Goal: Task Accomplishment & Management: Manage account settings

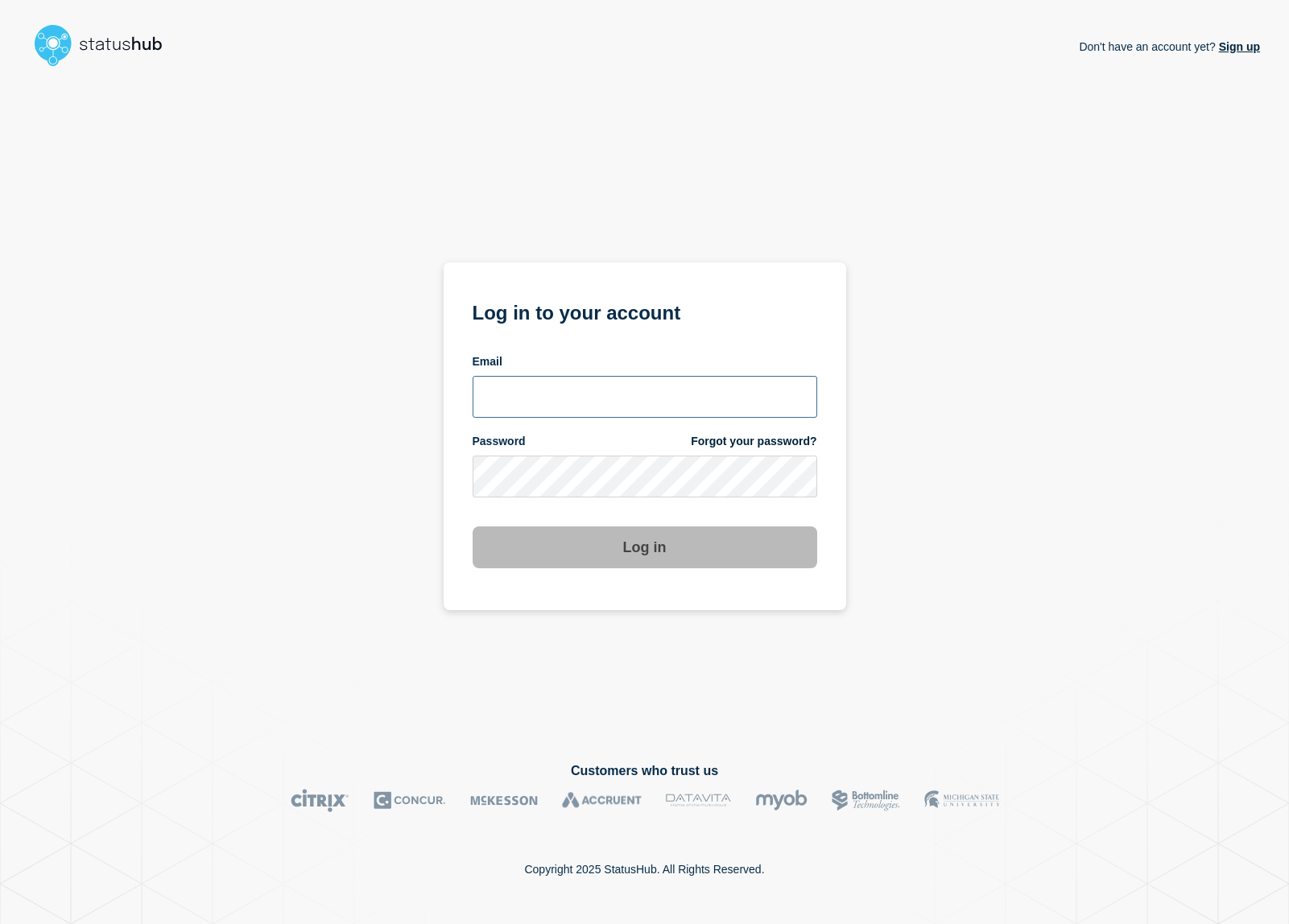
click at [598, 407] on input "email input" at bounding box center [645, 397] width 345 height 42
type input "[EMAIL_ADDRESS][DOMAIN_NAME]"
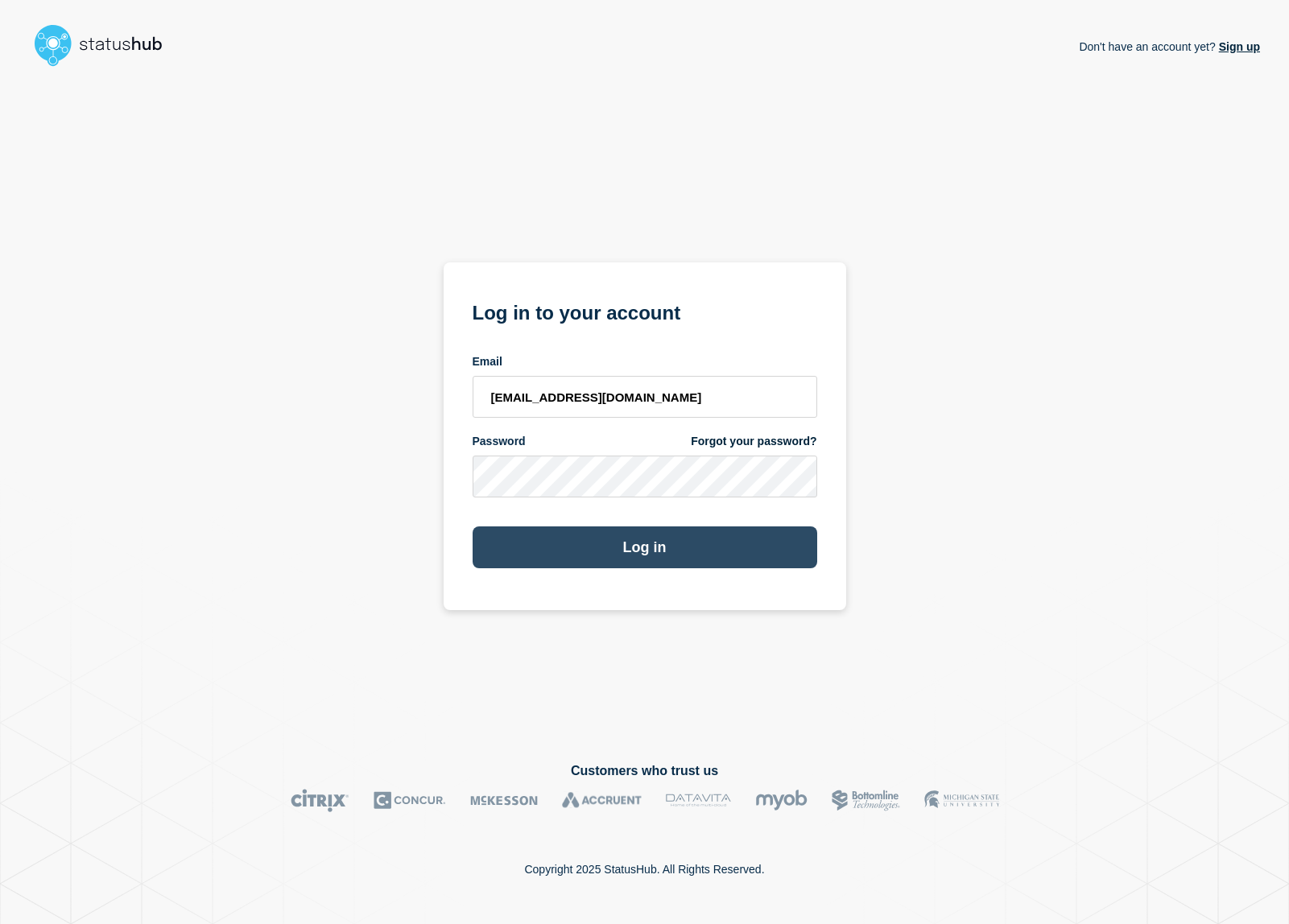
click at [634, 545] on button "Log in" at bounding box center [645, 547] width 345 height 42
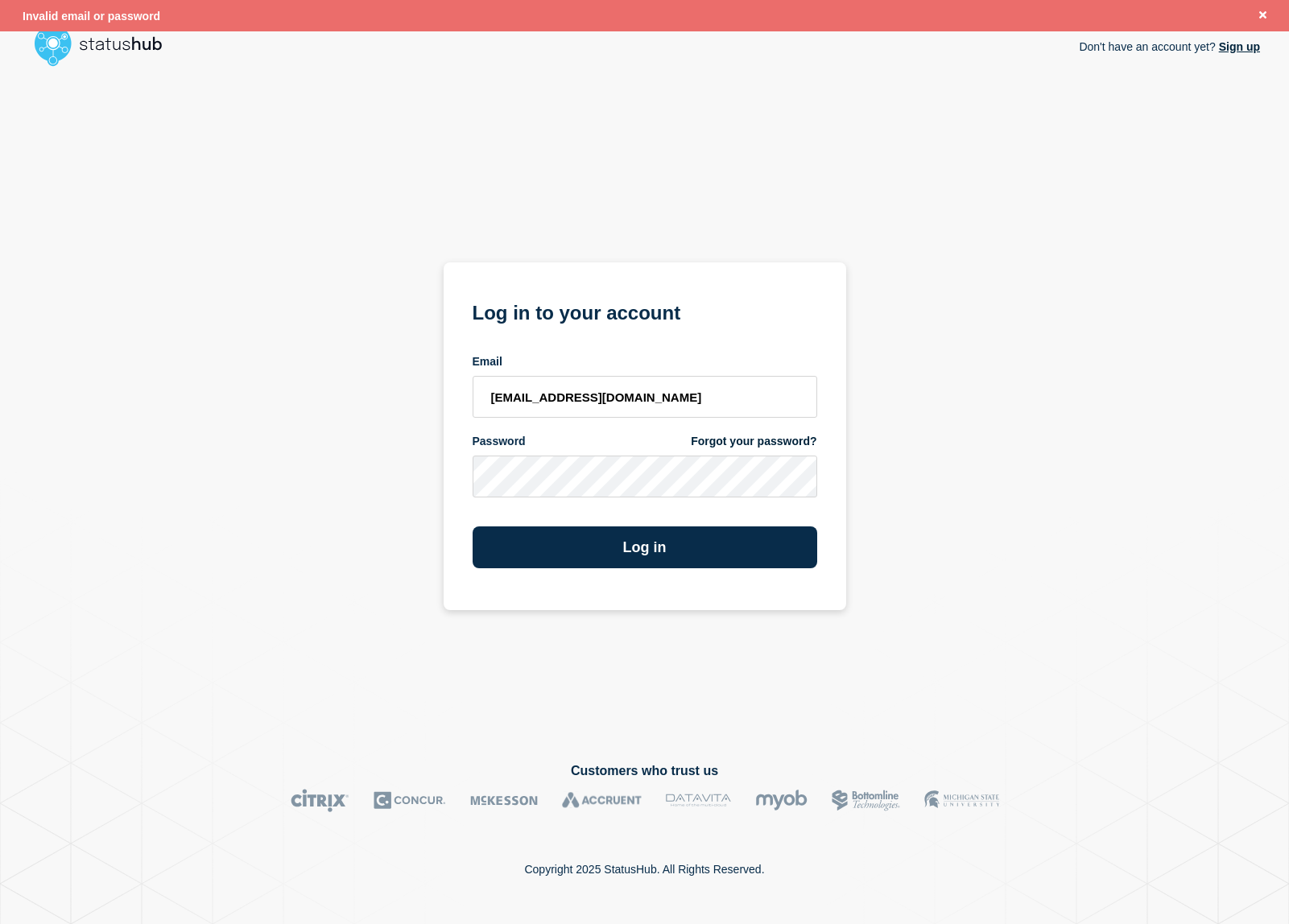
click at [748, 445] on link "Forgot your password?" at bounding box center [753, 441] width 125 height 16
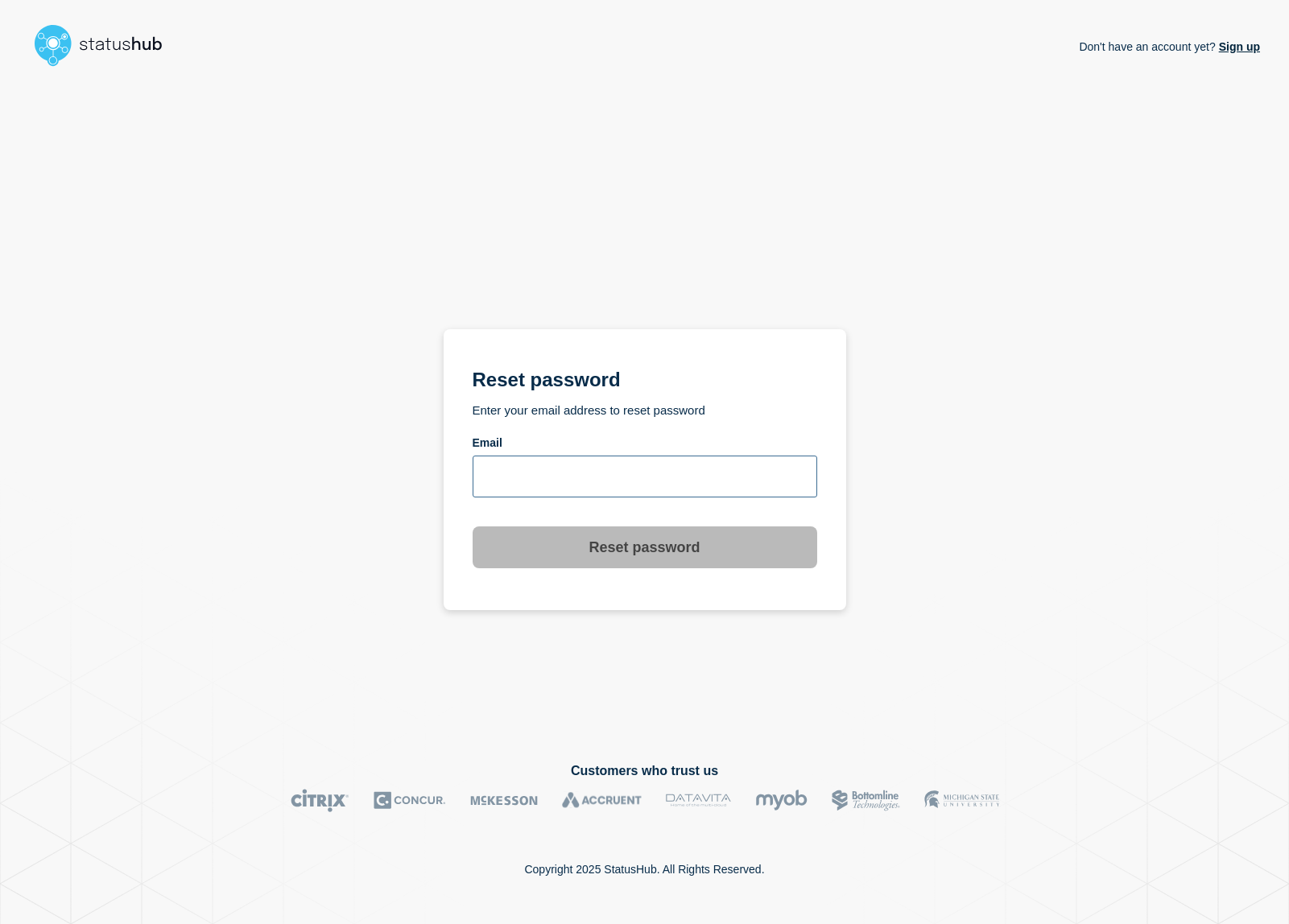
click at [609, 489] on input "email input" at bounding box center [645, 476] width 345 height 42
type input "lene.nytoft@ist.com"
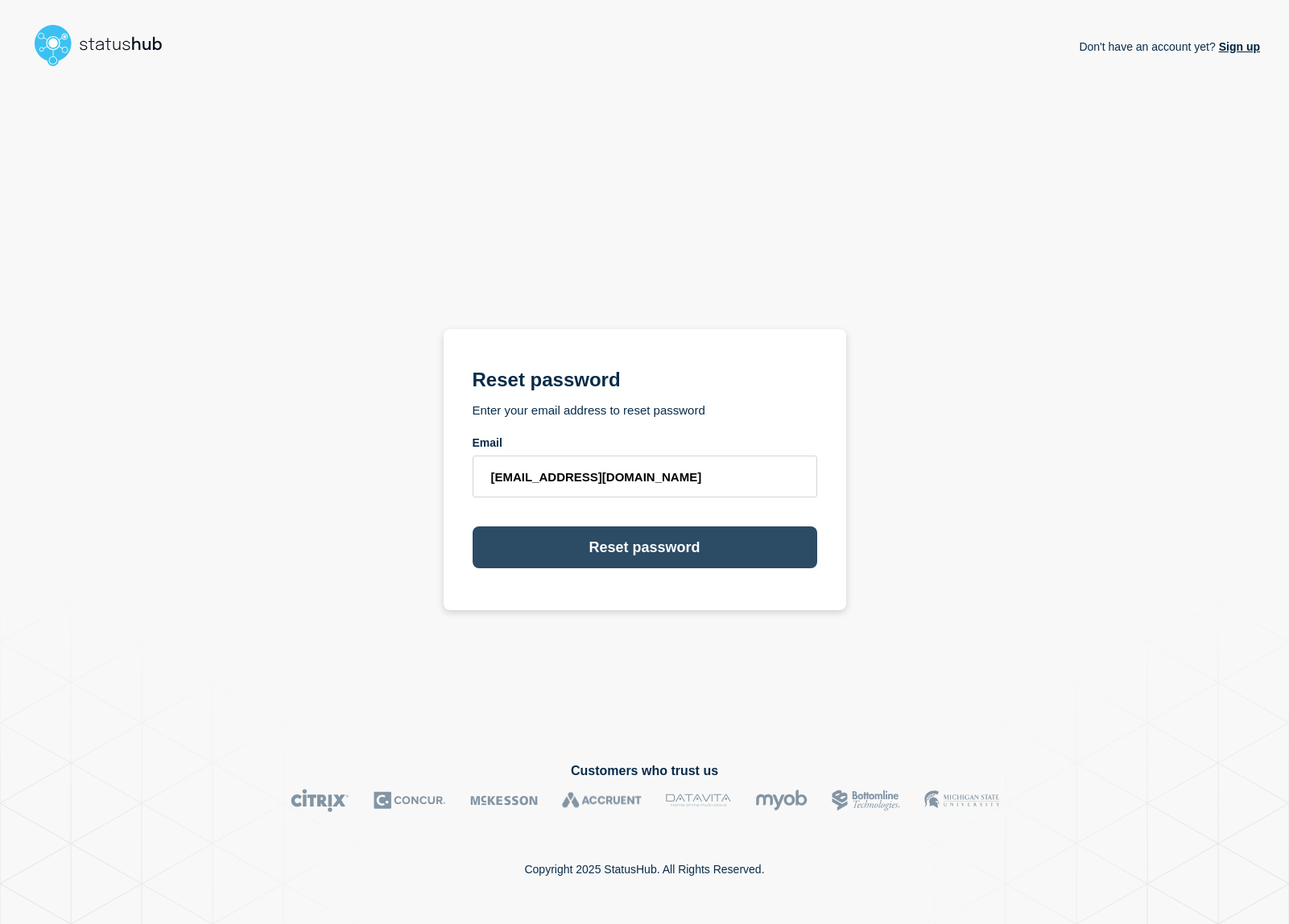
click at [674, 549] on button "Reset password" at bounding box center [645, 547] width 345 height 42
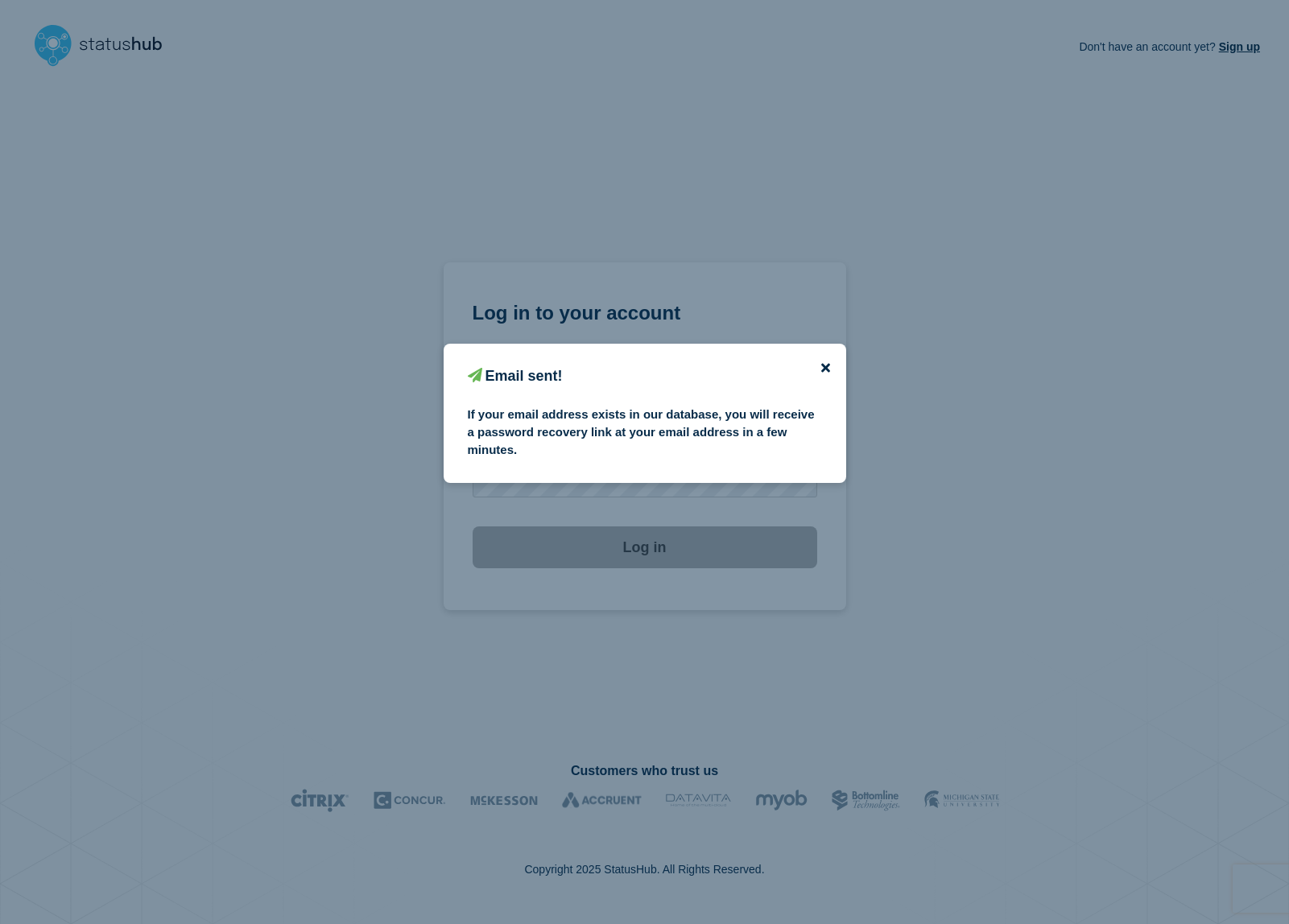
click at [829, 363] on icon "close button" at bounding box center [825, 367] width 9 height 9
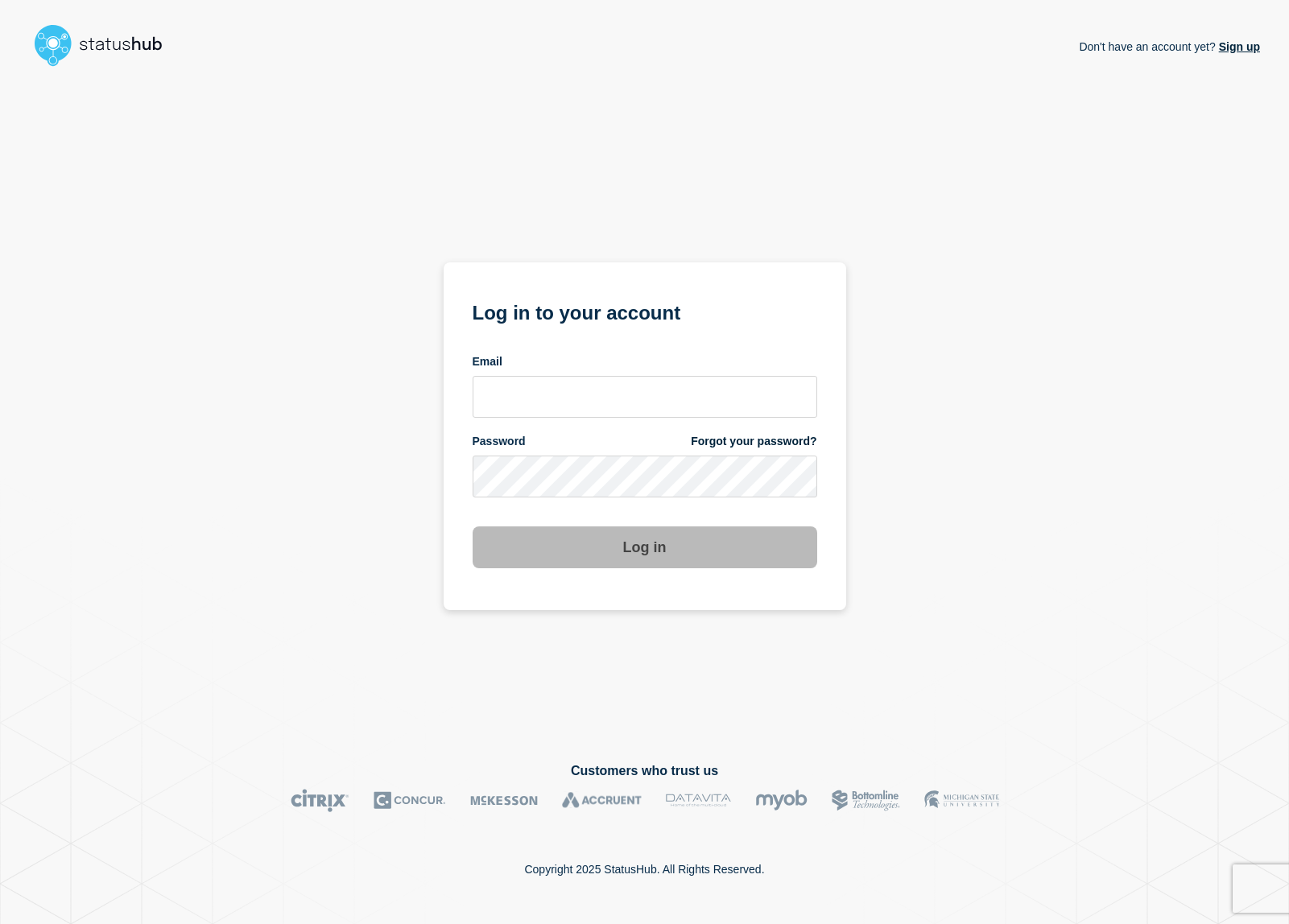
click at [102, 46] on img at bounding box center [105, 45] width 153 height 51
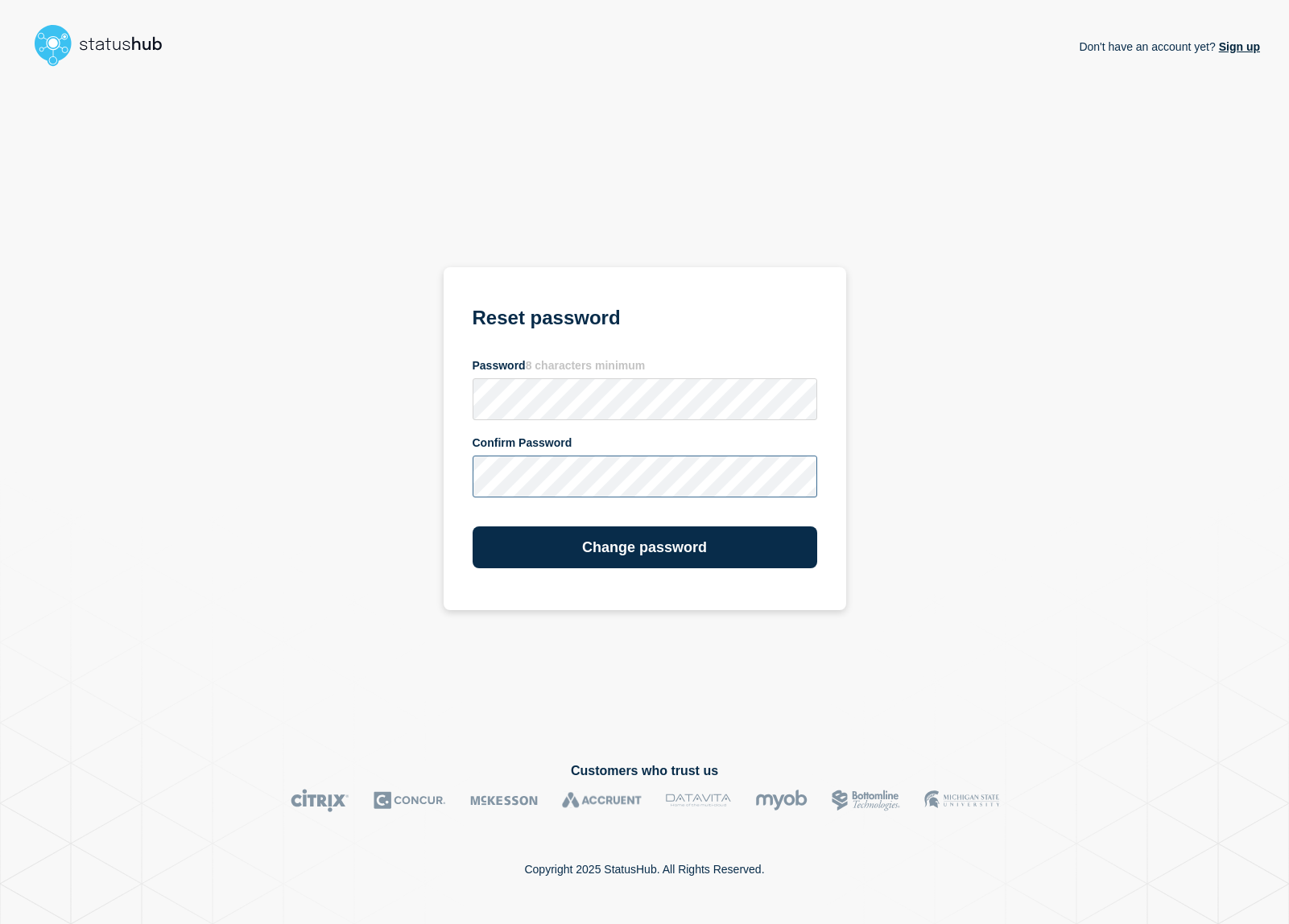
click at [473, 526] on button "Change password" at bounding box center [645, 547] width 345 height 42
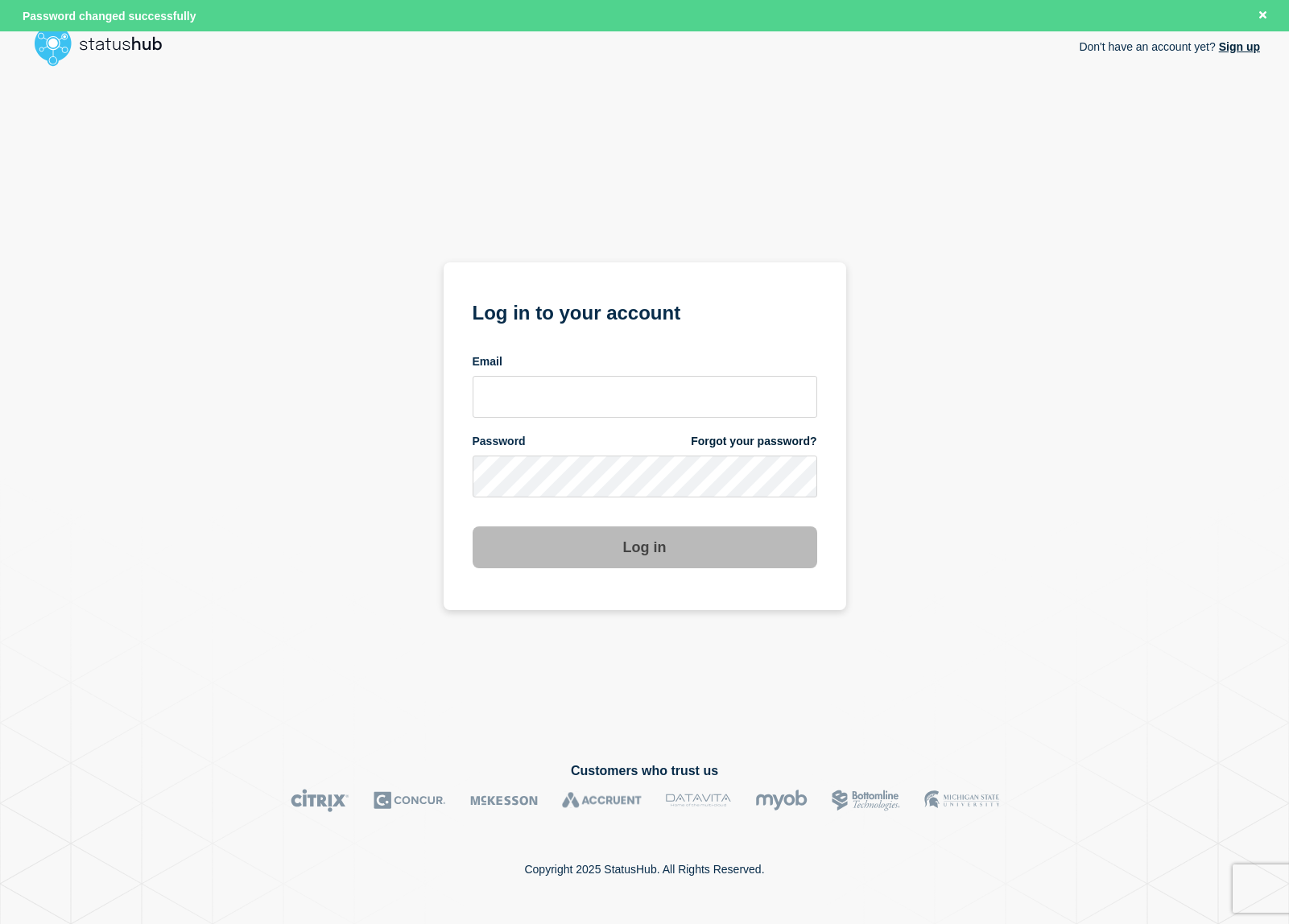
click at [116, 45] on img at bounding box center [105, 45] width 153 height 51
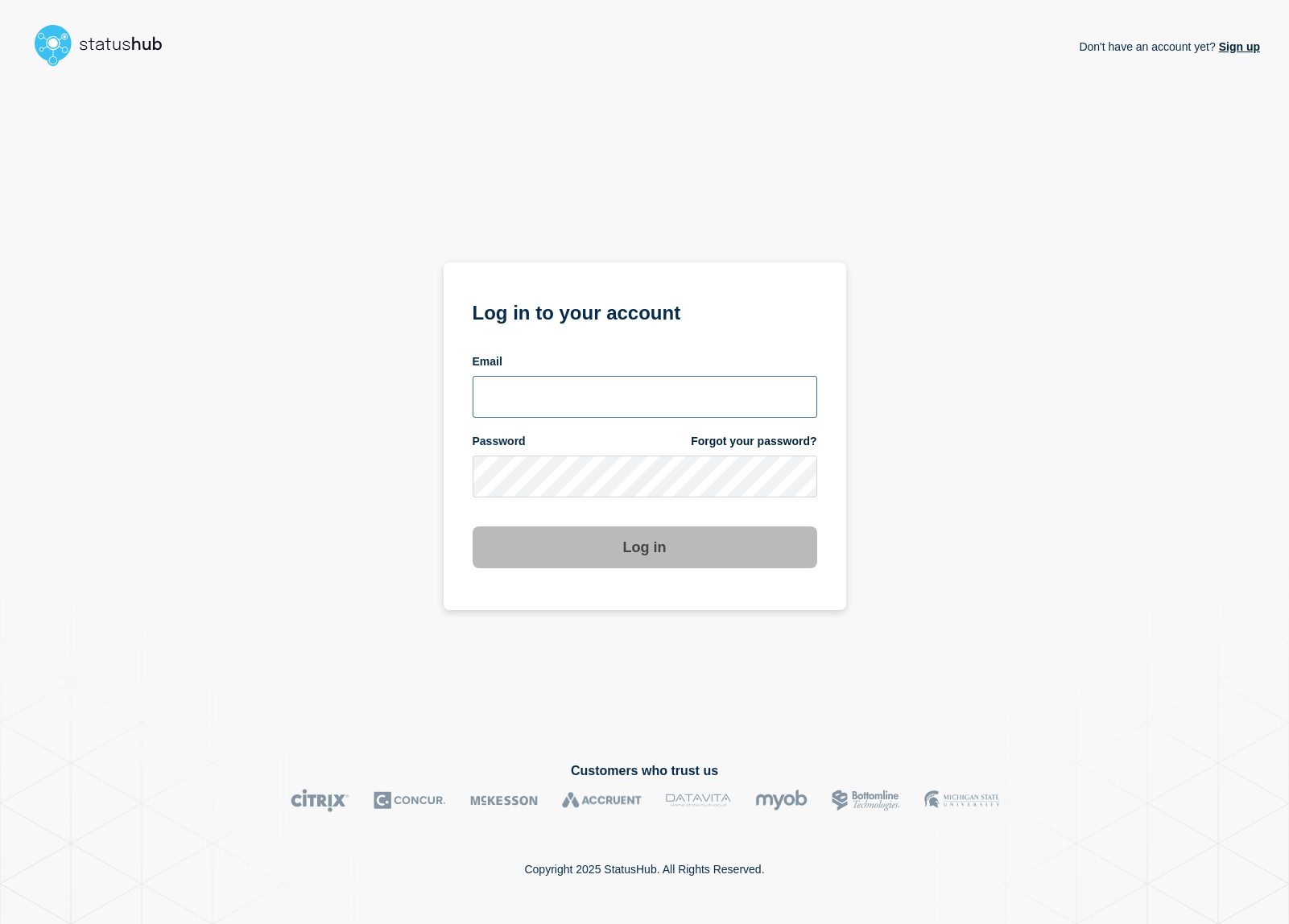
click at [581, 399] on input "email input" at bounding box center [645, 397] width 345 height 42
type input "lene.nytoft@ist.com"
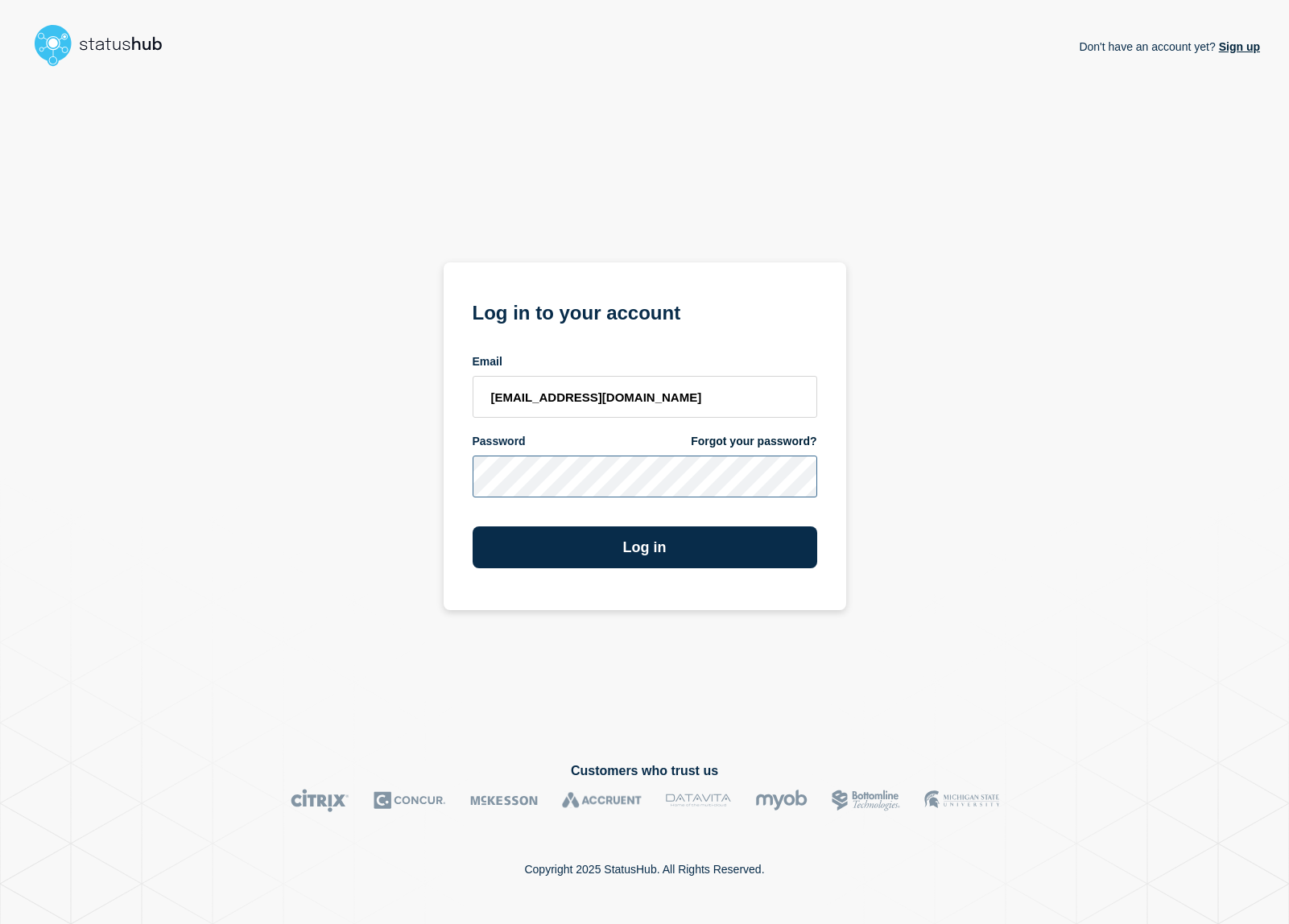
click at [473, 526] on button "Log in" at bounding box center [645, 547] width 345 height 42
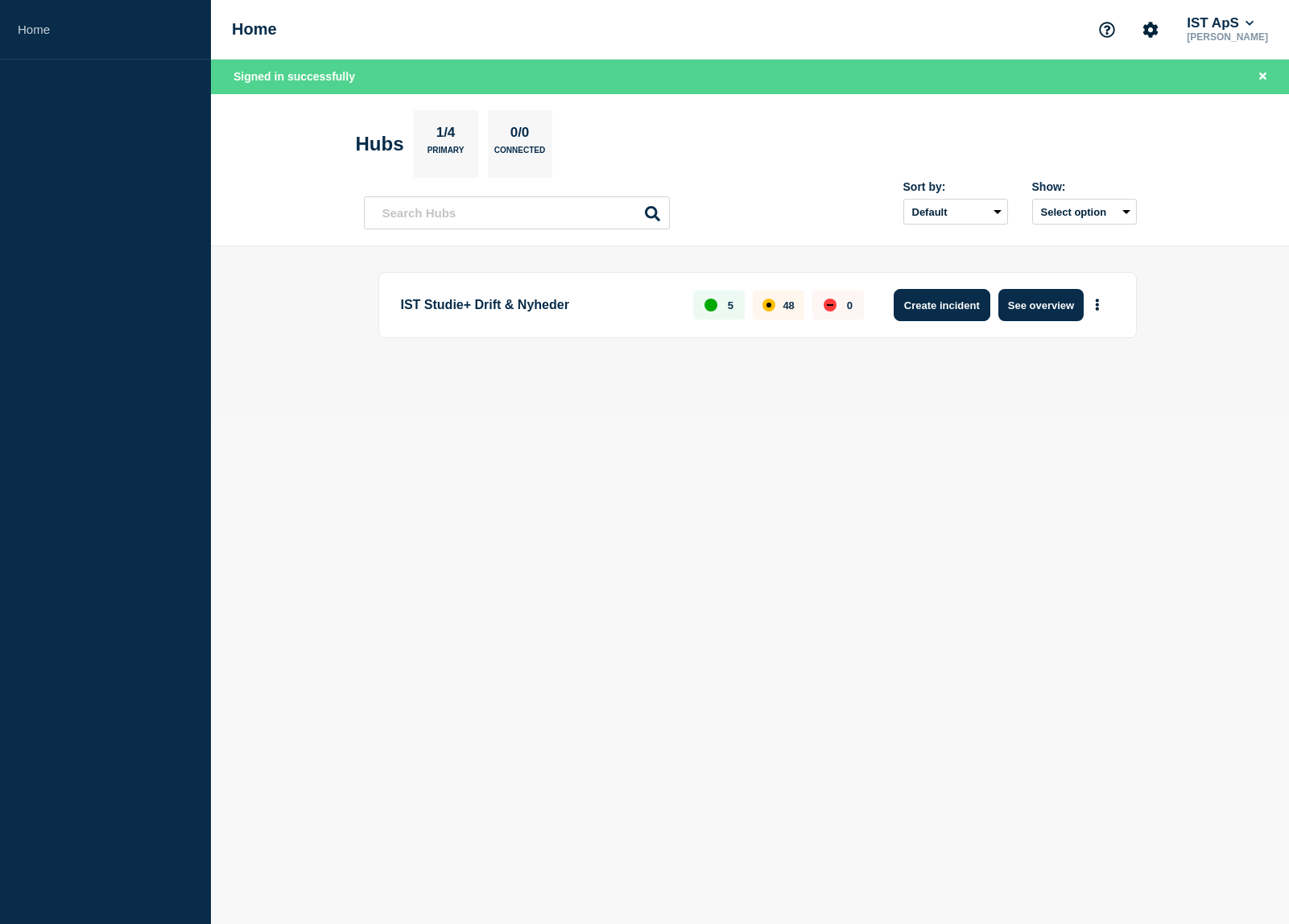
click at [953, 313] on button "Create incident" at bounding box center [942, 304] width 97 height 32
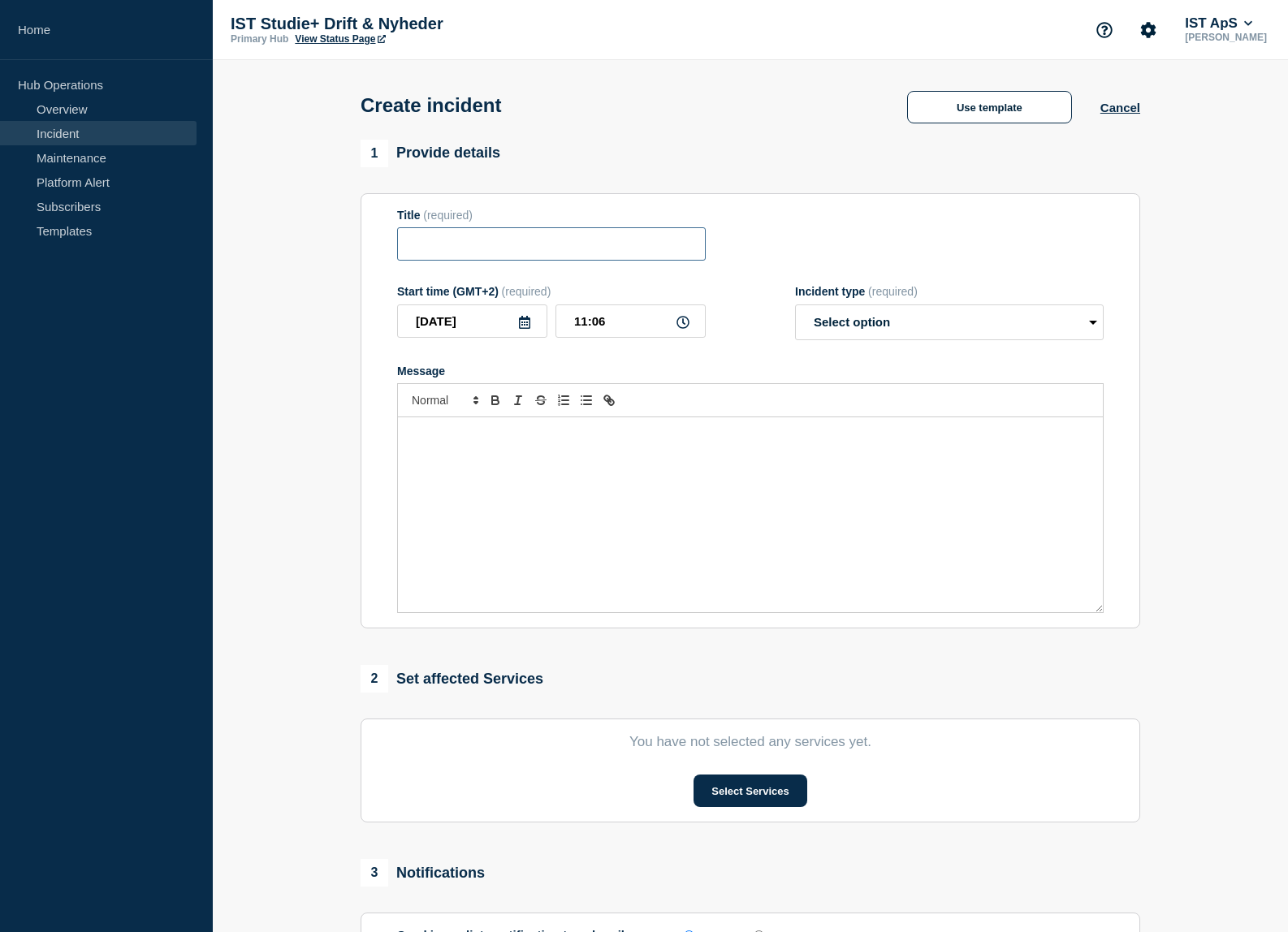
click at [479, 253] on input "Title" at bounding box center [551, 244] width 309 height 33
click at [487, 454] on div "Message" at bounding box center [750, 514] width 705 height 195
click at [433, 253] on input "Title" at bounding box center [551, 244] width 309 height 33
click at [472, 247] on input "Drifts" at bounding box center [551, 244] width 309 height 33
click at [515, 250] on input "Eksamensplan, Samtaler mv." at bounding box center [551, 244] width 309 height 33
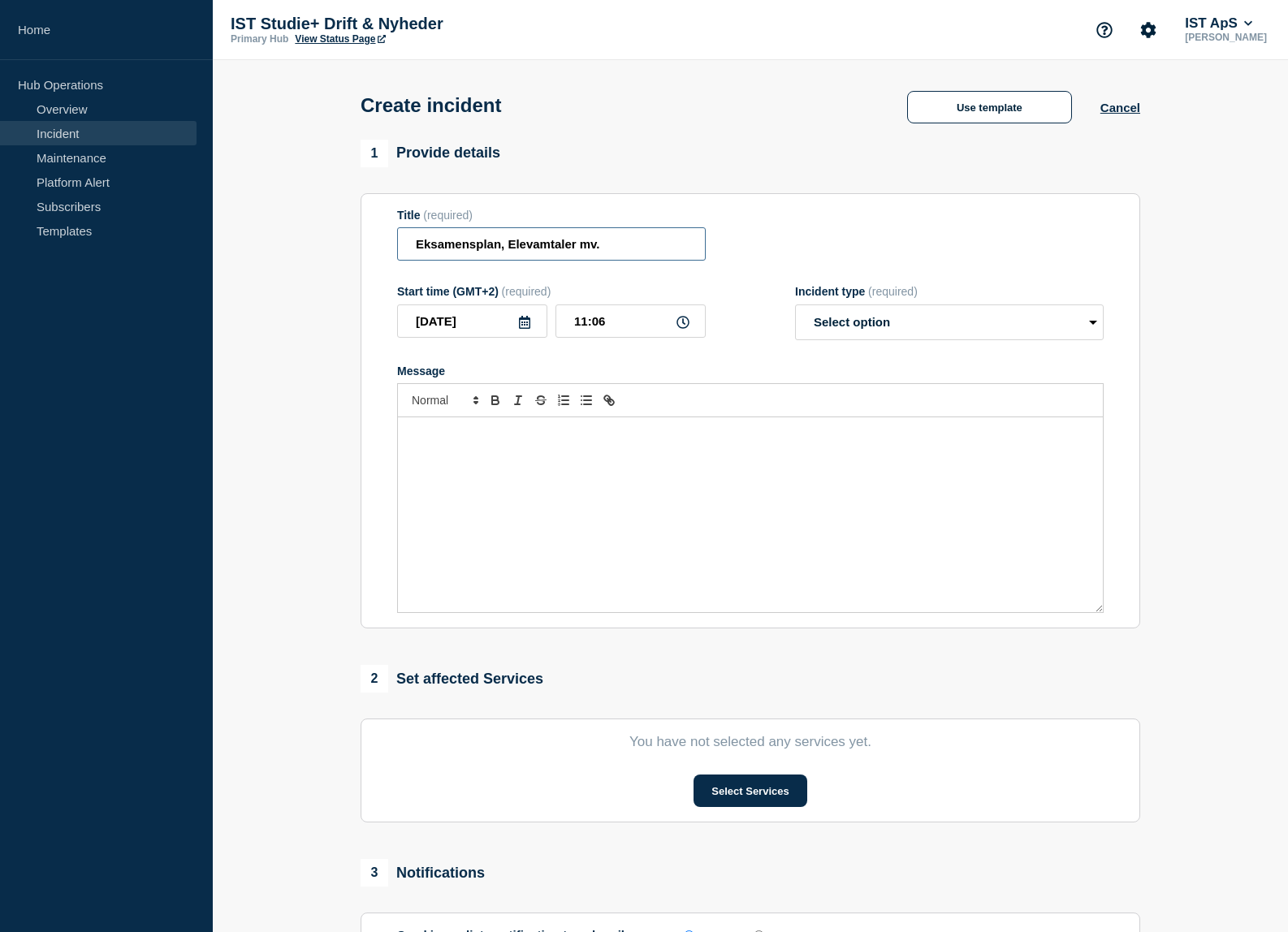
click at [416, 250] on input "Eksamensplan, Elevamtaler mv." at bounding box center [551, 244] width 309 height 33
click at [693, 250] on input "Driftsproblemer - opdatering (løsning er fundet" at bounding box center [551, 244] width 309 height 33
click at [515, 247] on input "Driftsproblemer - opdatering (løsning er fundet)" at bounding box center [551, 244] width 309 height 33
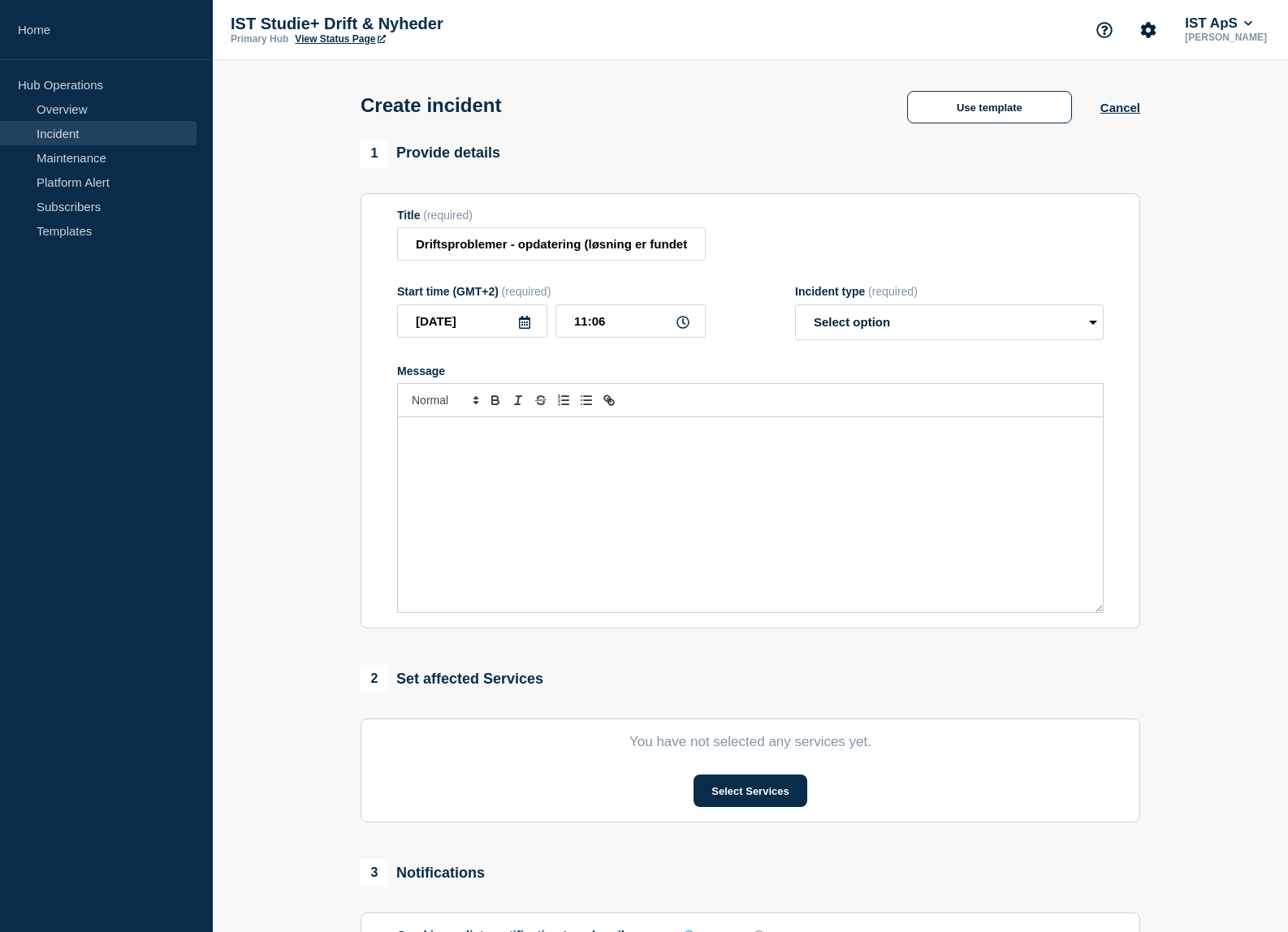
click at [481, 442] on p "Message" at bounding box center [751, 434] width 681 height 15
click at [417, 250] on input "Driftsproblemer - opdatering (løsning er fundet)" at bounding box center [551, 244] width 309 height 33
type input "Opdatering af driftsproblemer"
click at [639, 491] on div "Message" at bounding box center [750, 514] width 705 height 195
click at [531, 455] on p "Fejlen er fundet, og" at bounding box center [751, 450] width 681 height 15
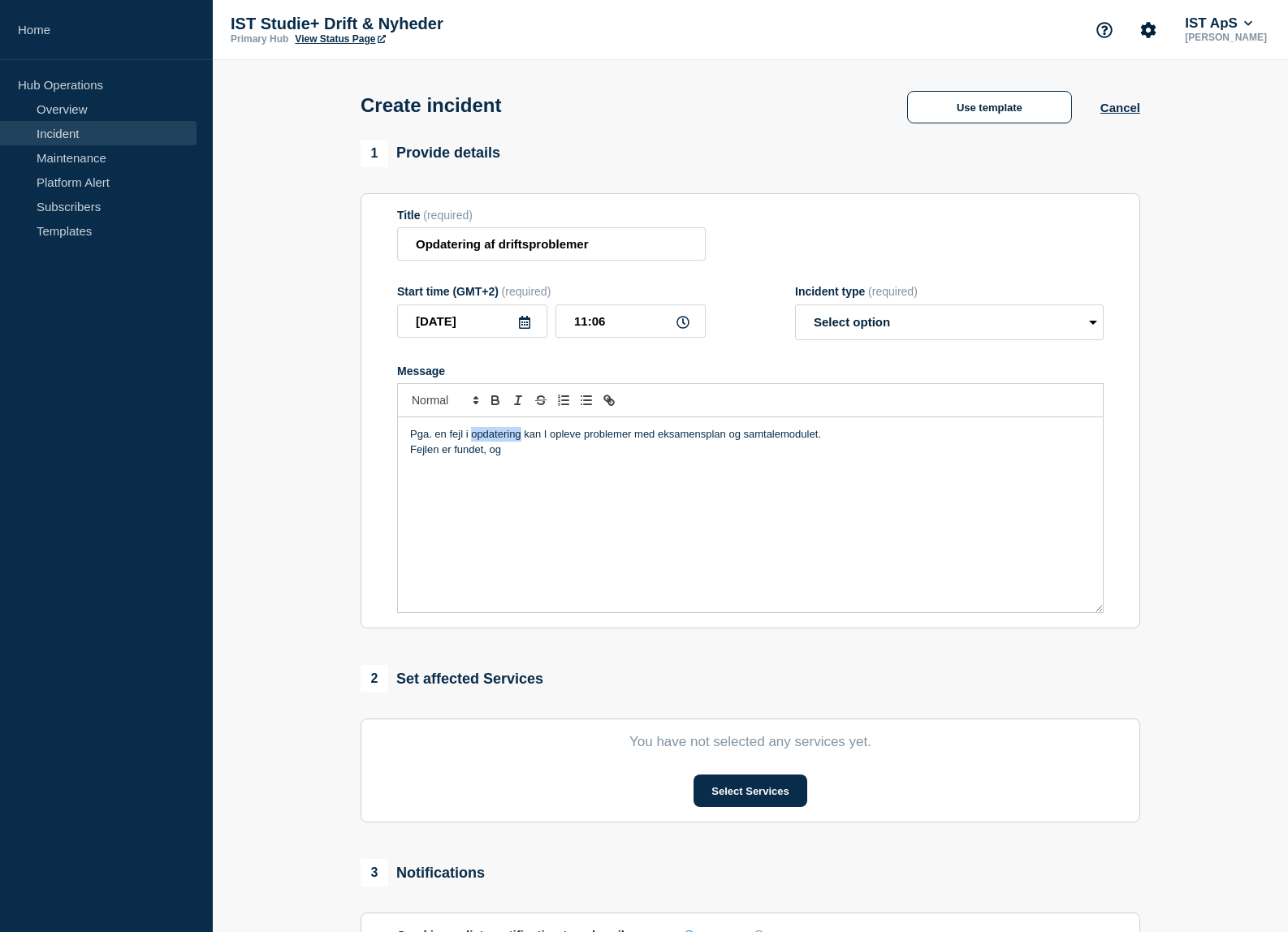
drag, startPoint x: 474, startPoint y: 438, endPoint x: 520, endPoint y: 441, distance: 46.1
click at [520, 441] on p "Pga. en fejl i opdatering kan I opleve problemer med eksamensplan og samtalemod…" at bounding box center [751, 434] width 681 height 15
click at [564, 455] on p "Fejlen er fundet, og" at bounding box center [751, 450] width 681 height 15
click at [863, 442] on p "Pga. en fejl i vores udgivelse i nat kan I opleve problemer med eksamensplan og…" at bounding box center [751, 434] width 681 height 15
click at [569, 462] on div "Pga. en fejl i vores udgivelse i nat kan I opleve problemer med eksamensplan og…" at bounding box center [750, 514] width 705 height 195
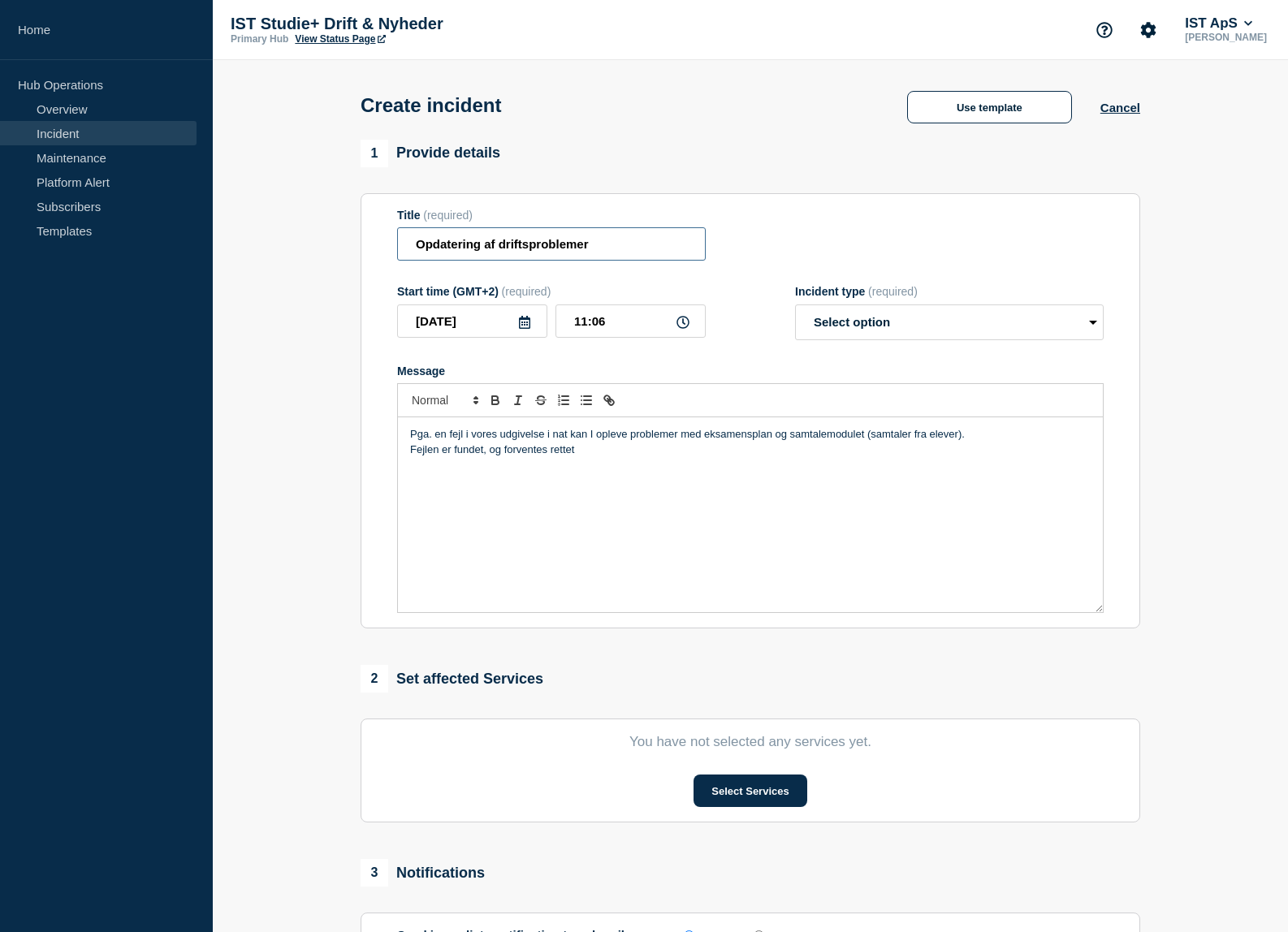
click at [594, 250] on input "Opdatering af driftsproblemer" at bounding box center [551, 244] width 309 height 33
type input "Opdatering af driftsproblemer (fejl fundet)"
click at [584, 456] on p "Fejlen er fundet, og forventes rettet" at bounding box center [751, 450] width 681 height 15
click at [990, 437] on p "Pga. en fejl i vores udgivelse i nat kan I opleve problemer med eksamensplan og…" at bounding box center [751, 434] width 681 height 15
click at [624, 457] on p "Fejlen er fundet, og forventes rettet" at bounding box center [751, 450] width 681 height 15
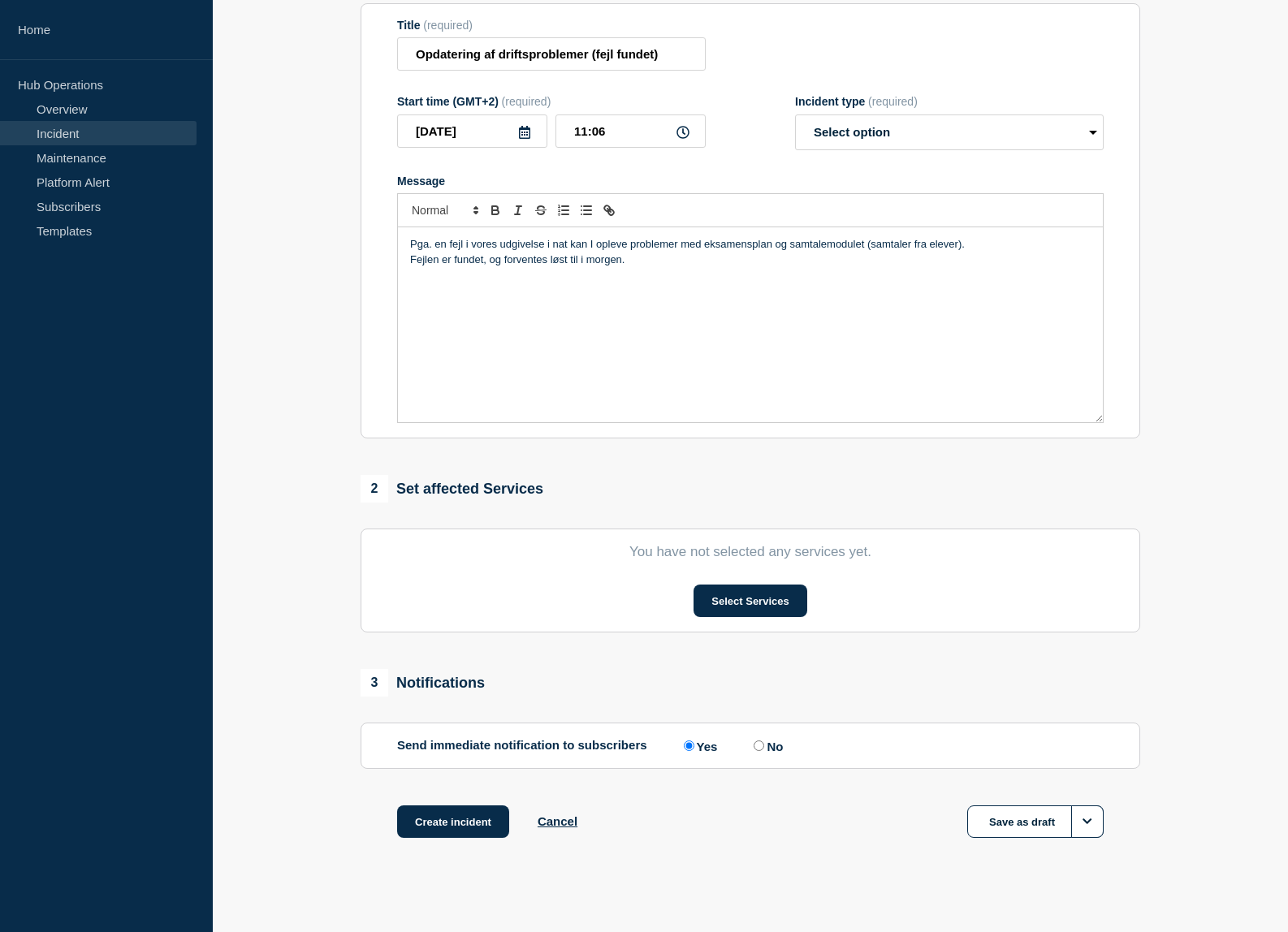
scroll to position [206, 0]
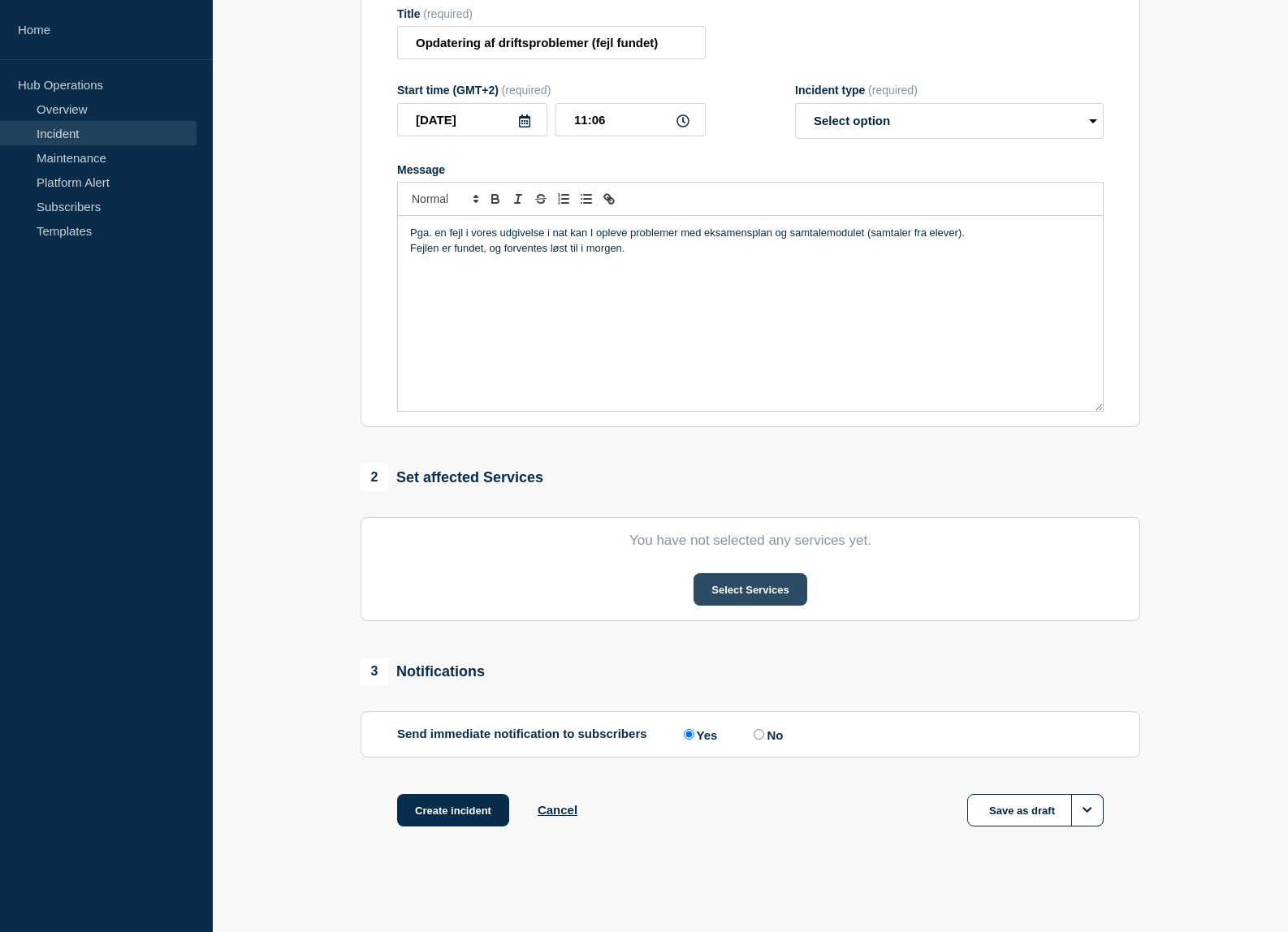
click at [759, 600] on button "Select Services" at bounding box center [750, 589] width 113 height 32
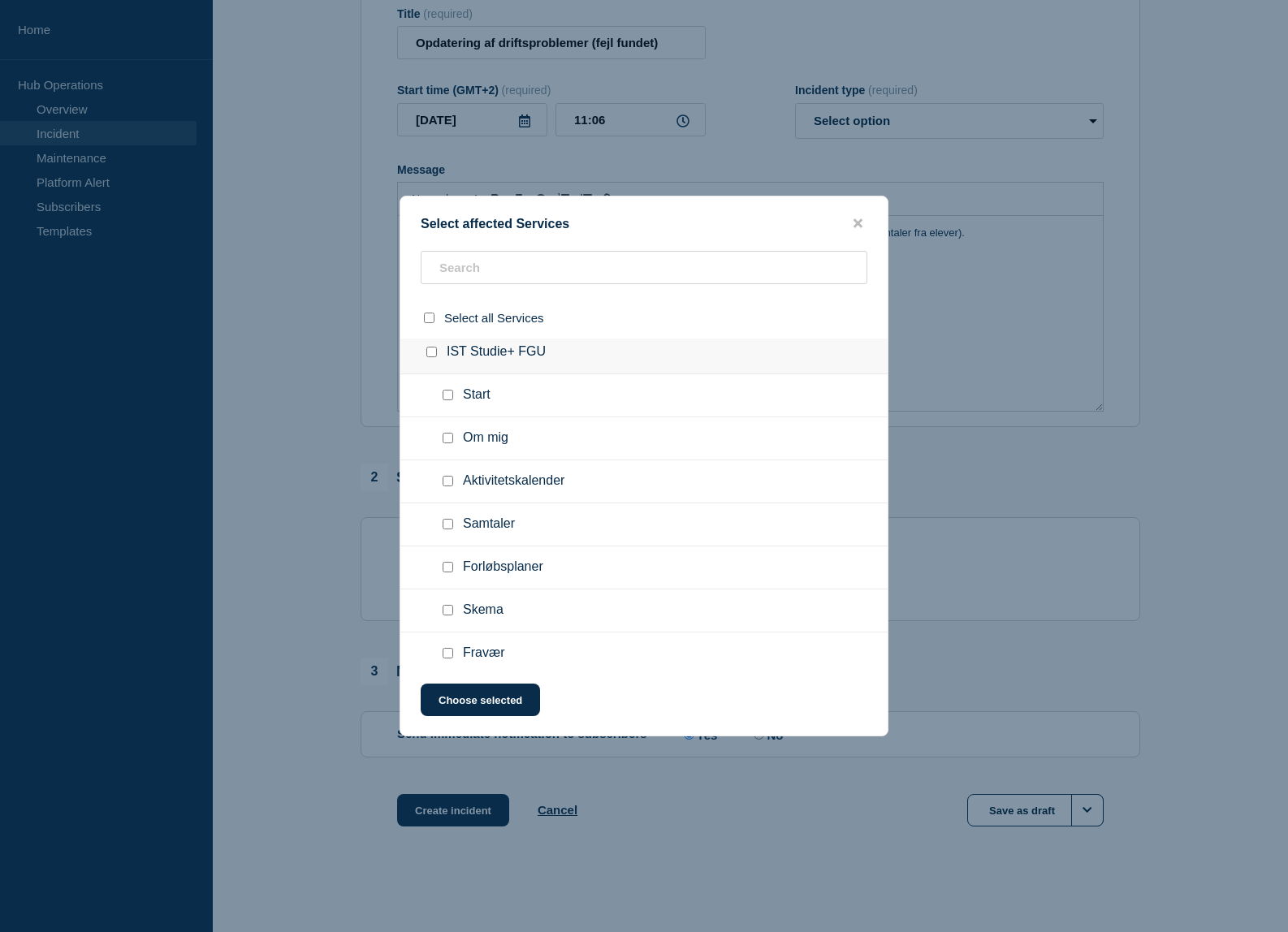
scroll to position [1137, 0]
click at [446, 517] on input "Samtaler checkbox" at bounding box center [448, 514] width 11 height 11
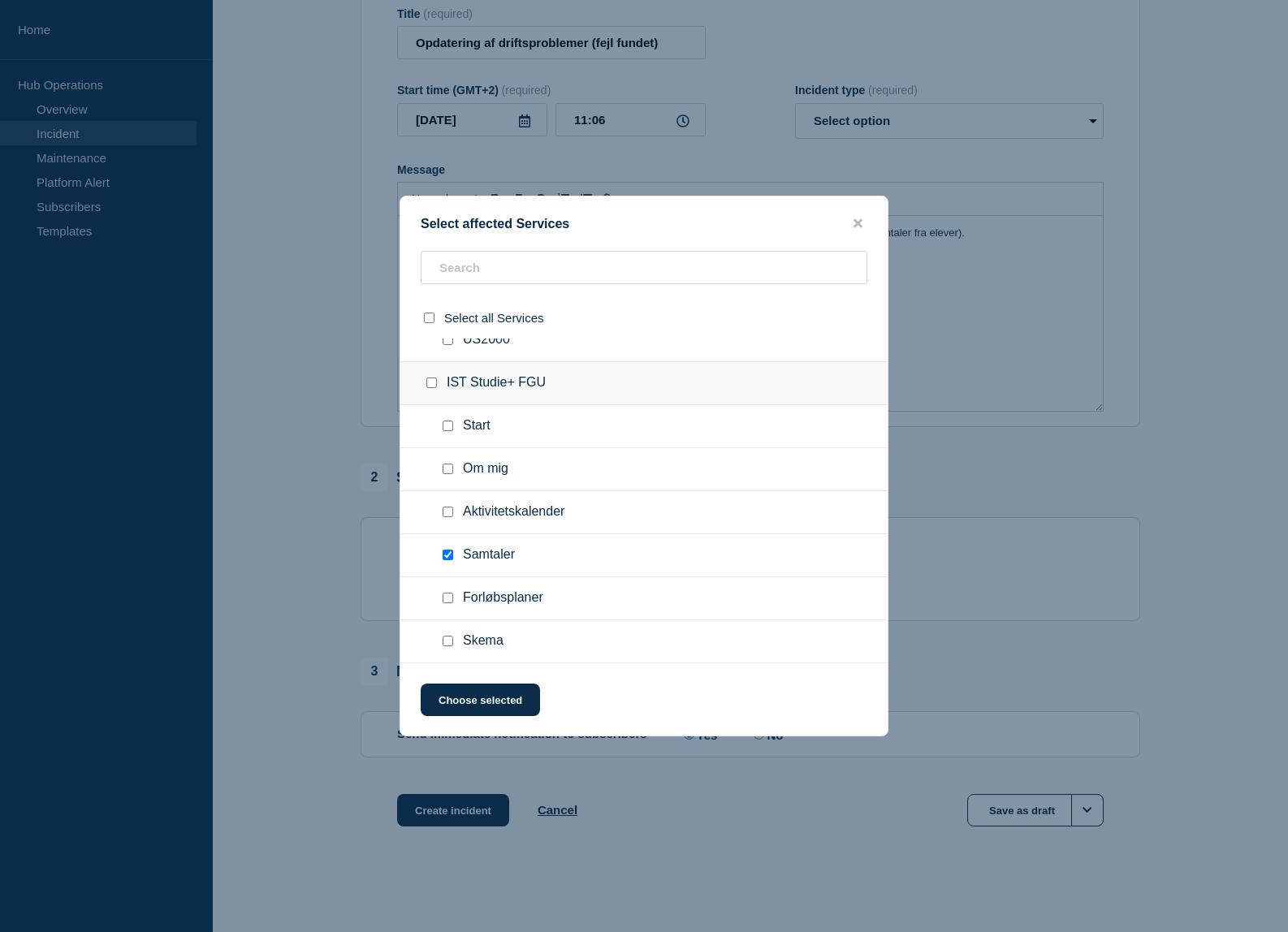
scroll to position [1055, 0]
click at [447, 597] on input "Samtaler checkbox" at bounding box center [448, 595] width 11 height 11
click at [450, 597] on input "Samtaler checkbox" at bounding box center [448, 595] width 11 height 11
checkbox input "true"
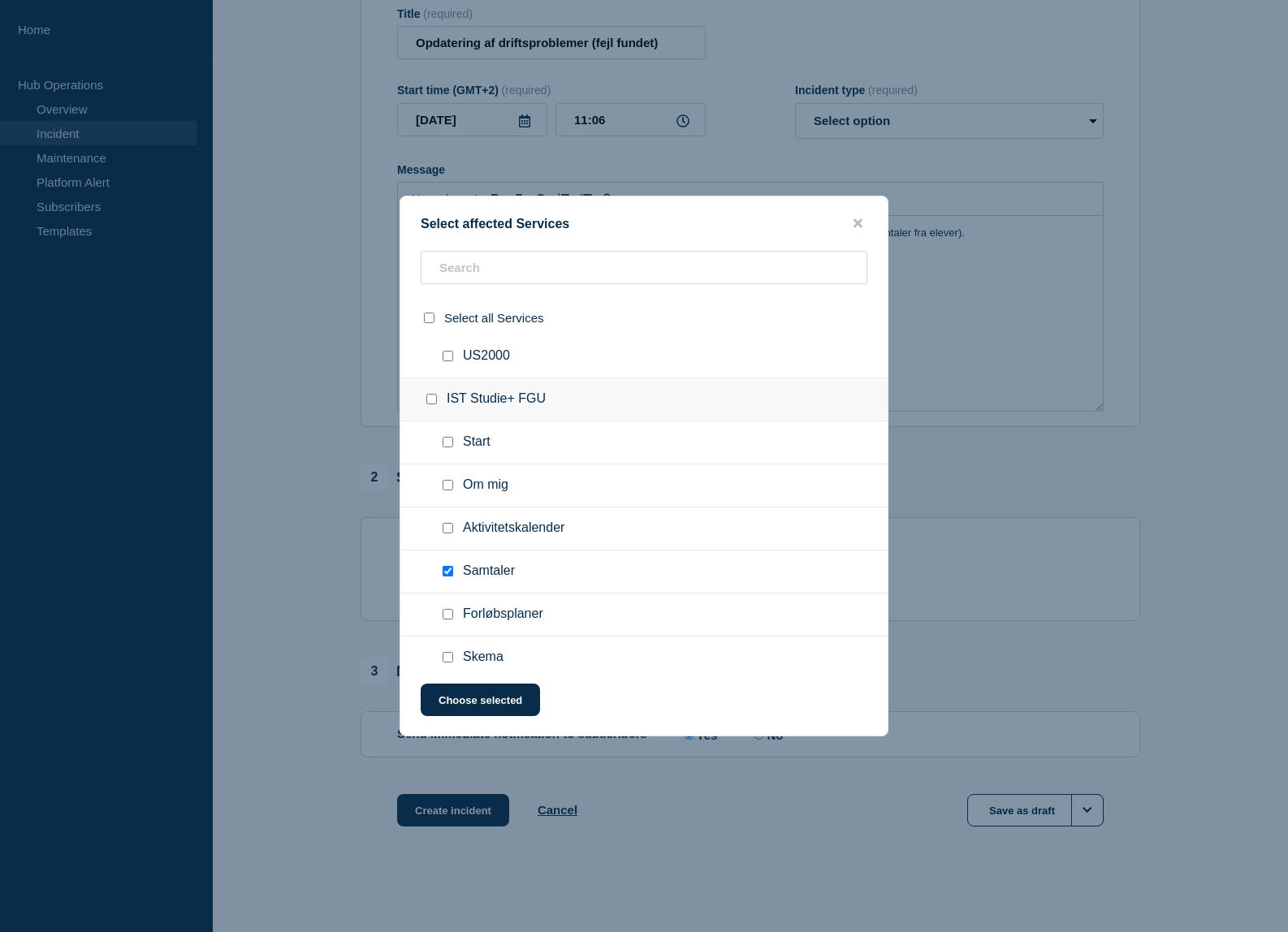
scroll to position [0, 0]
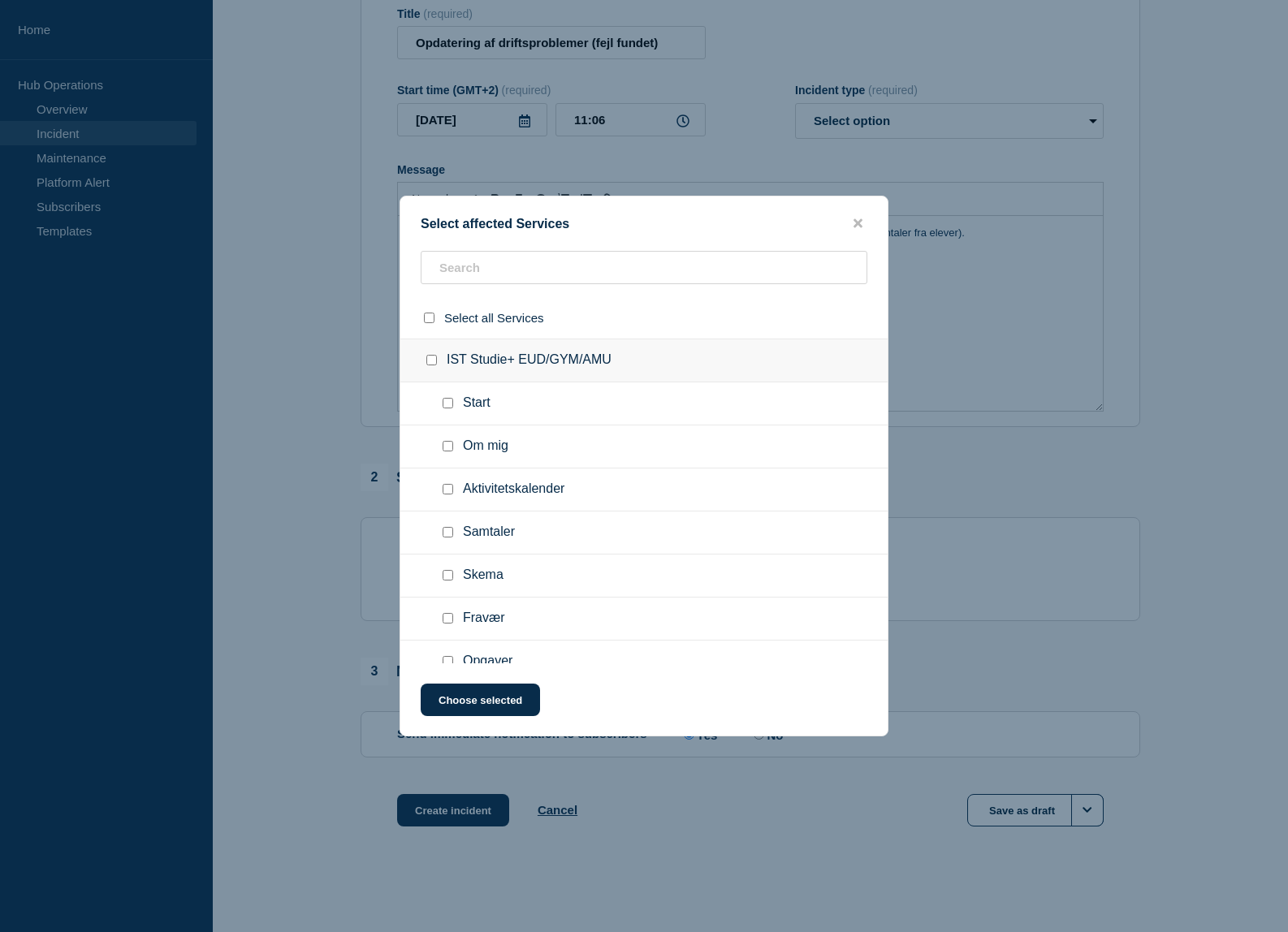
click at [446, 534] on input "Samtaler checkbox" at bounding box center [448, 532] width 11 height 11
checkbox input "true"
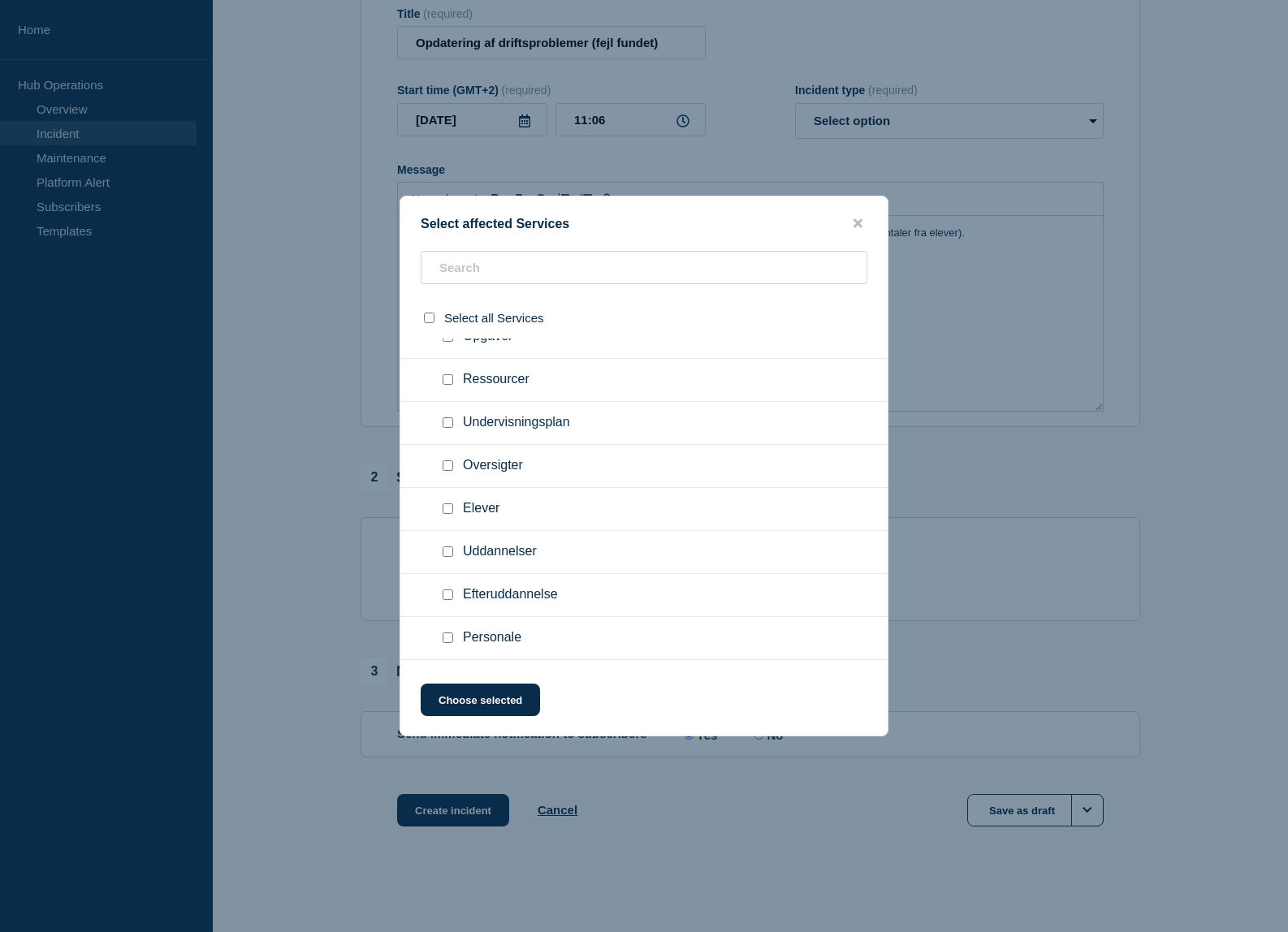
scroll to position [406, 0]
click at [446, 476] on input "Uddannelser checkbox" at bounding box center [448, 470] width 11 height 11
checkbox input "true"
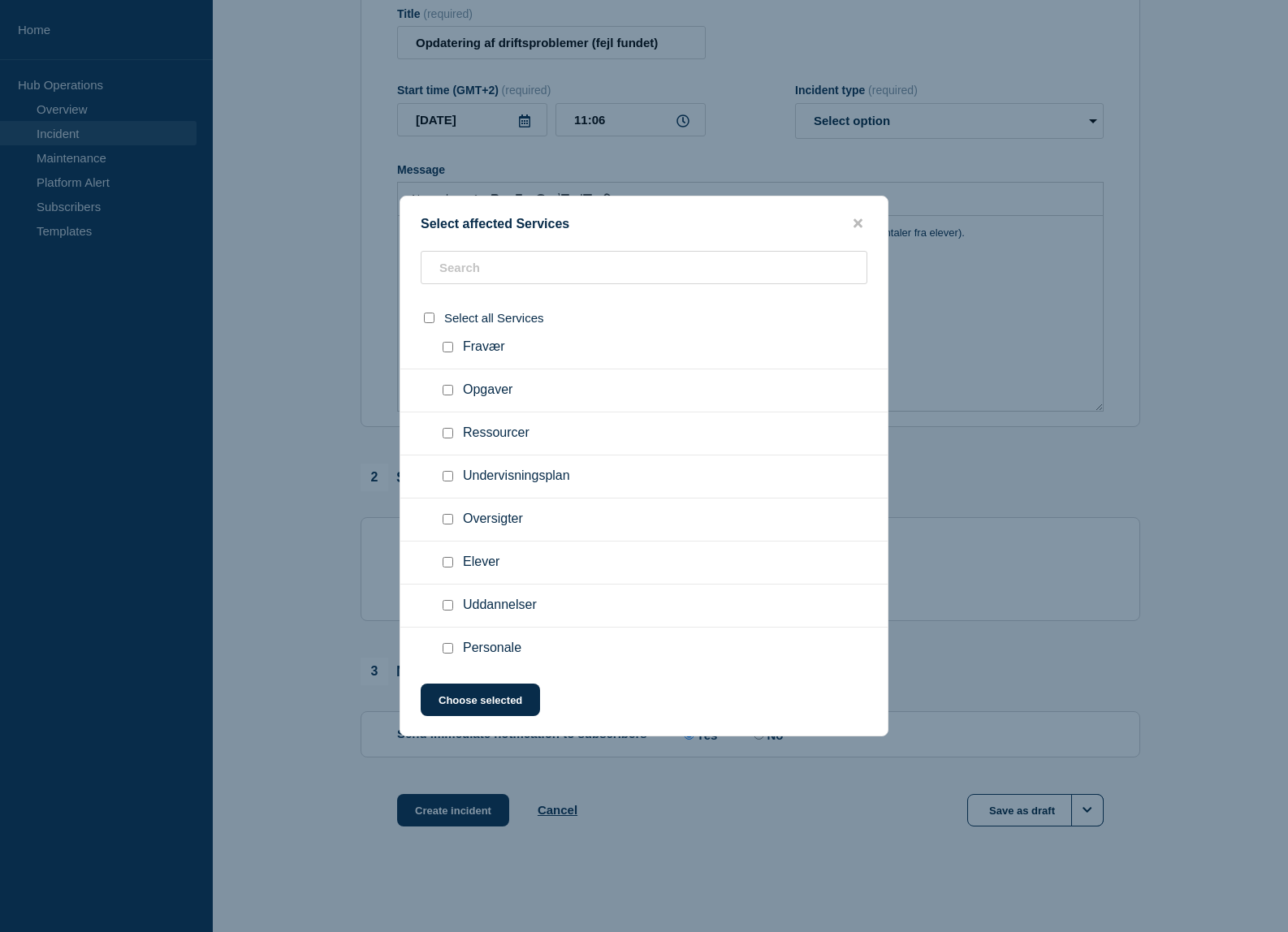
scroll to position [1461, 0]
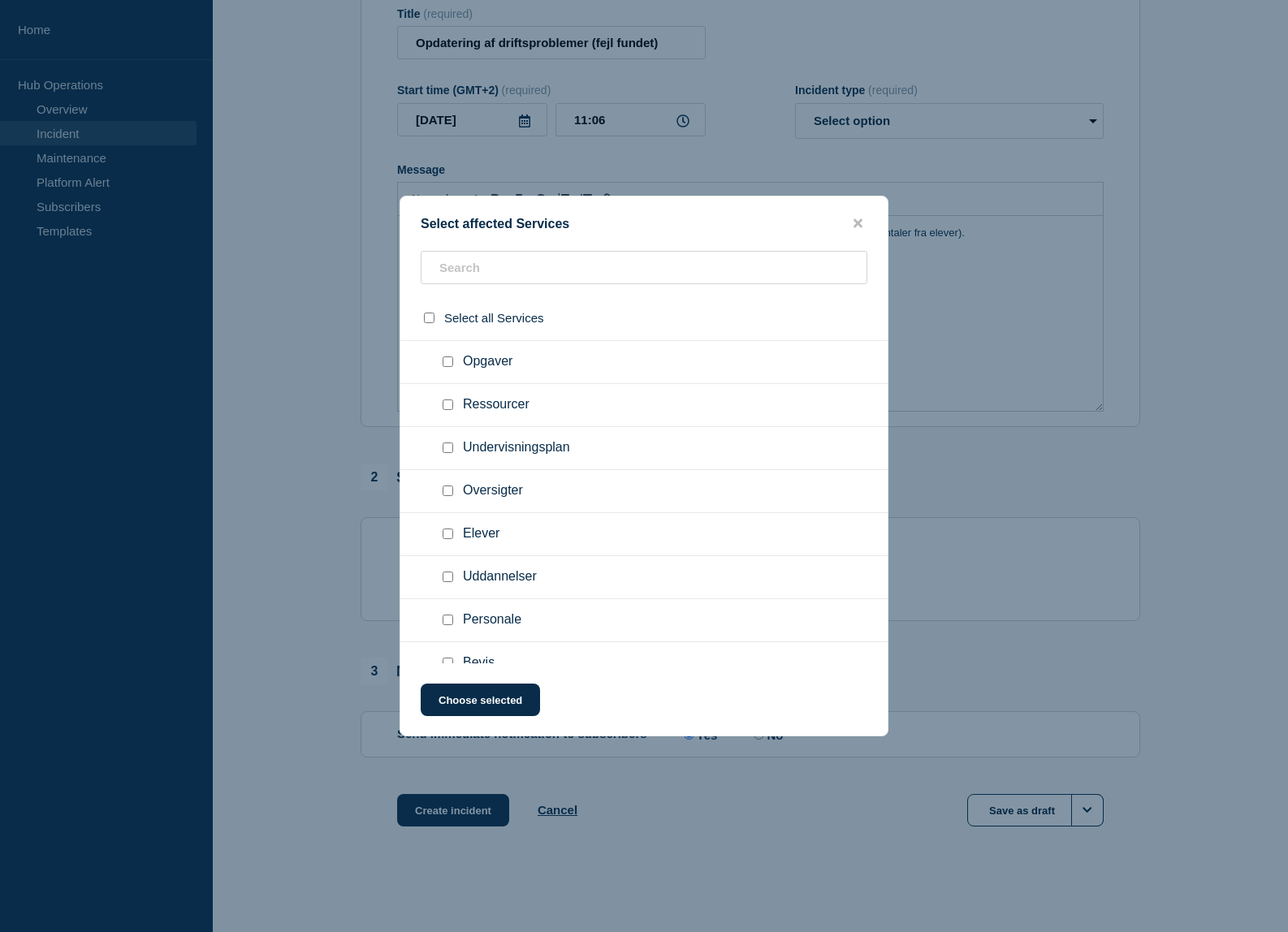
click at [448, 582] on input "Uddannelser checkbox" at bounding box center [448, 577] width 11 height 11
checkbox input "true"
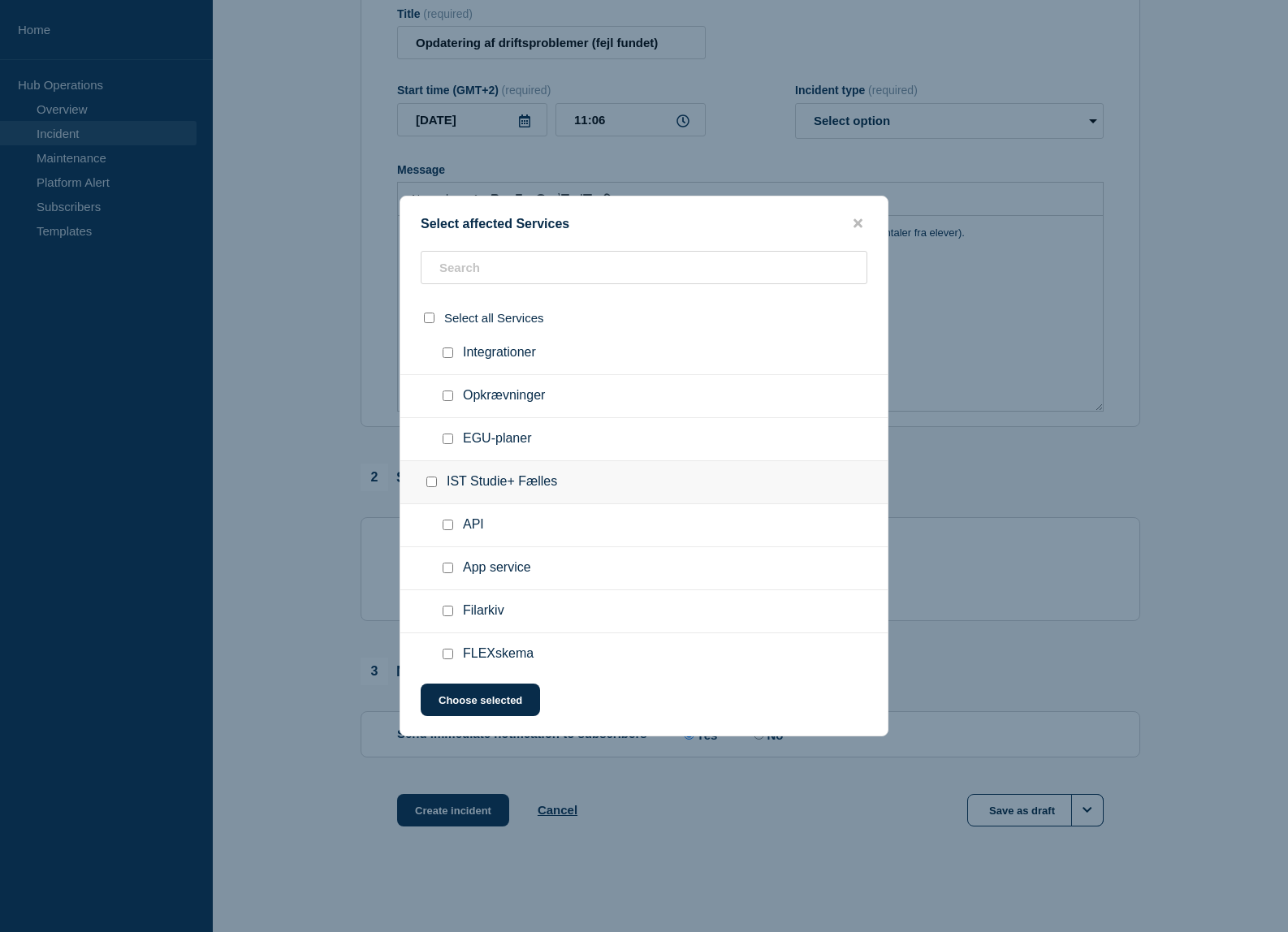
scroll to position [2085, 0]
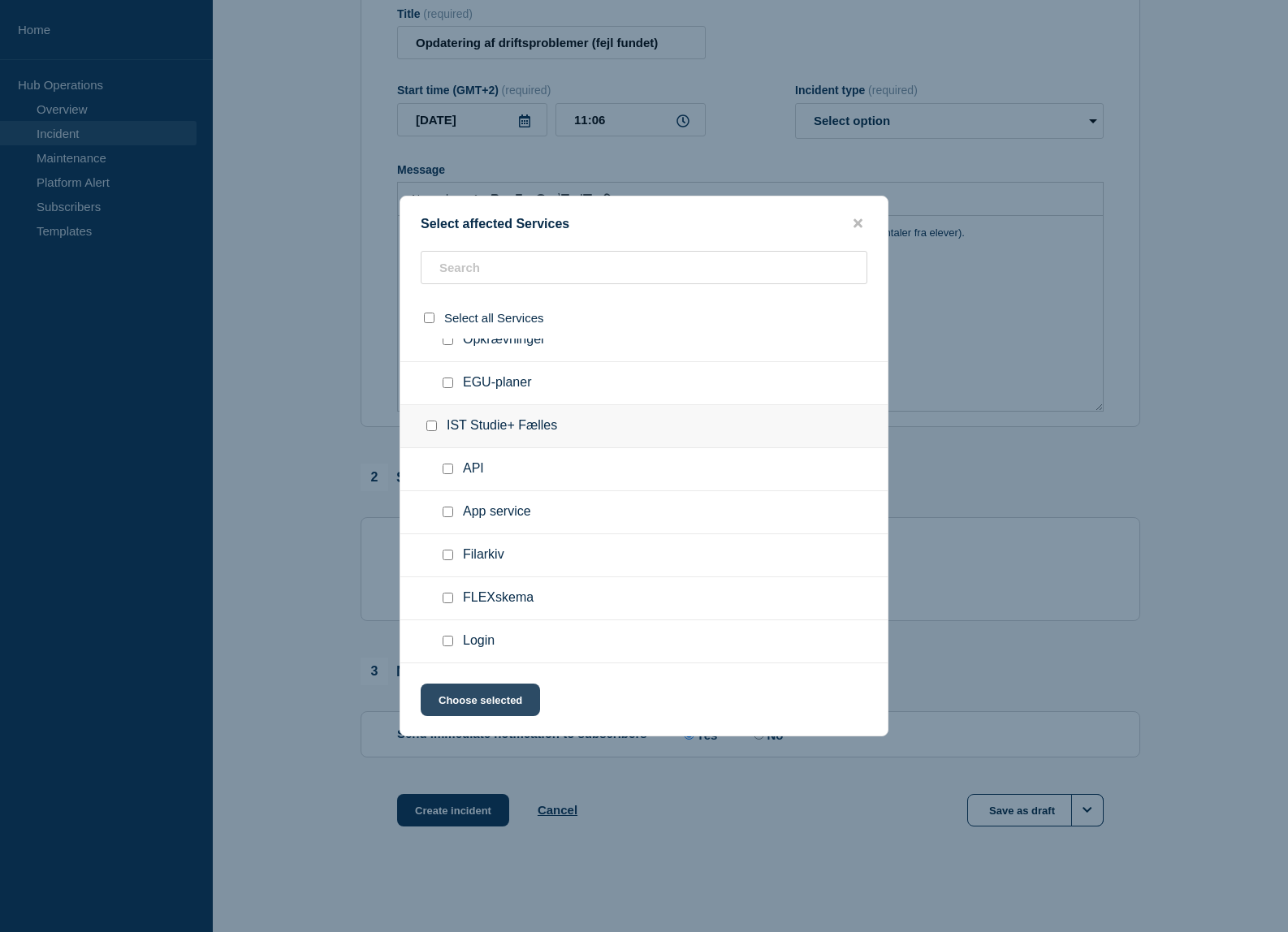
click at [489, 708] on button "Choose selected" at bounding box center [480, 699] width 119 height 32
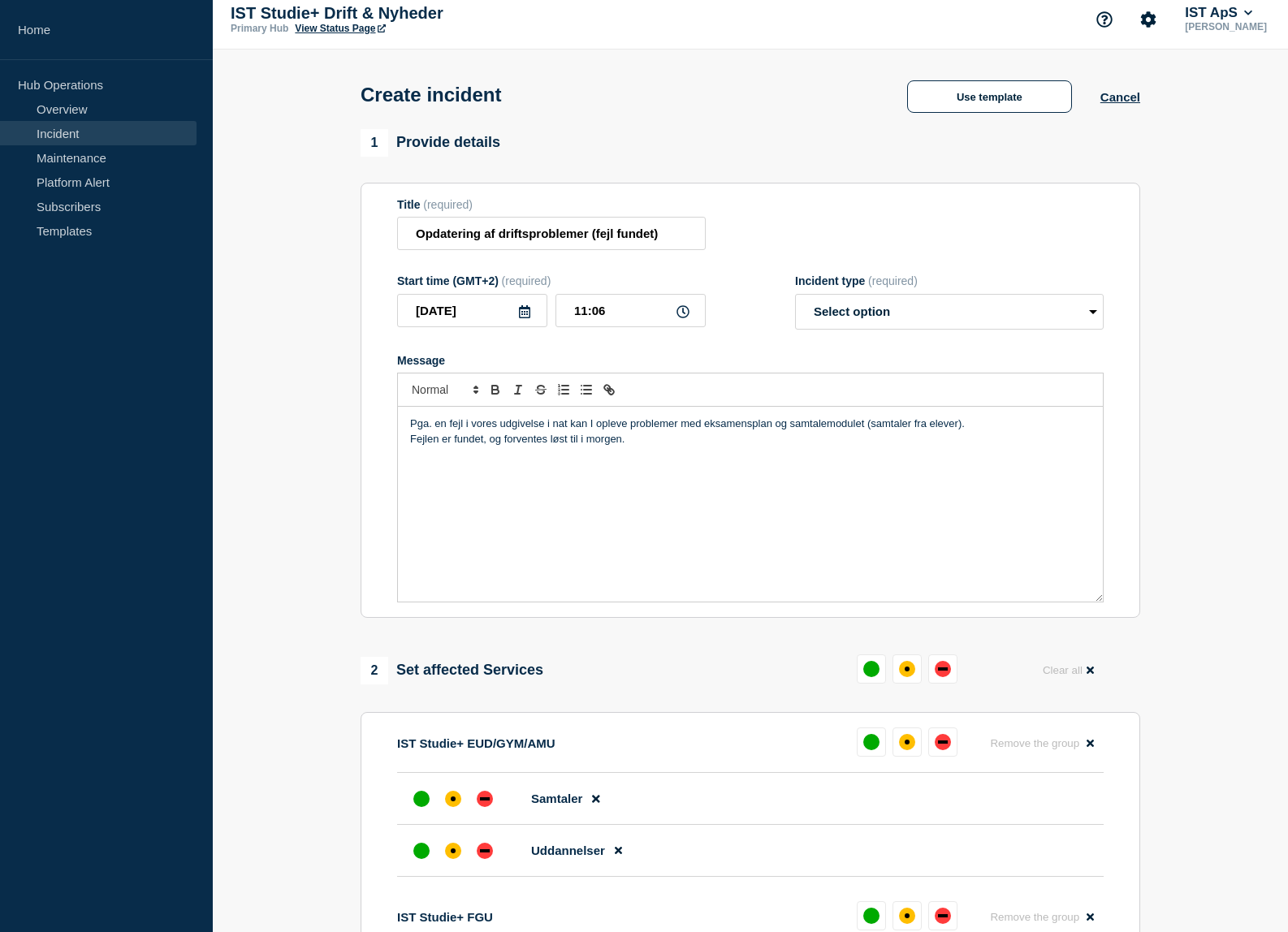
scroll to position [0, 0]
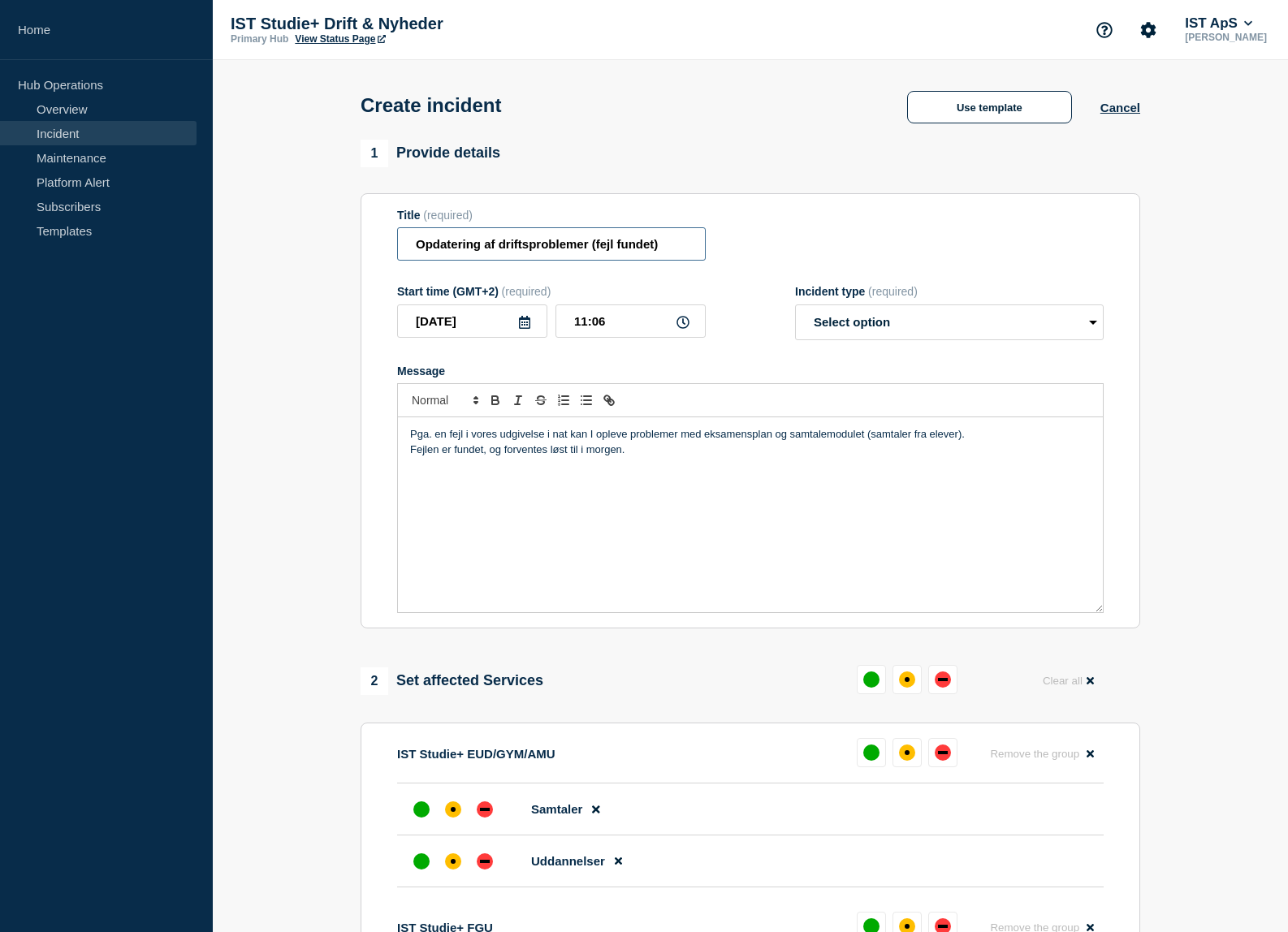
click at [414, 248] on input "Opdatering af driftsproblemer (fejl fundet)" at bounding box center [551, 244] width 309 height 33
click at [589, 246] on input "Opdatering af driftsproblemer (fejl fundet)" at bounding box center [551, 244] width 309 height 33
click at [417, 247] on input "Opdatering af driftsproblemer (fejl fundet)" at bounding box center [551, 244] width 309 height 33
drag, startPoint x: 415, startPoint y: 247, endPoint x: 683, endPoint y: 250, distance: 268.0
click at [683, 250] on input "Opdatering af driftsproblemer (fejl fundet)" at bounding box center [551, 244] width 309 height 33
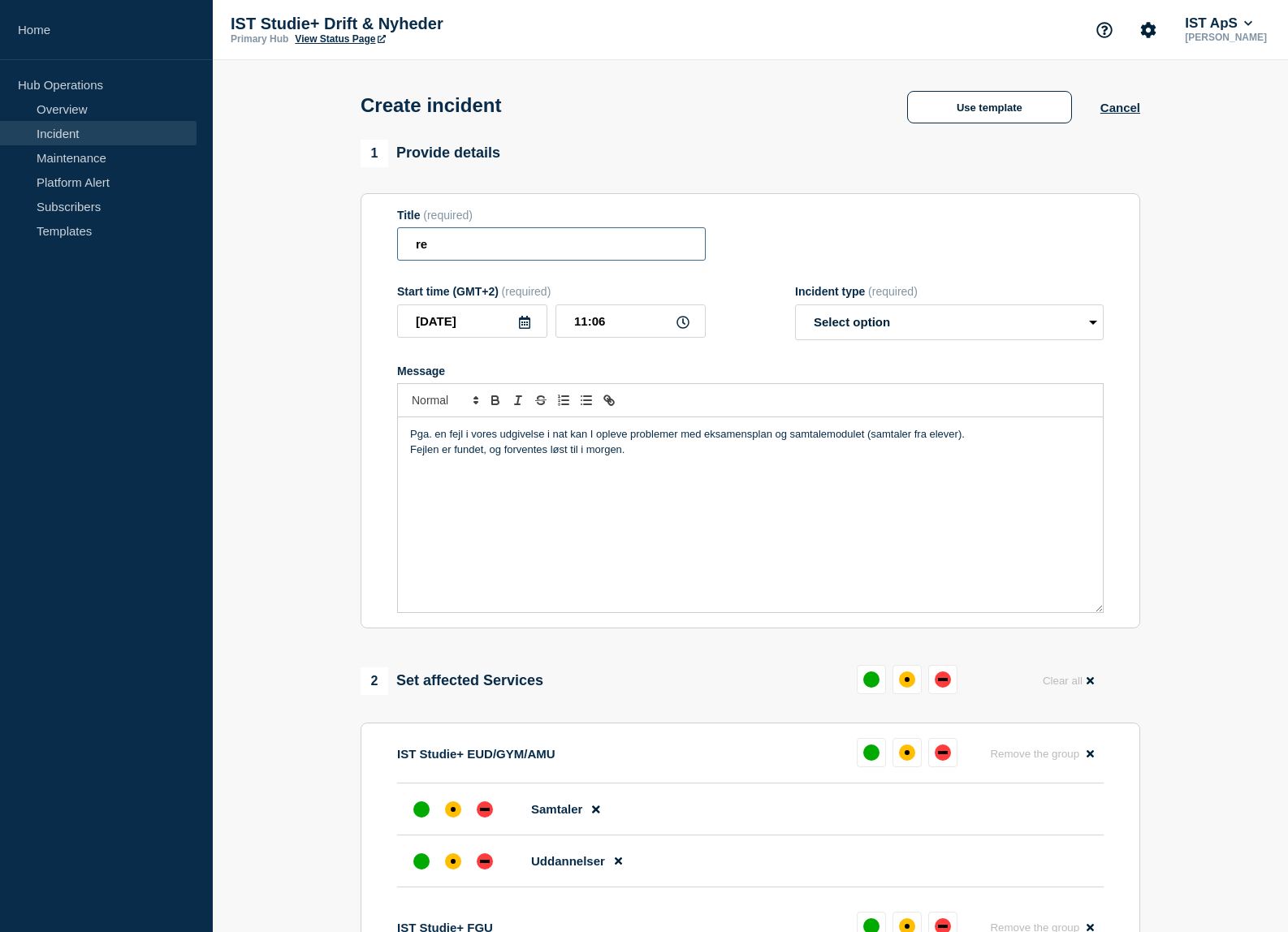
type input "r"
click at [649, 250] on input "Funktionalitet i eksamensplan og samtalemodulet" at bounding box center [551, 244] width 309 height 33
type input "Funktionalitet i eksamensplan og samtalemodulet"
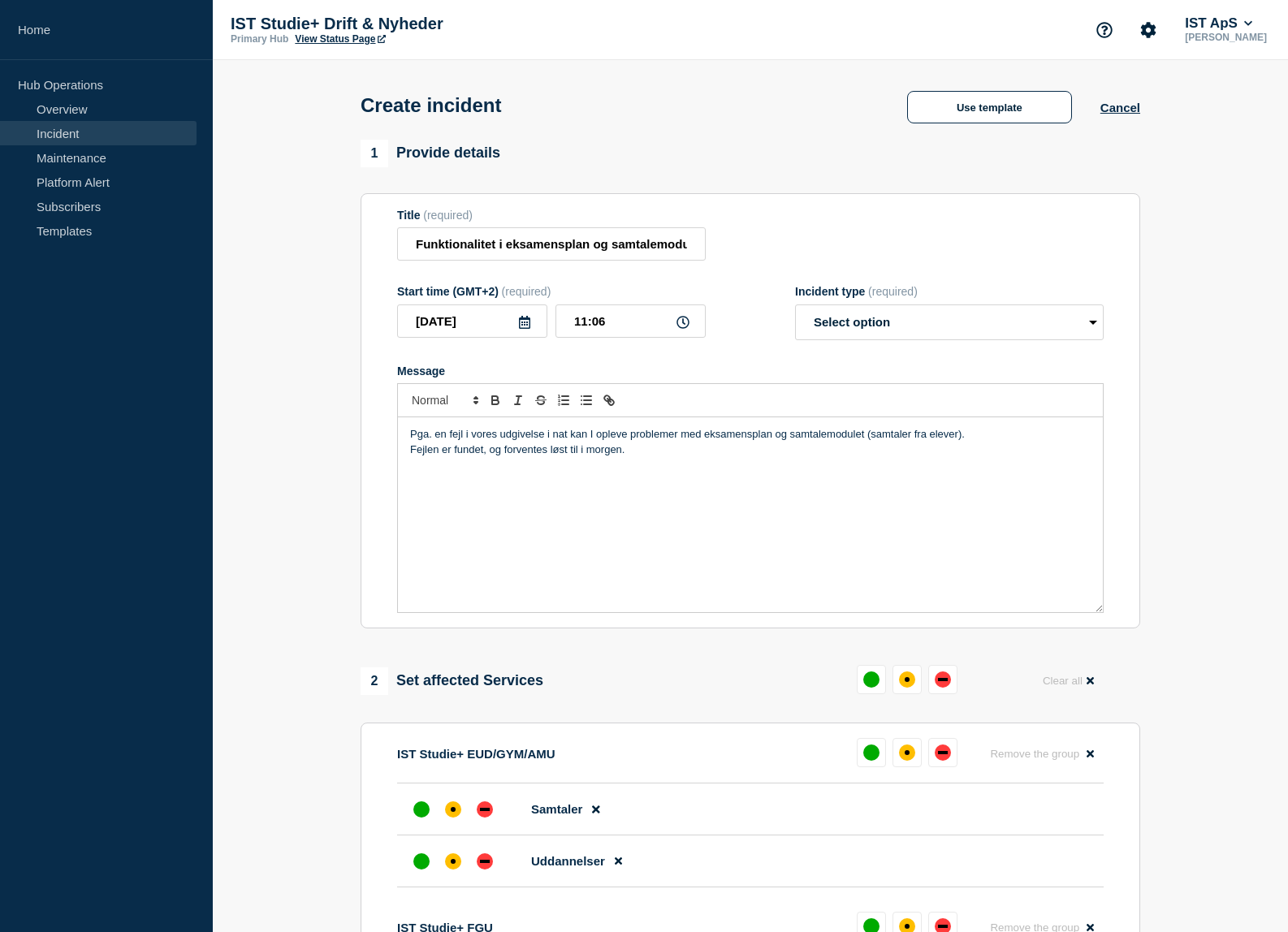
click at [609, 457] on p "Fejlen er fundet, og forventes løst til i morgen." at bounding box center [751, 450] width 681 height 15
click at [637, 454] on p "Fejlen er fundet, og forventes løst til i morgen." at bounding box center [751, 450] width 681 height 15
click at [998, 440] on p "Pga. en fejl i vores udgivelse i nat kan I opleve problemer med eksamensplan og…" at bounding box center [751, 434] width 681 height 15
click at [651, 457] on p "Fejlen er fundet, og forventes løst til i morgen." at bounding box center [751, 450] width 681 height 15
click at [486, 454] on p "Fejlen er fundet, og forventes løst til i morgen." at bounding box center [751, 450] width 681 height 15
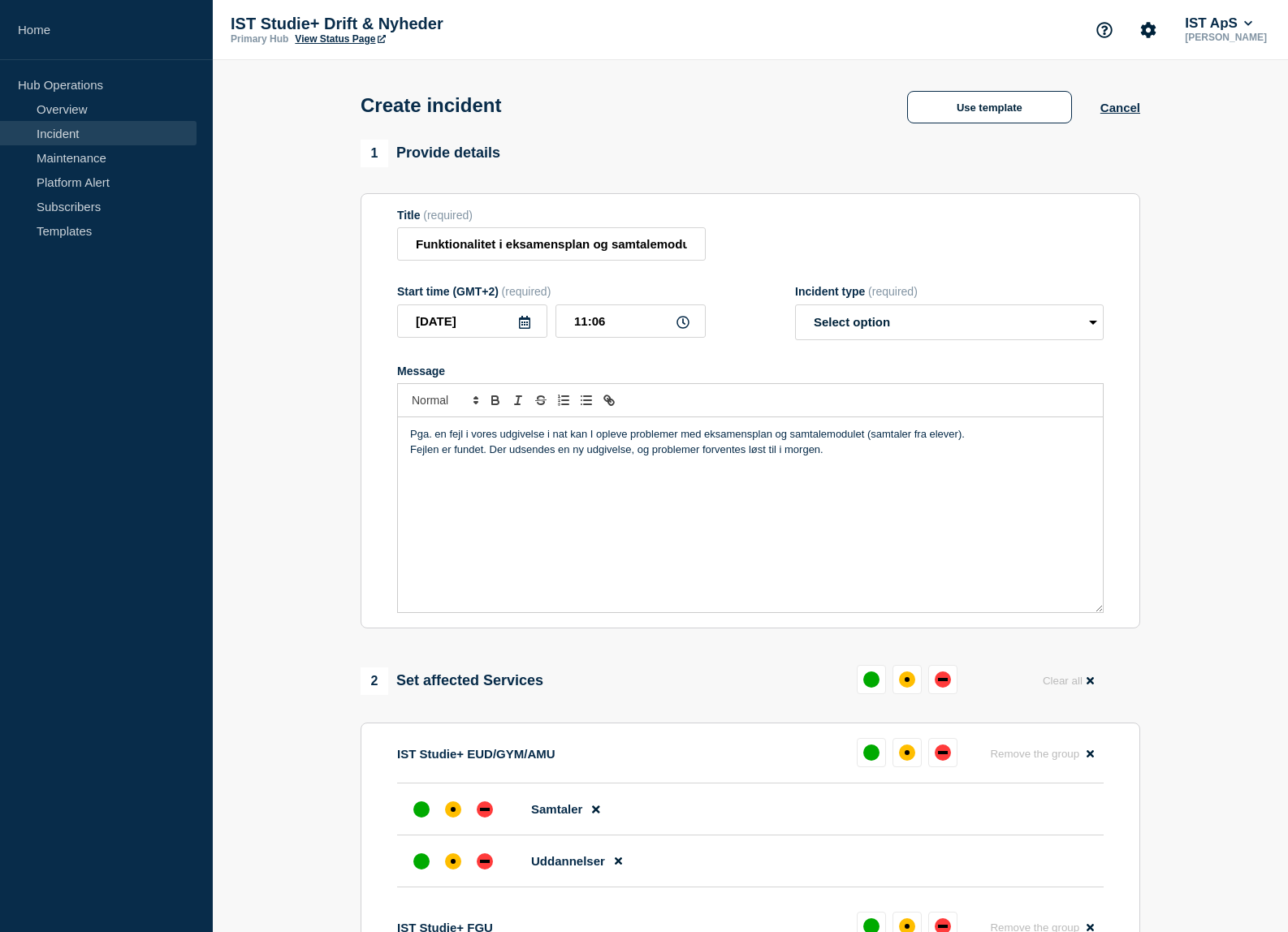
click at [629, 457] on p "Fejlen er fundet. Der udsendes en ny udgivelse, og problemer forventes løst til…" at bounding box center [751, 450] width 681 height 15
click at [880, 454] on p "Fejlen er fundet. Der udsendes en ny udgivelse i nat, og problemer forventes de…" at bounding box center [751, 450] width 681 height 15
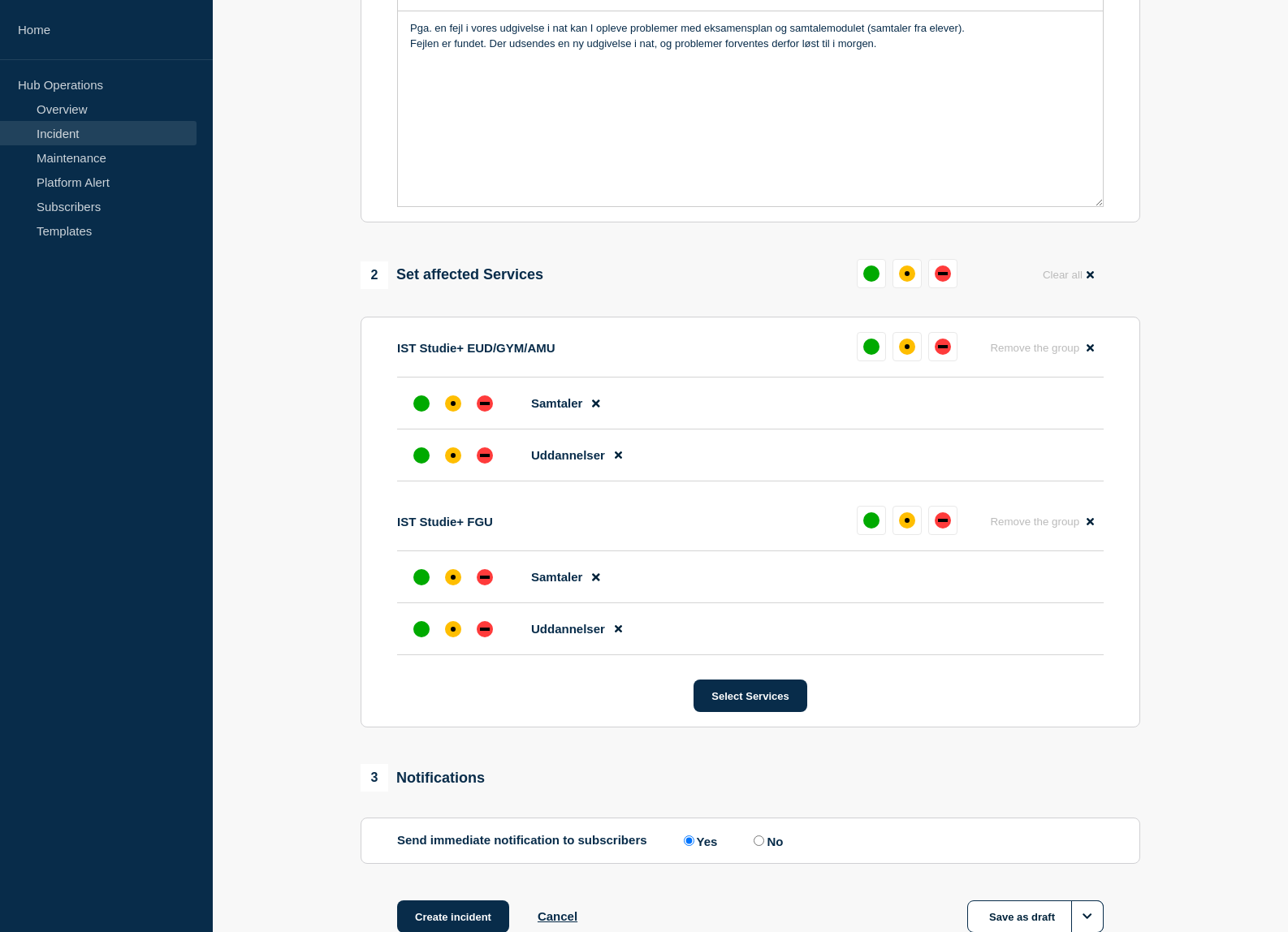
scroll to position [517, 0]
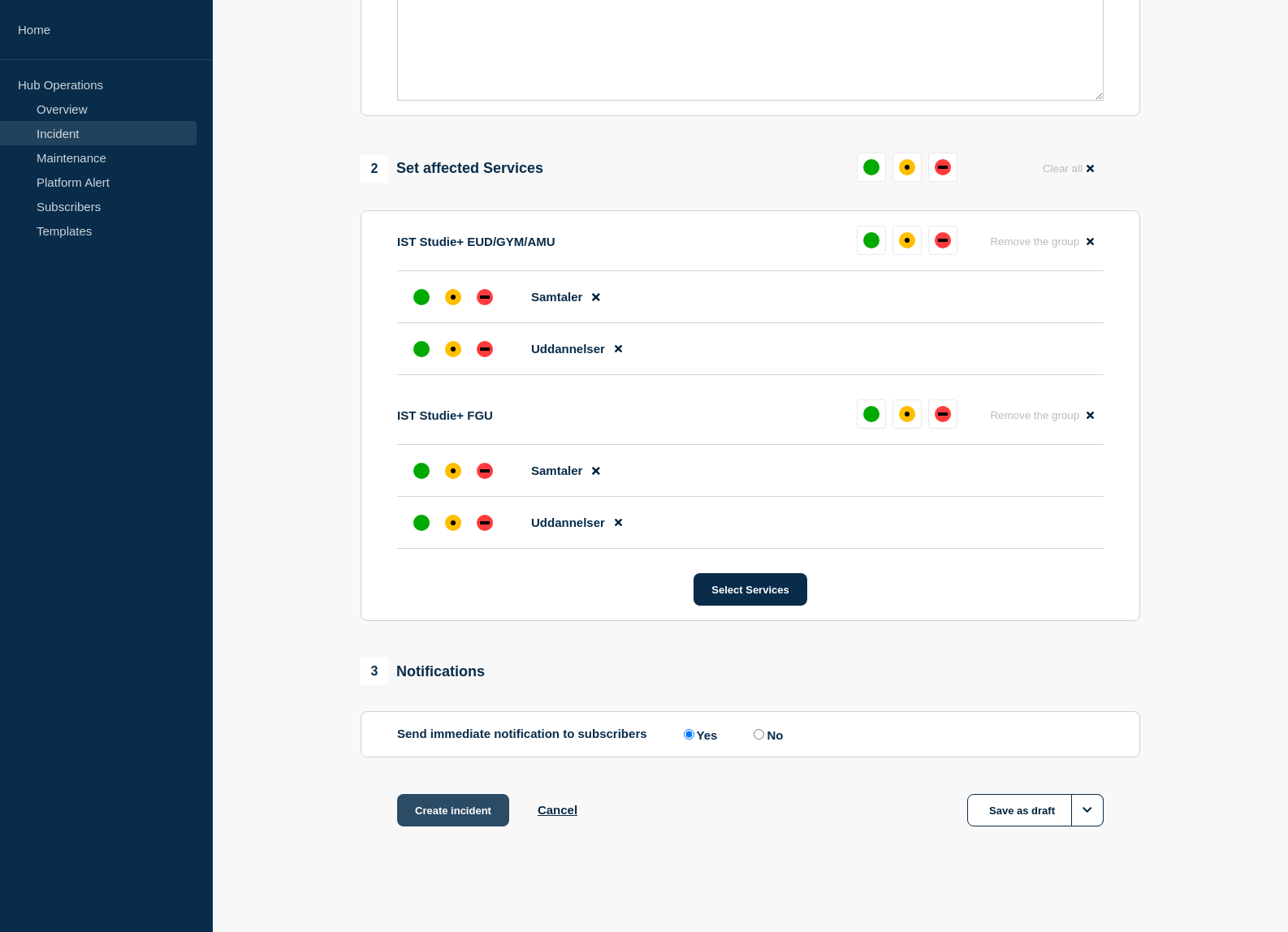
click at [460, 813] on button "Create incident" at bounding box center [453, 810] width 112 height 32
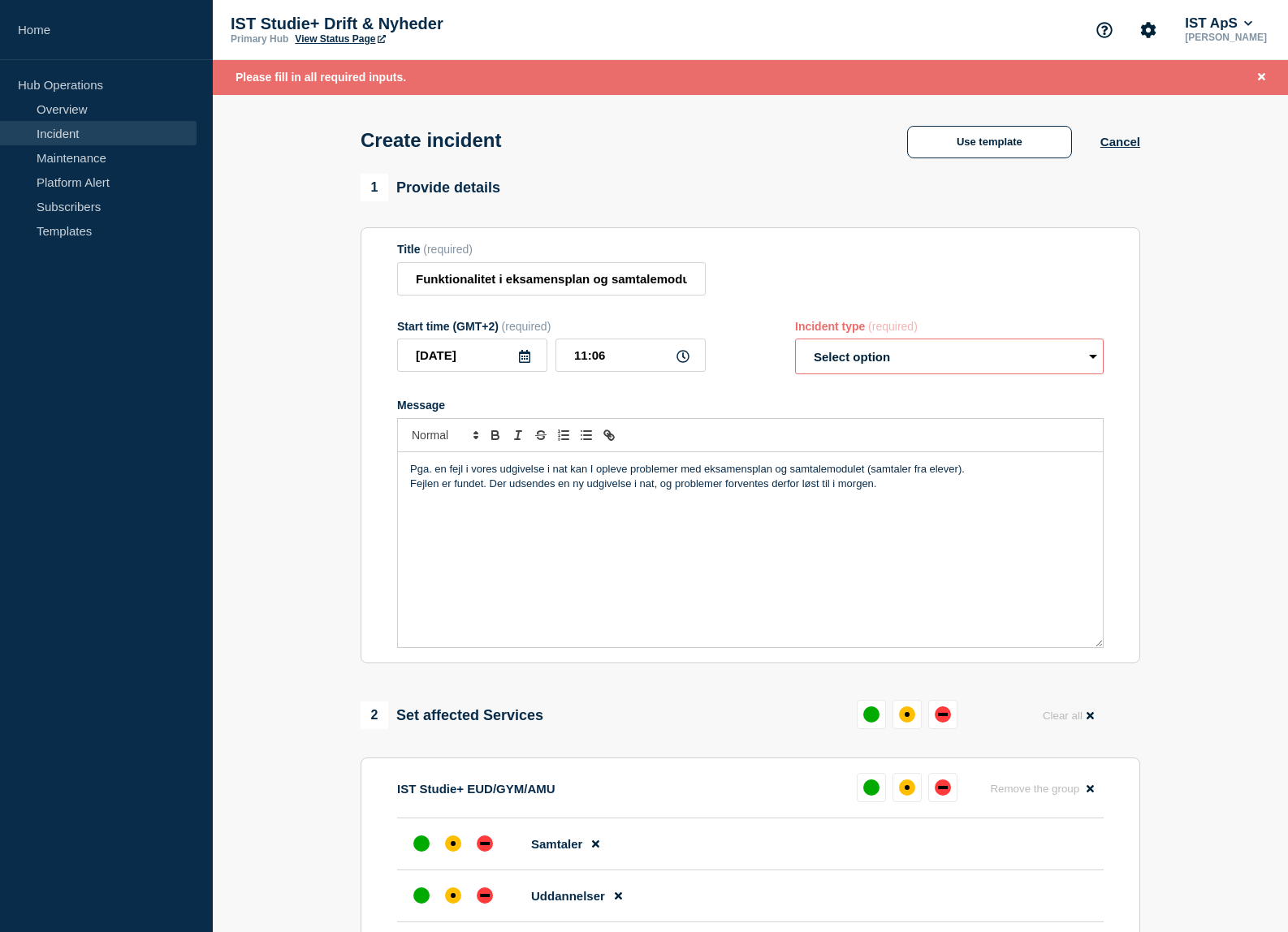
scroll to position [406, 0]
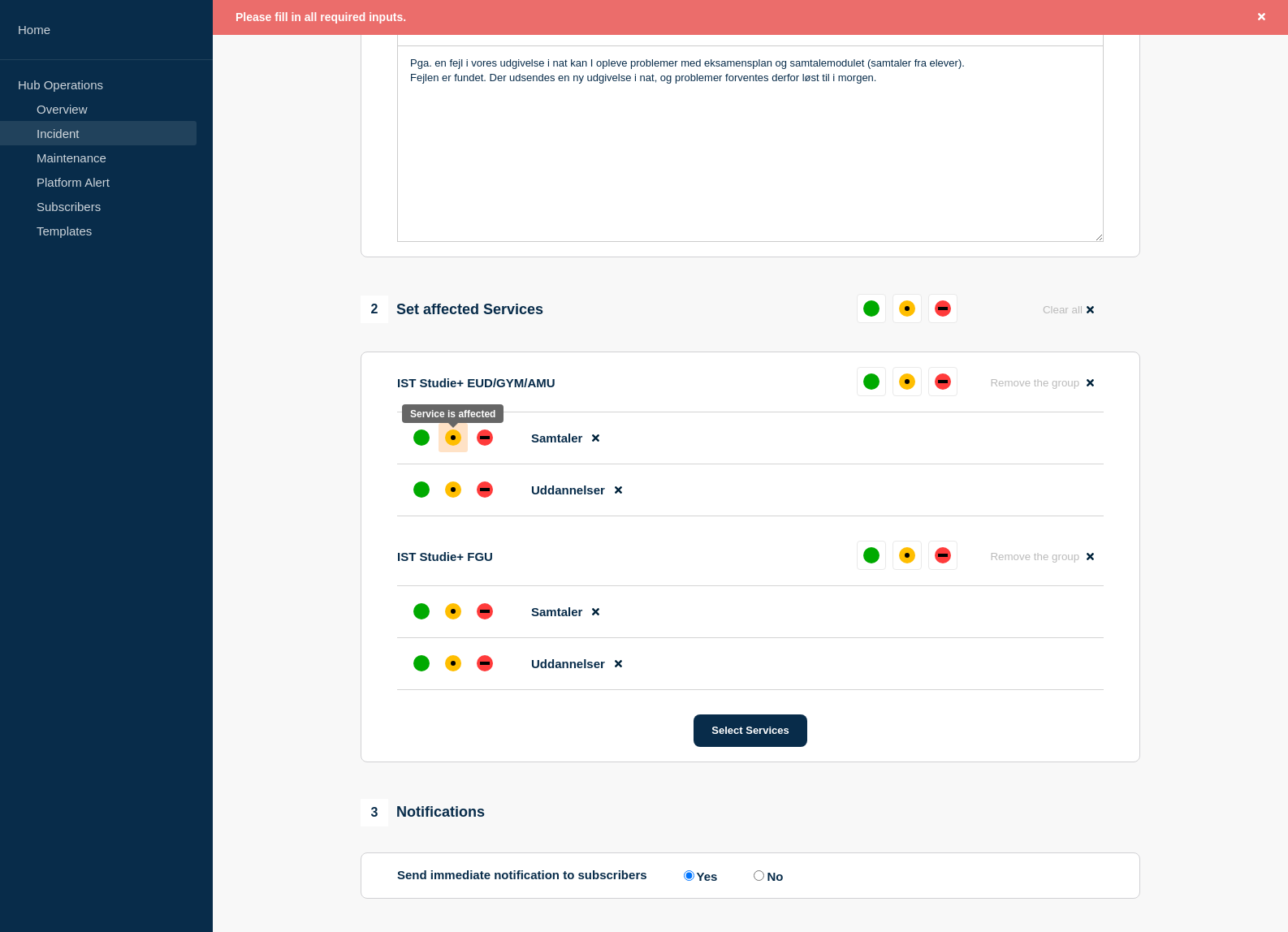
click at [456, 441] on div "affected" at bounding box center [454, 438] width 17 height 17
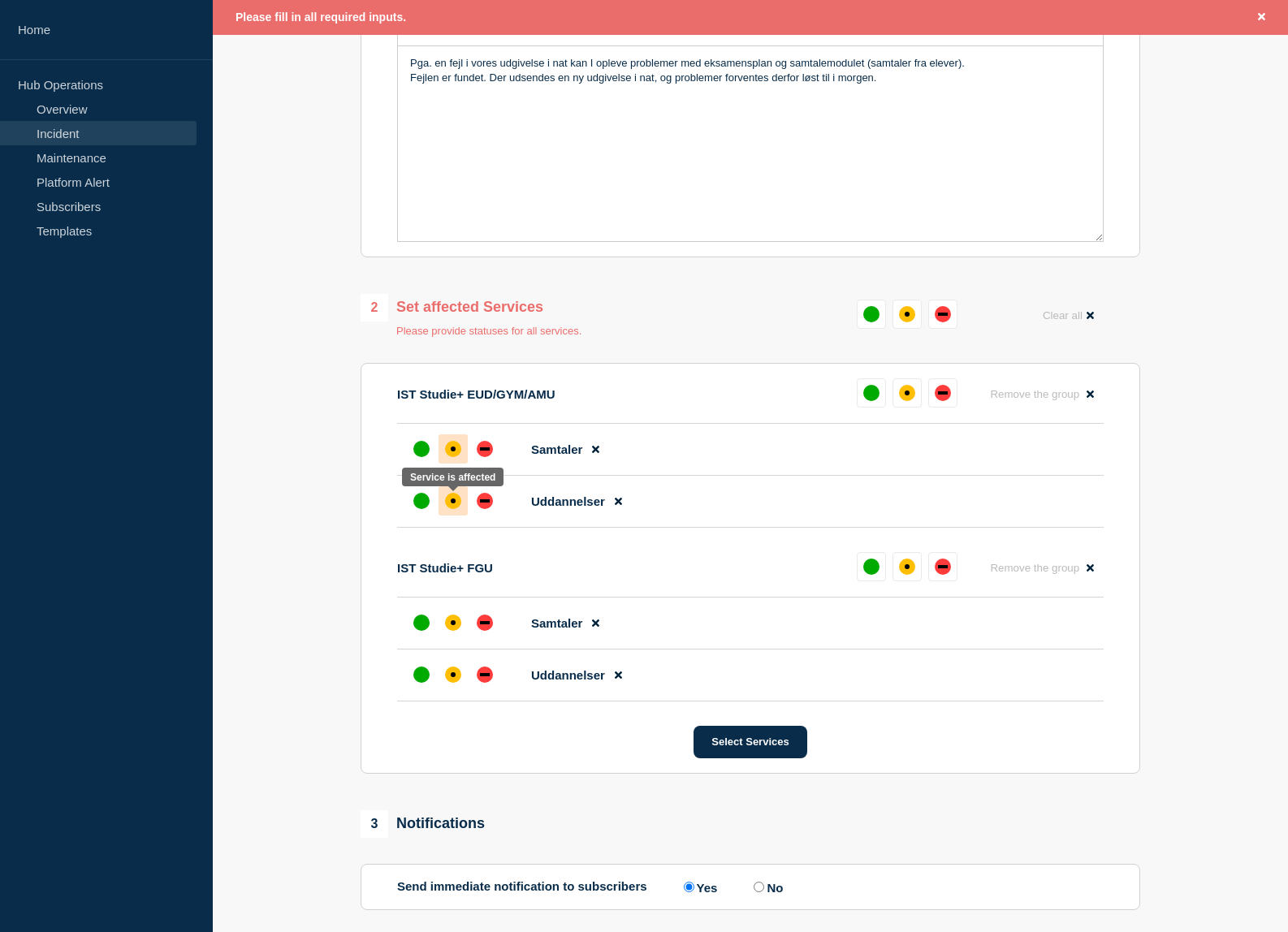
click at [456, 509] on div "affected" at bounding box center [454, 501] width 17 height 17
click at [450, 622] on div "affected" at bounding box center [454, 623] width 17 height 17
click at [458, 671] on div at bounding box center [453, 674] width 29 height 29
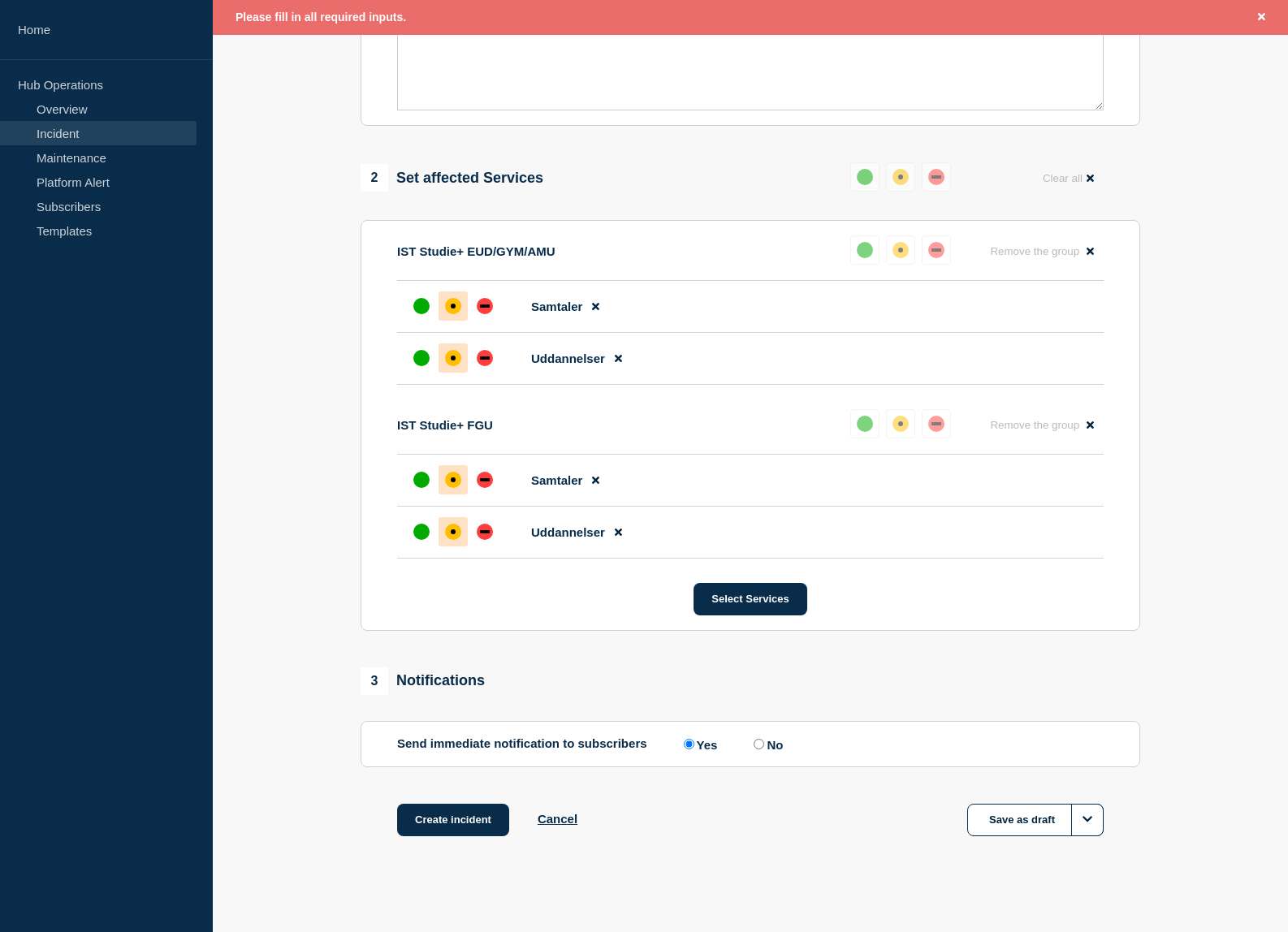
scroll to position [551, 0]
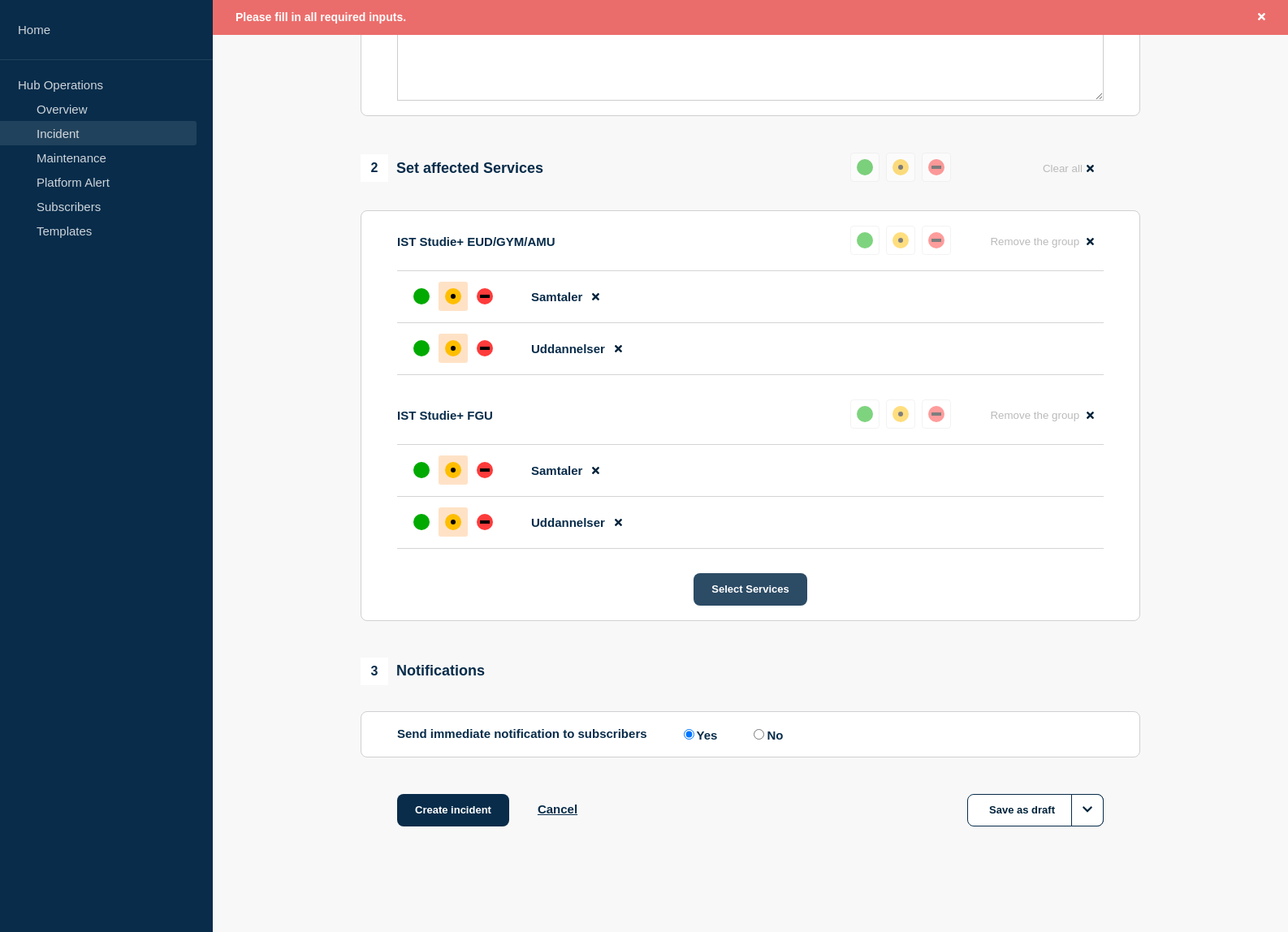
click at [756, 595] on button "Select Services" at bounding box center [750, 589] width 113 height 32
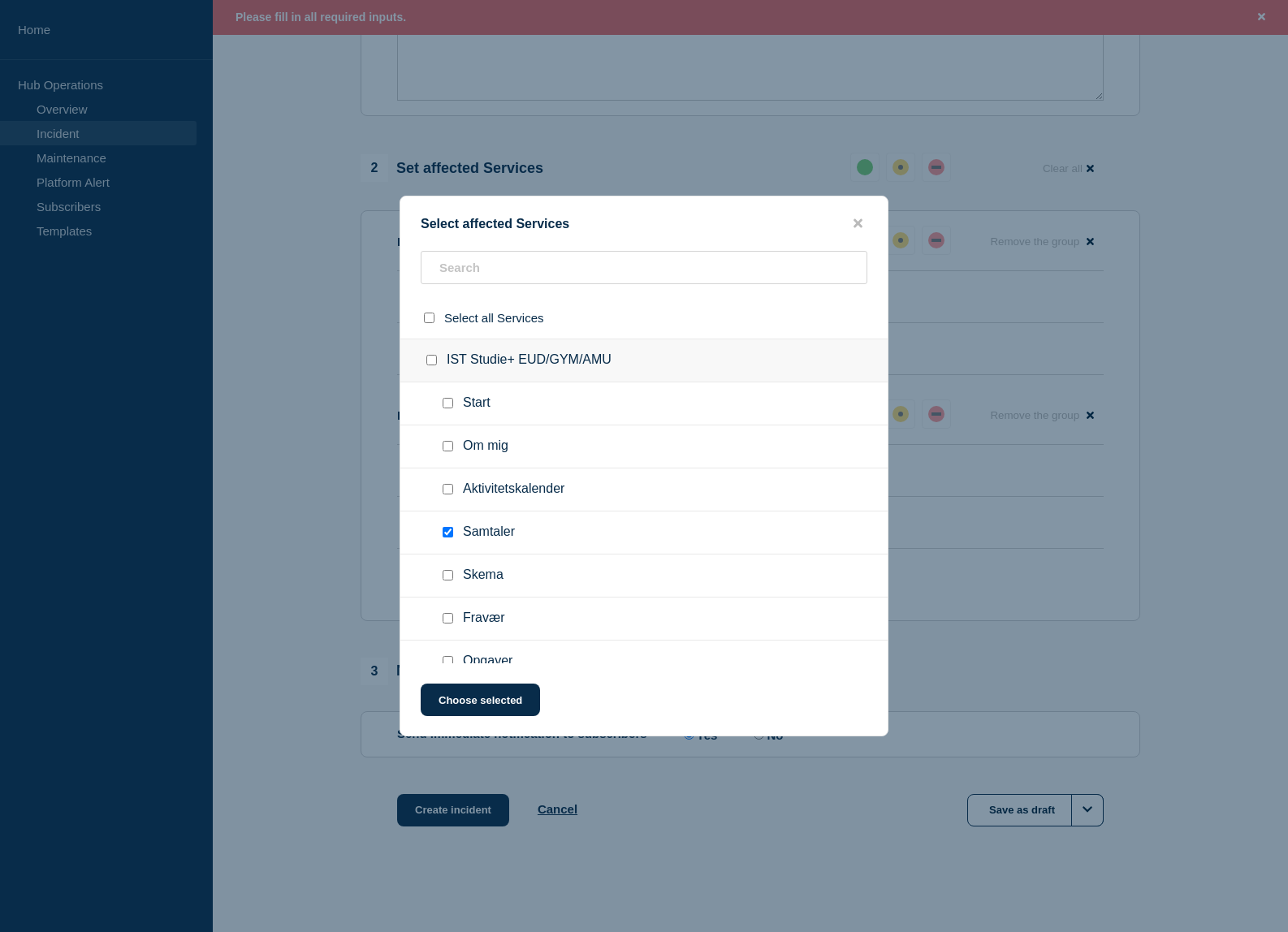
click at [866, 224] on button "close button" at bounding box center [858, 224] width 18 height 16
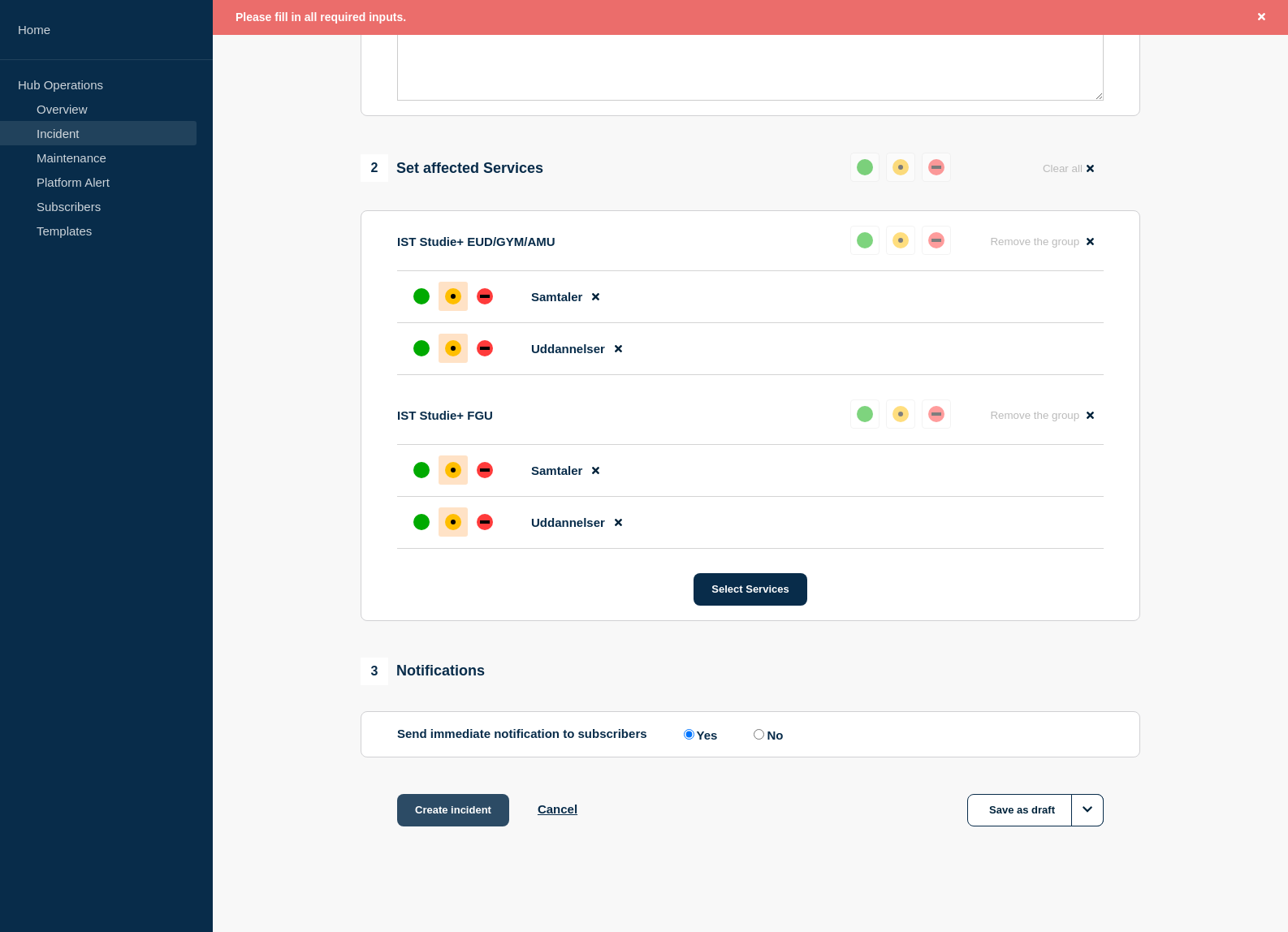
click at [448, 816] on button "Create incident" at bounding box center [453, 810] width 112 height 32
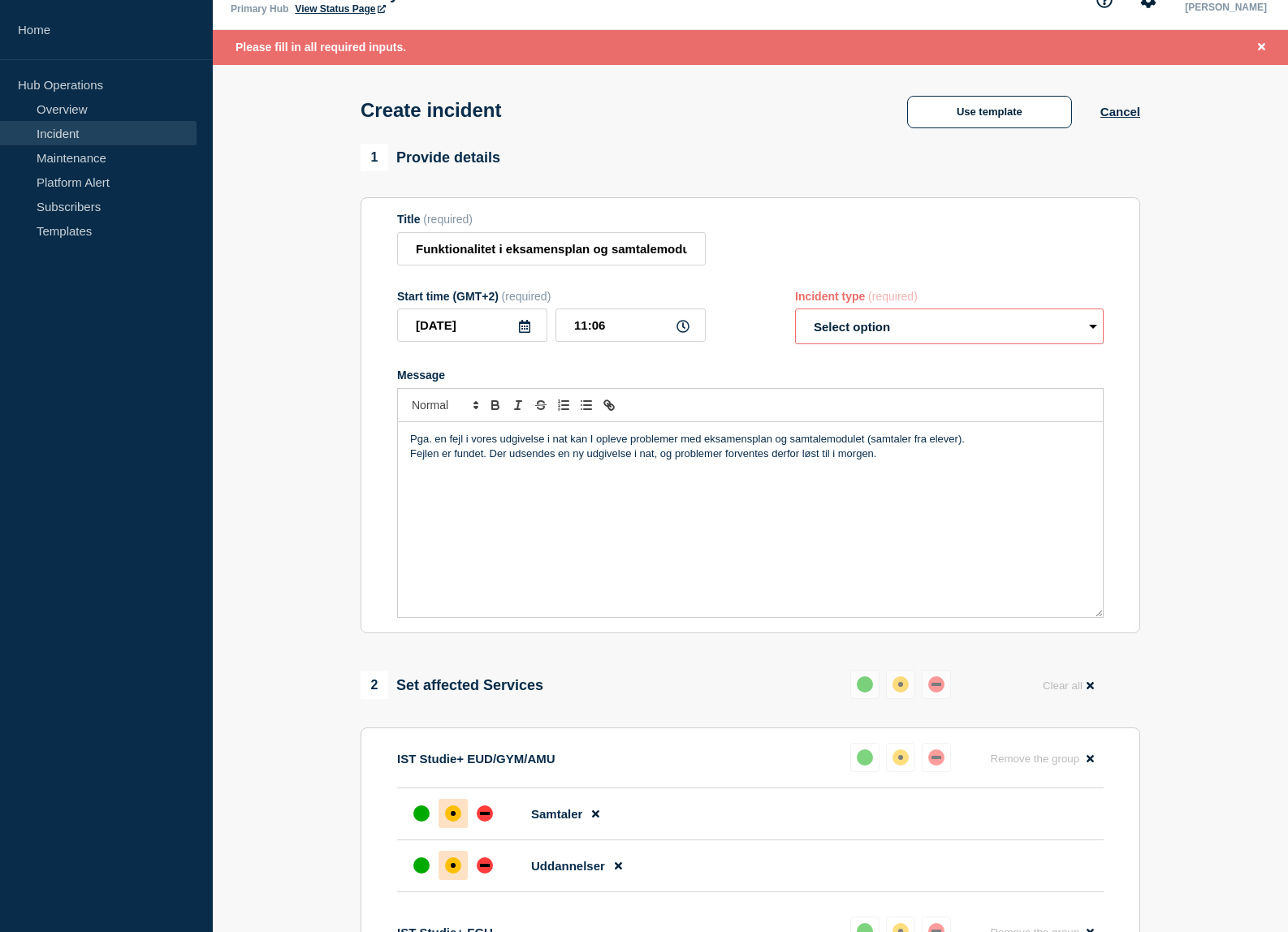
scroll to position [0, 0]
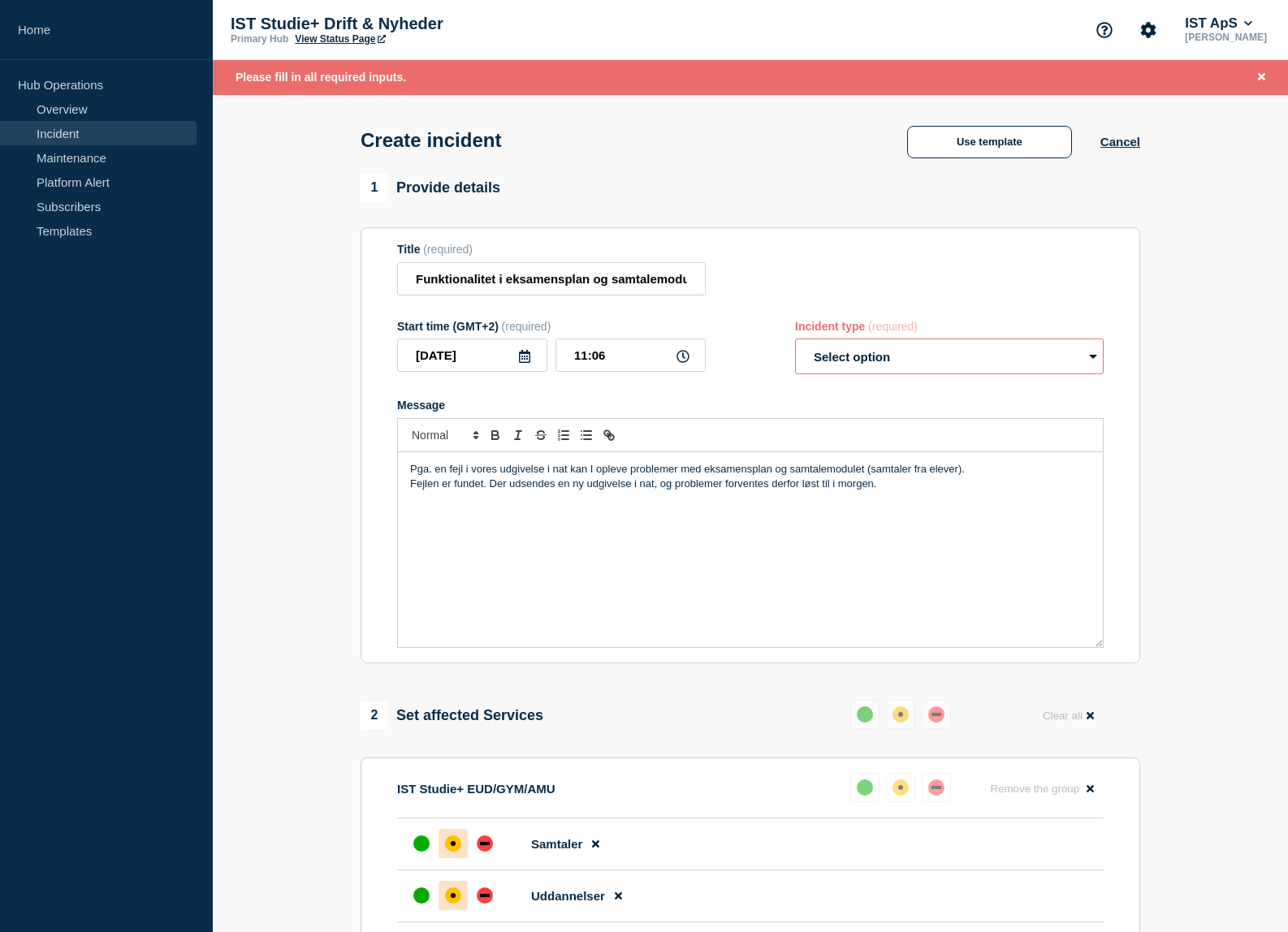
click at [1087, 357] on select "Select option Investigating Identified Monitoring" at bounding box center [949, 356] width 309 height 36
select select "identified"
click at [795, 343] on select "Select option Investigating Identified Monitoring" at bounding box center [949, 356] width 309 height 36
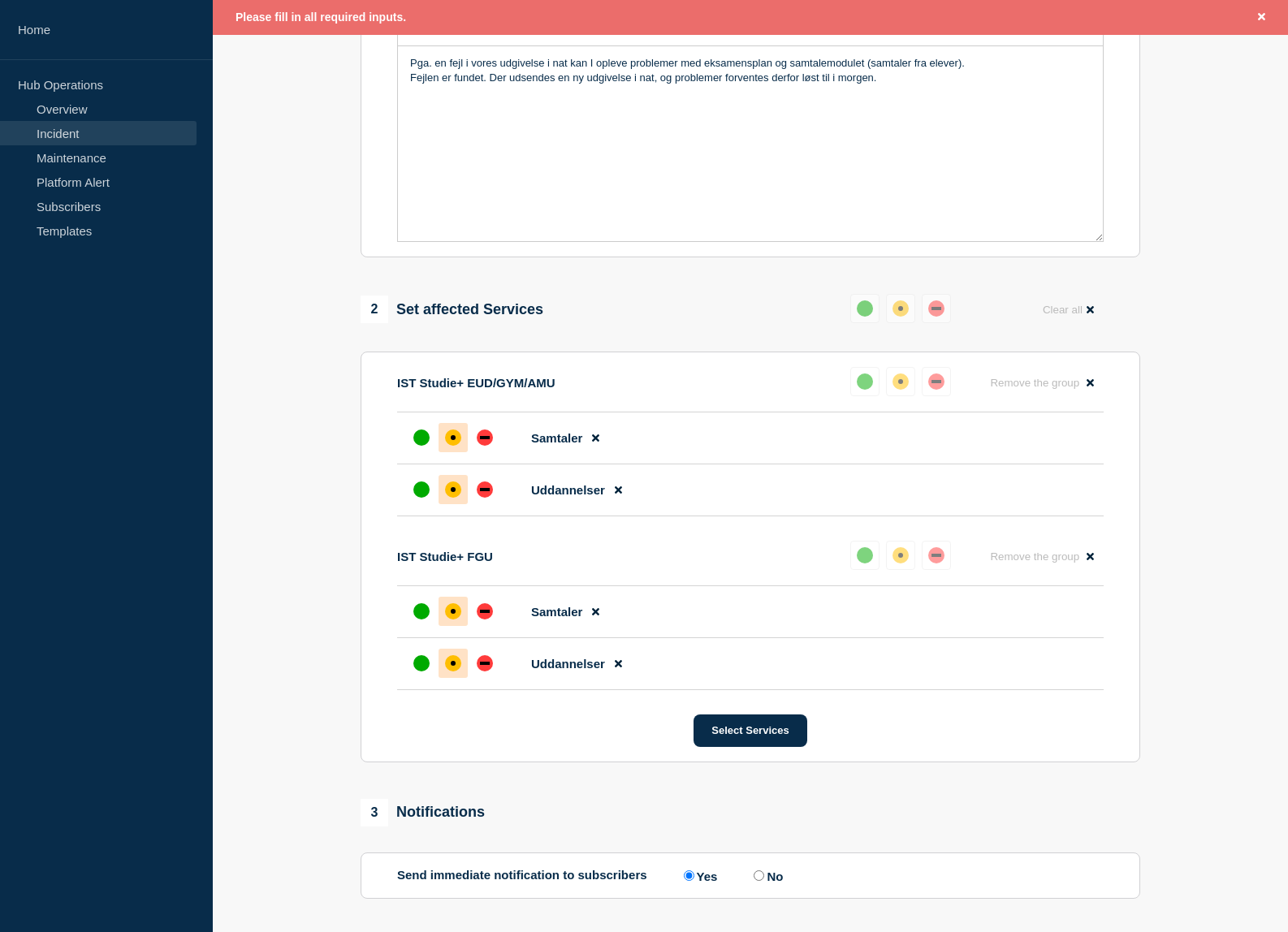
scroll to position [551, 0]
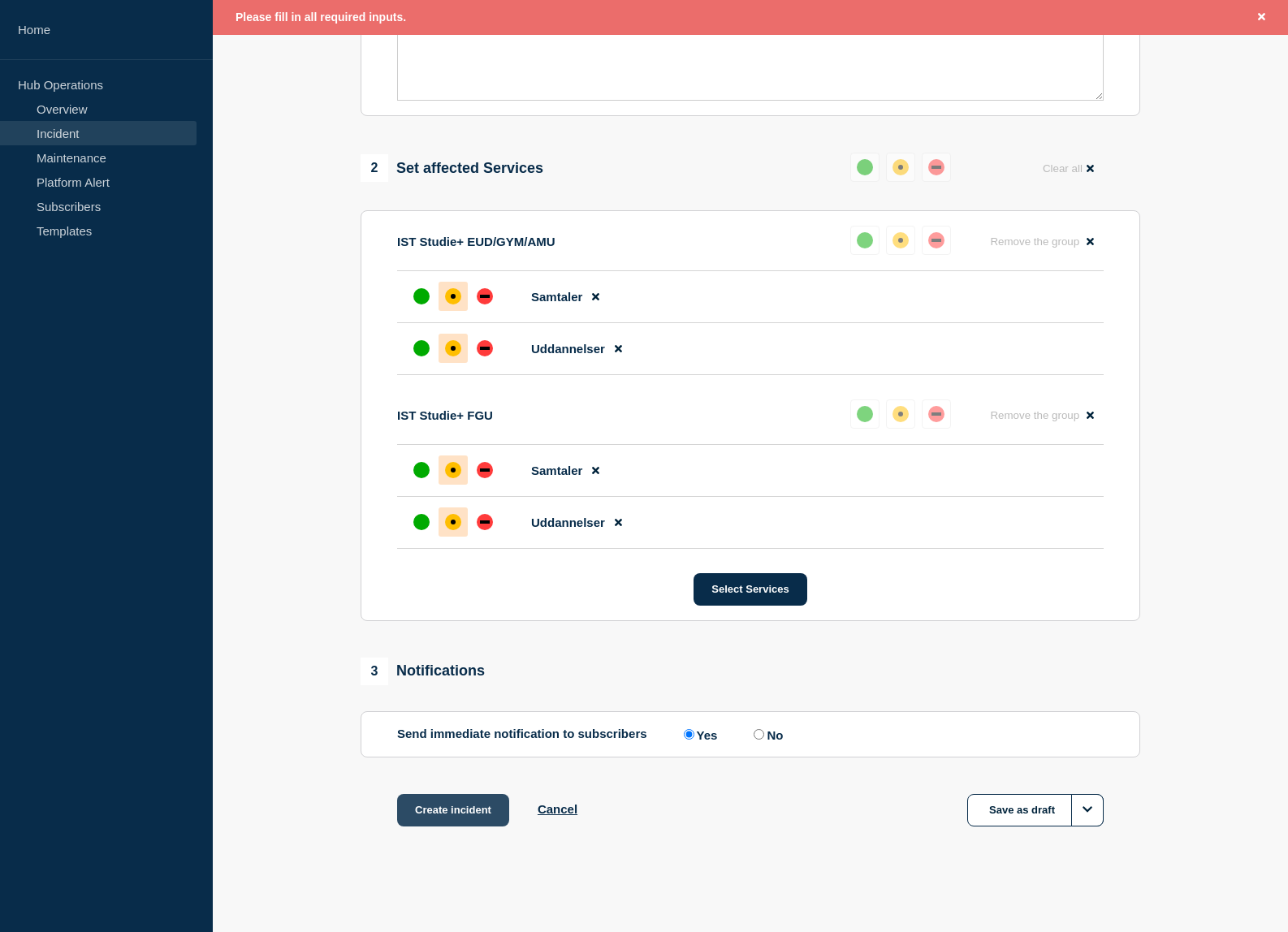
click at [453, 809] on button "Create incident" at bounding box center [453, 810] width 112 height 32
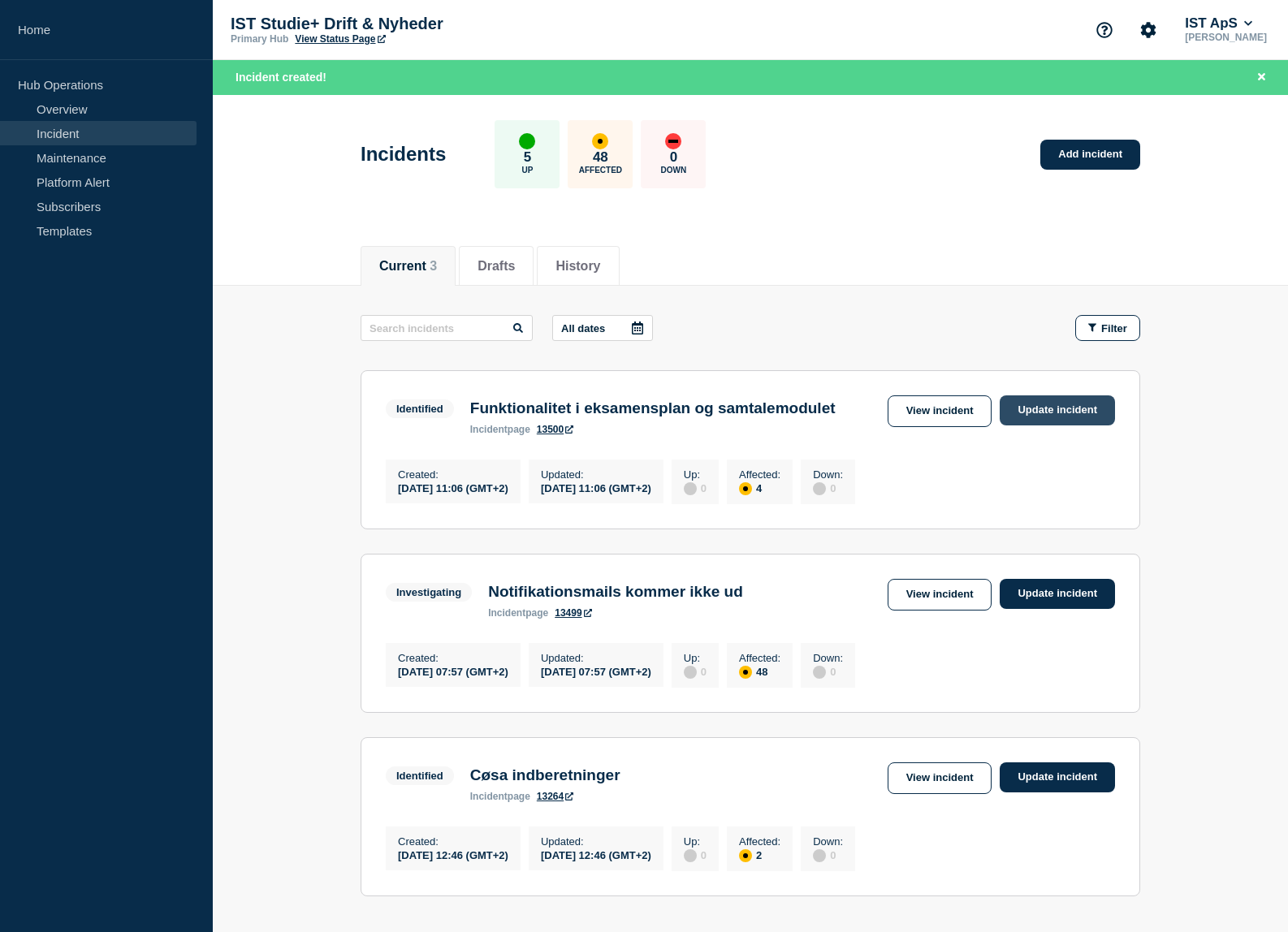
click at [1046, 416] on link "Update incident" at bounding box center [1057, 410] width 116 height 30
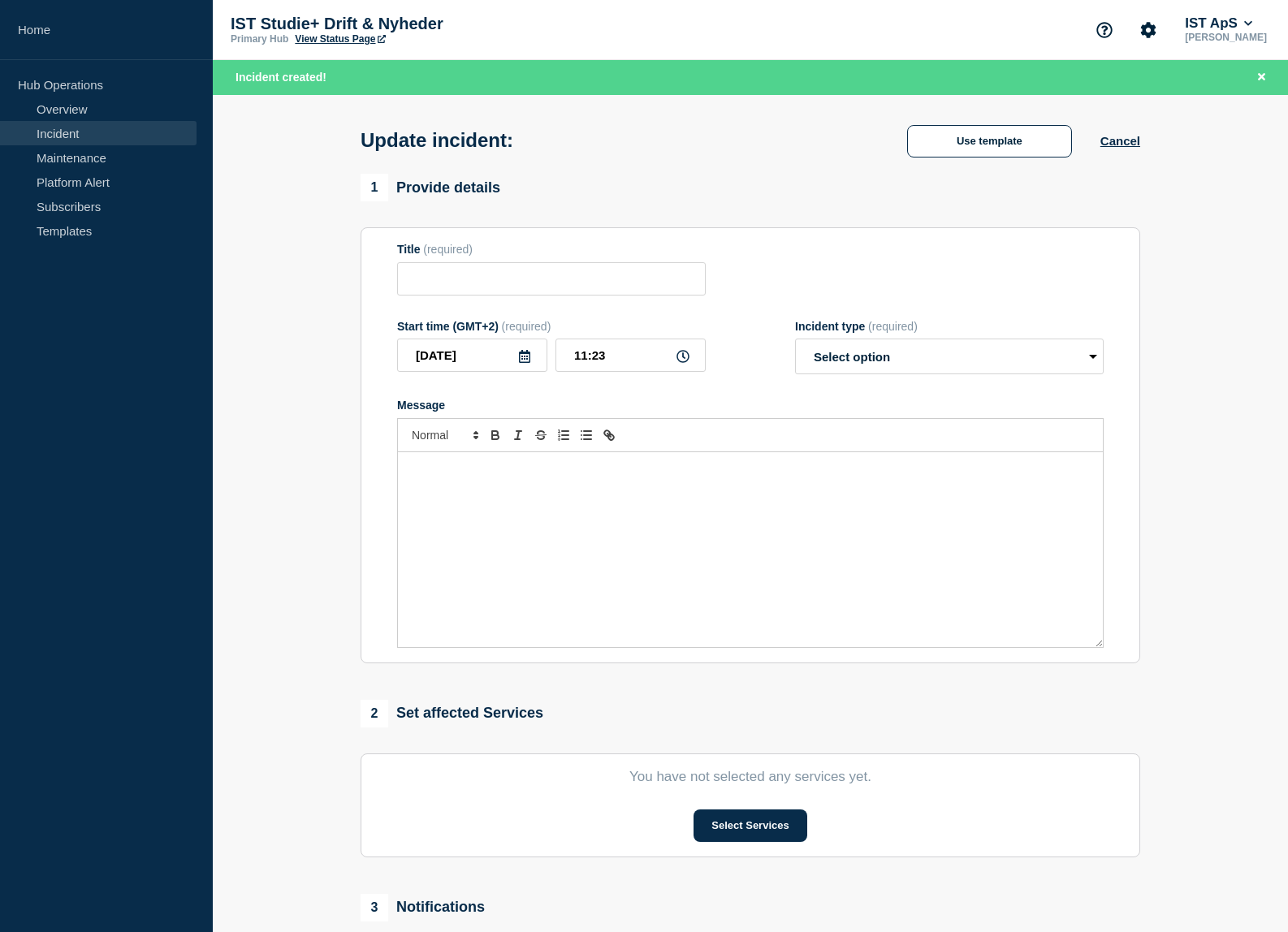
type input "Funktionalitet i eksamensplan og samtalemodulet"
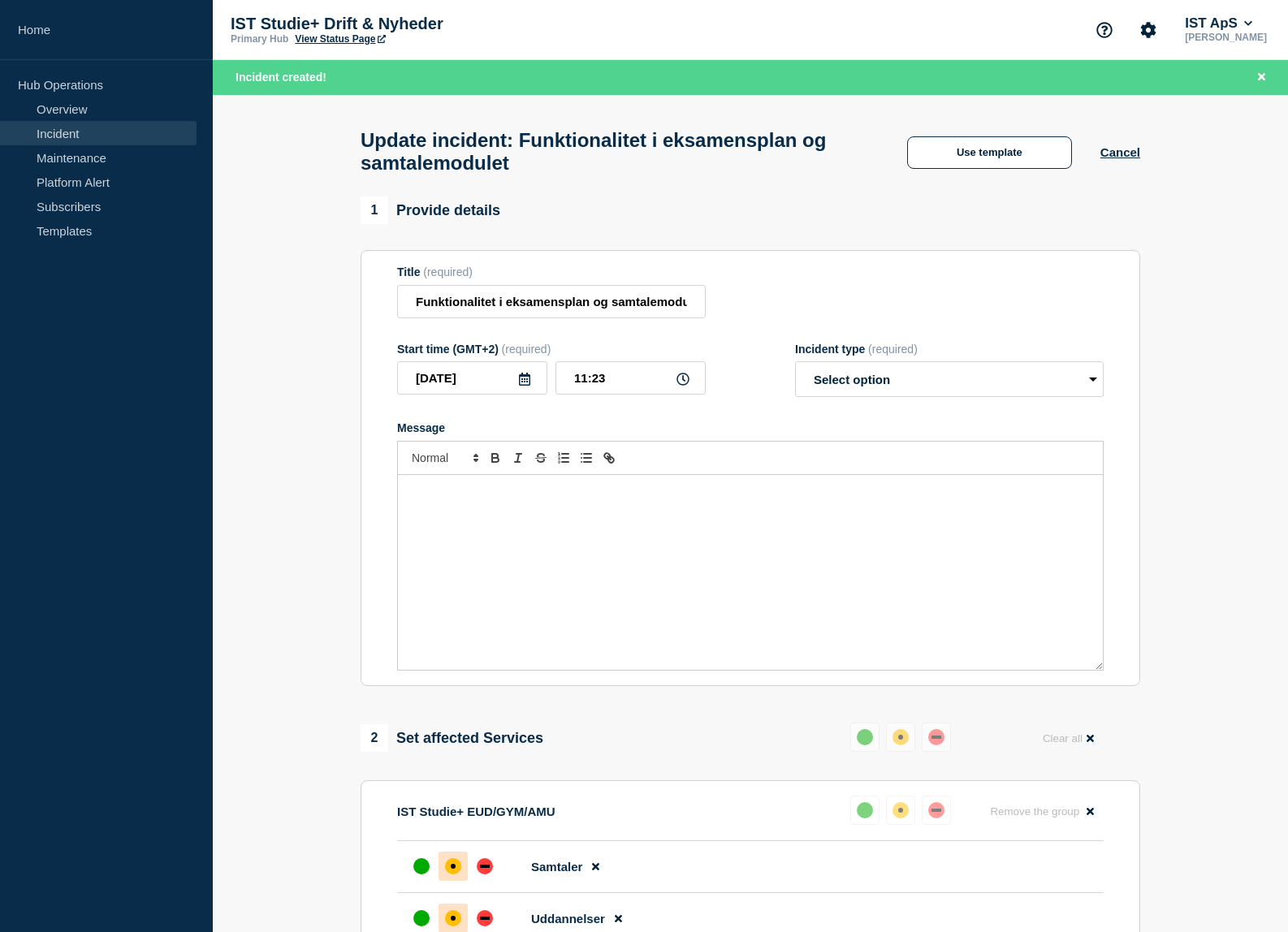
scroll to position [82, 0]
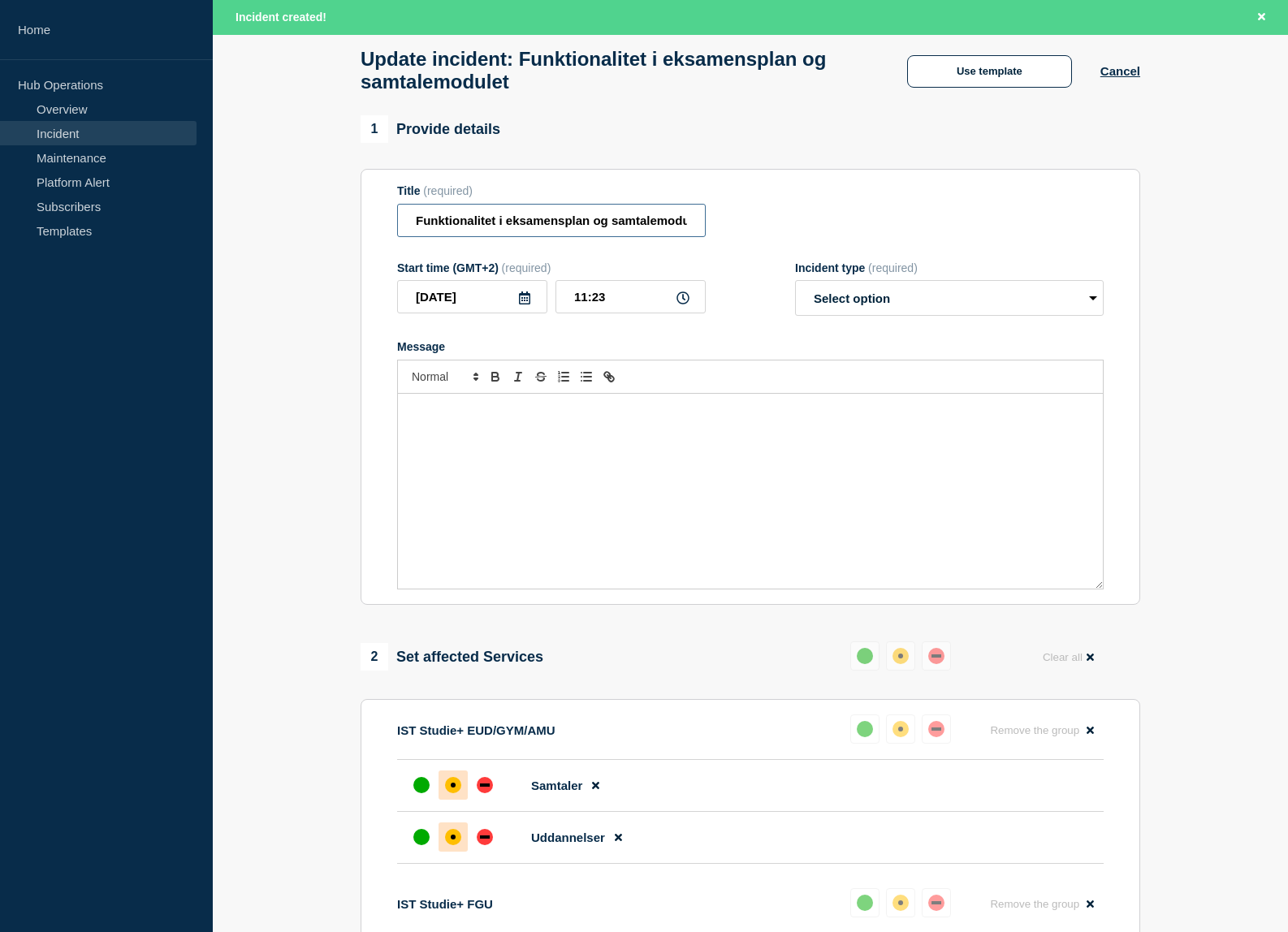
click at [586, 228] on input "Funktionalitet i eksamensplan og samtalemodulet" at bounding box center [551, 221] width 309 height 33
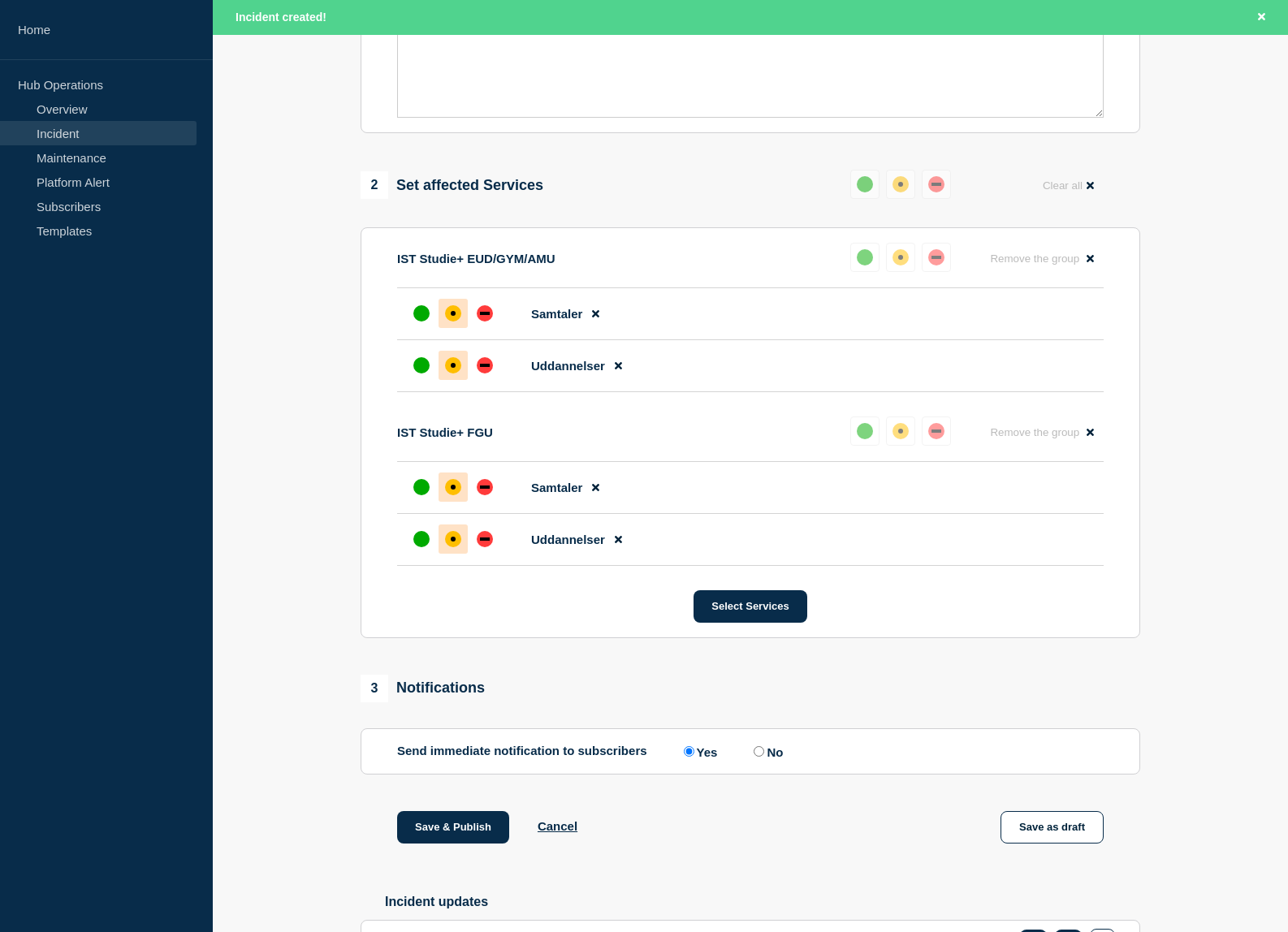
scroll to position [673, 0]
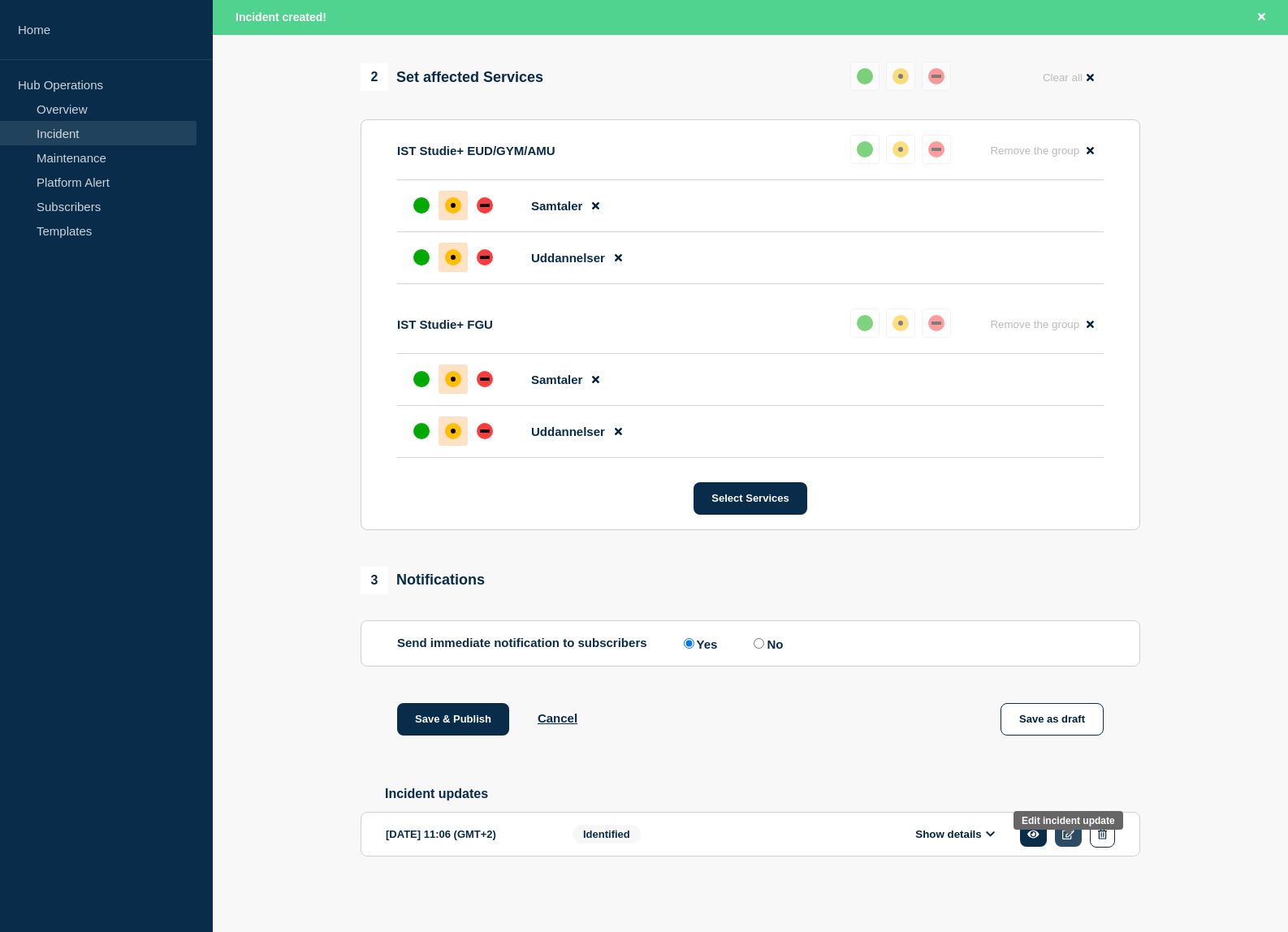
click at [1065, 836] on icon at bounding box center [1068, 834] width 12 height 11
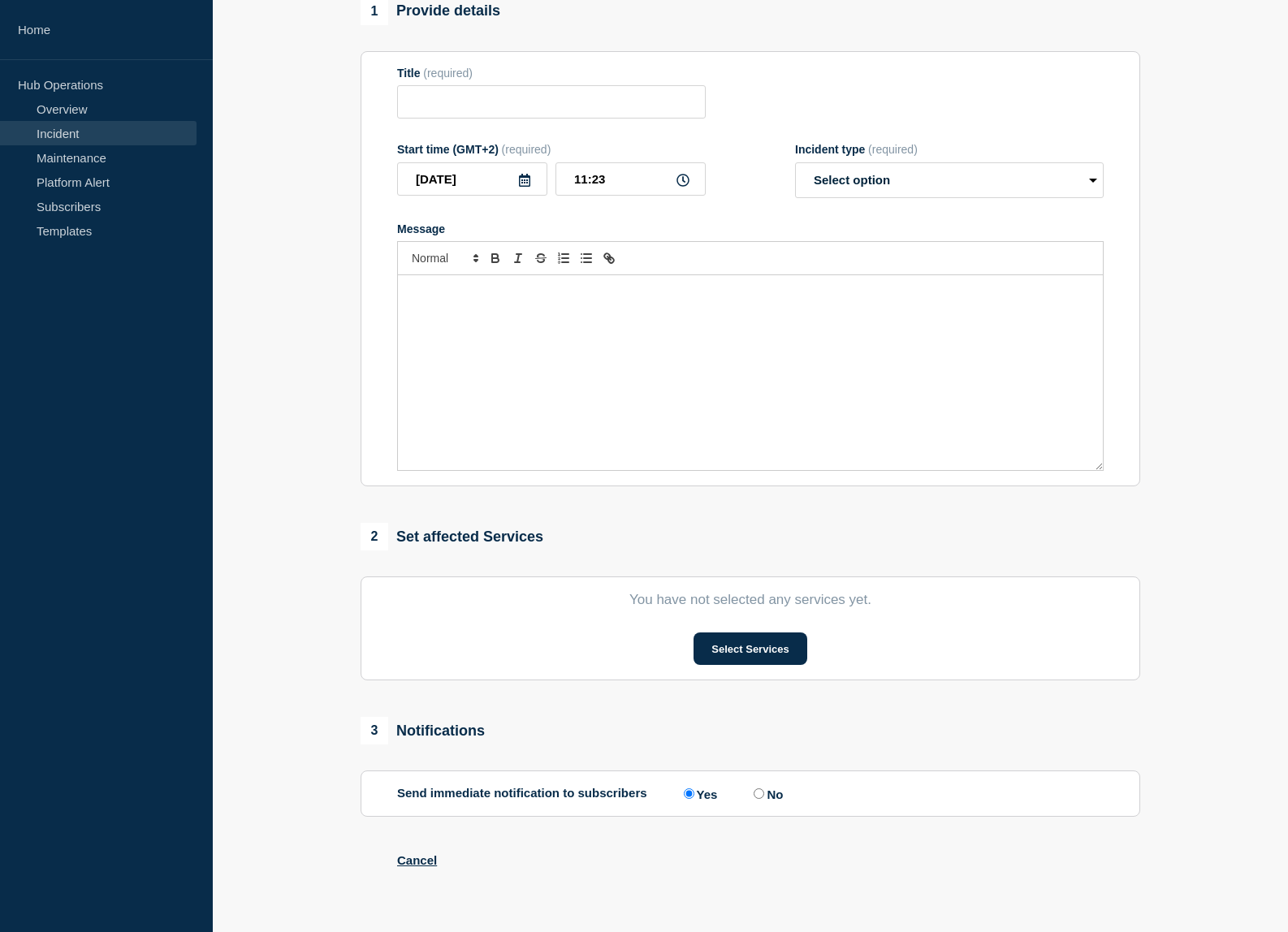
type input "Funktionalitet i eksamensplan og samtalemodulet"
type input "11:06"
select select "identified"
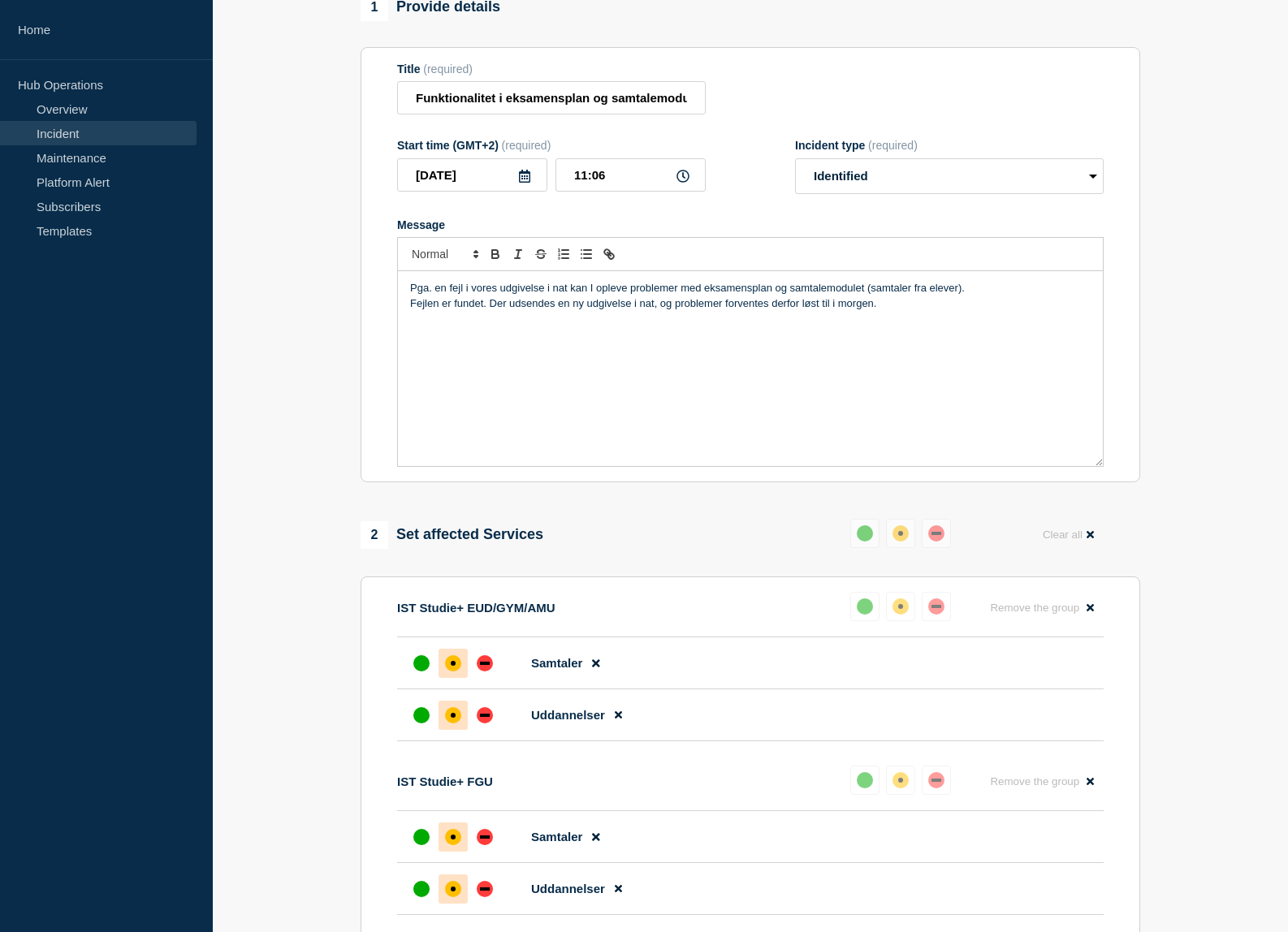
scroll to position [165, 0]
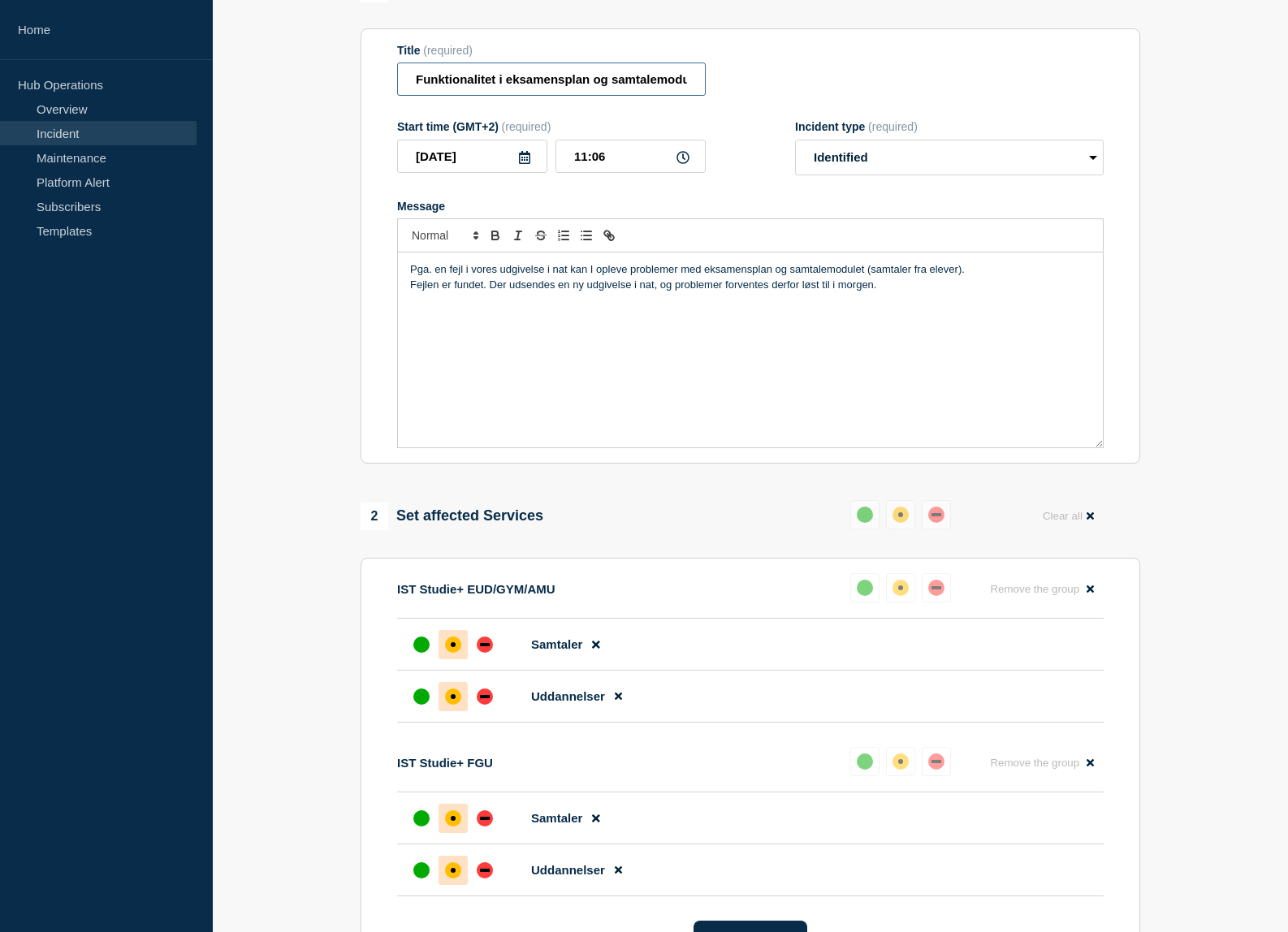
click at [436, 80] on input "Funktionalitet i eksamensplan og samtalemodulet" at bounding box center [551, 79] width 309 height 33
click at [417, 82] on input "Funktionalitet i eksamensplan og samtalemodulet" at bounding box center [551, 79] width 309 height 33
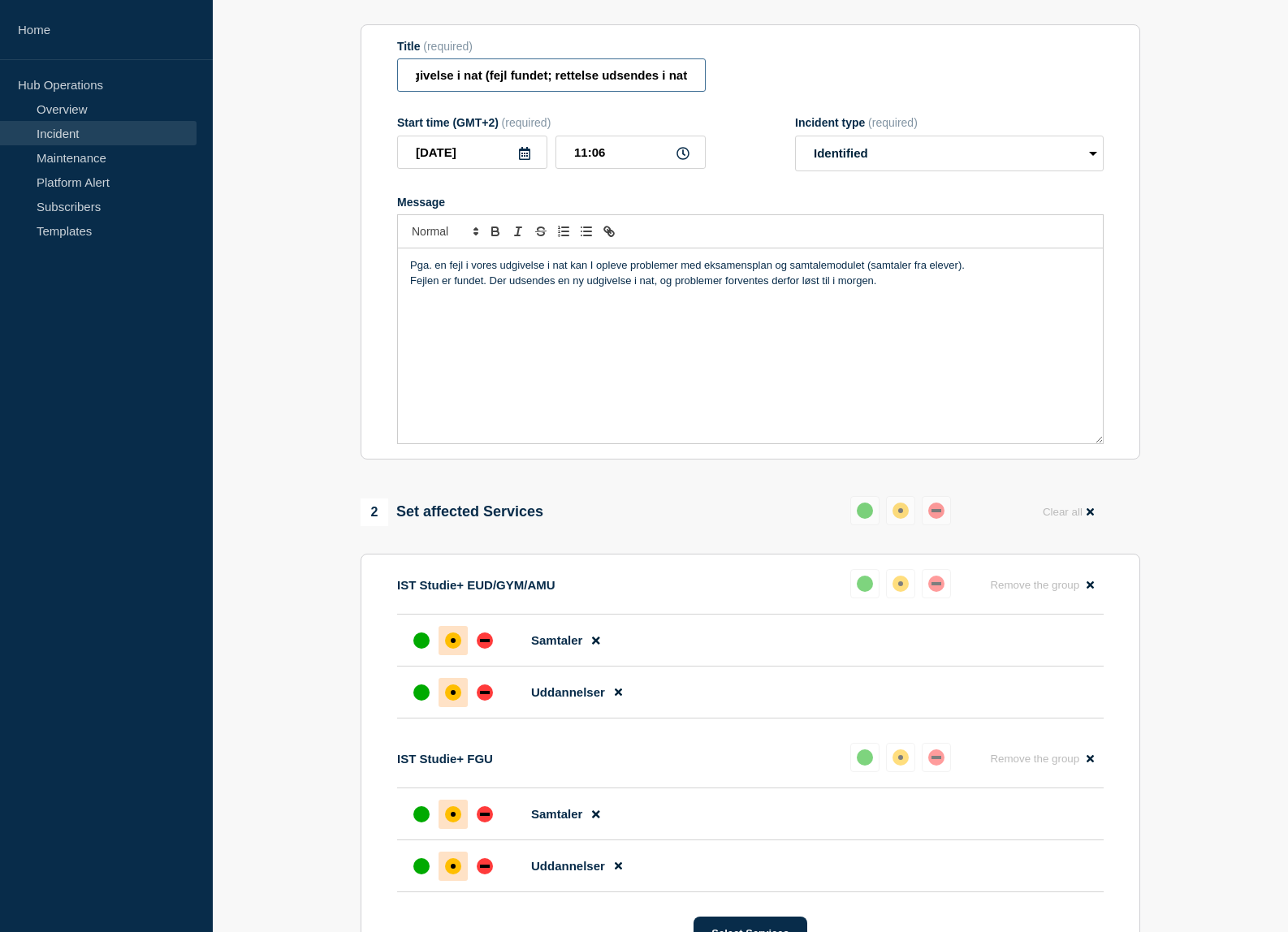
scroll to position [0, 395]
type input "Funktionalitet i eksamensplan og samtalemodulet berørt af fejl i udgivelse i na…"
click at [530, 390] on div "Pga. en fejl i vores udgivelse i nat kan I opleve problemer med eksamensplan og…" at bounding box center [750, 346] width 705 height 195
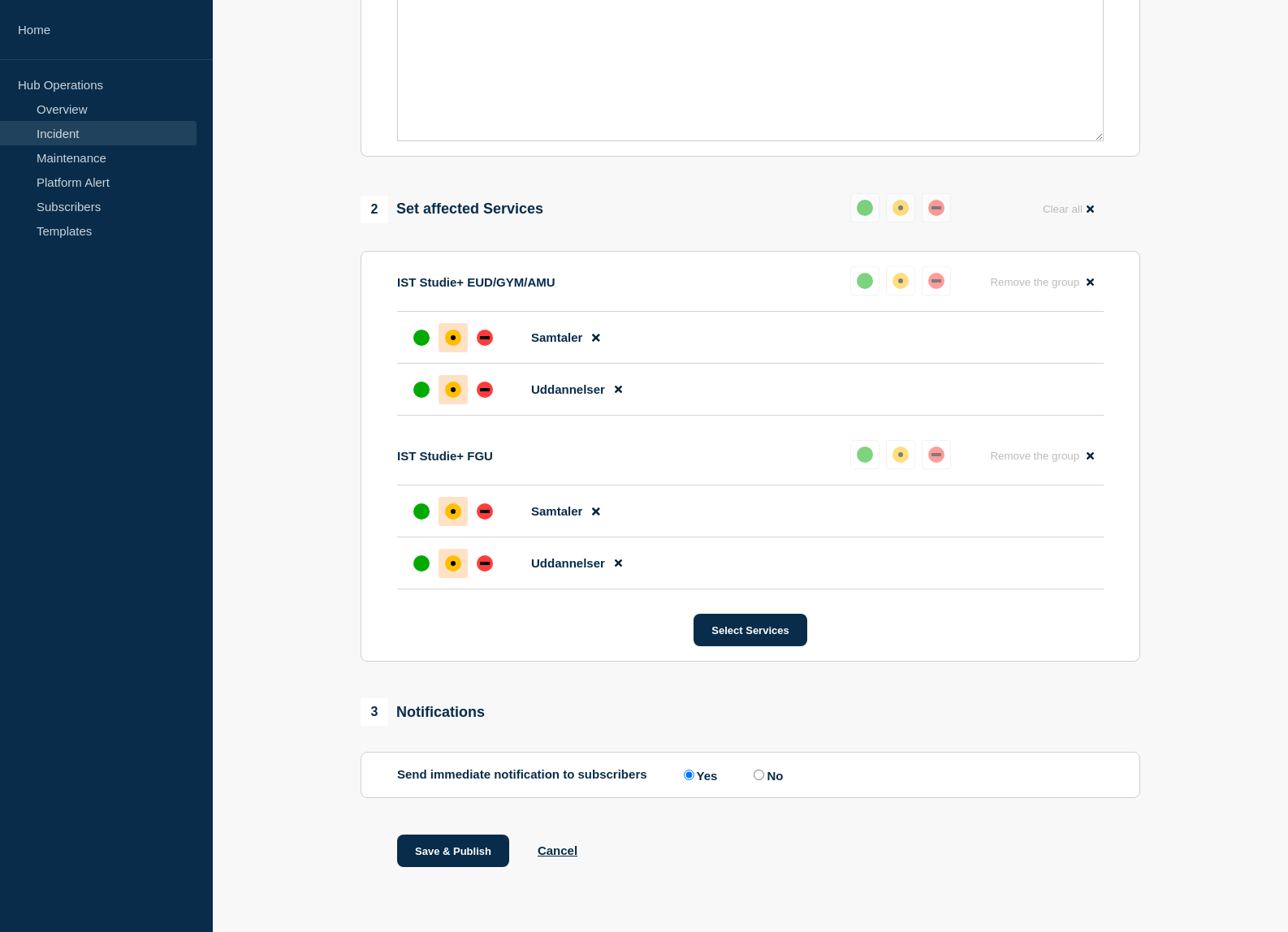
scroll to position [0, 0]
click at [465, 842] on button "Save & Publish" at bounding box center [453, 850] width 112 height 32
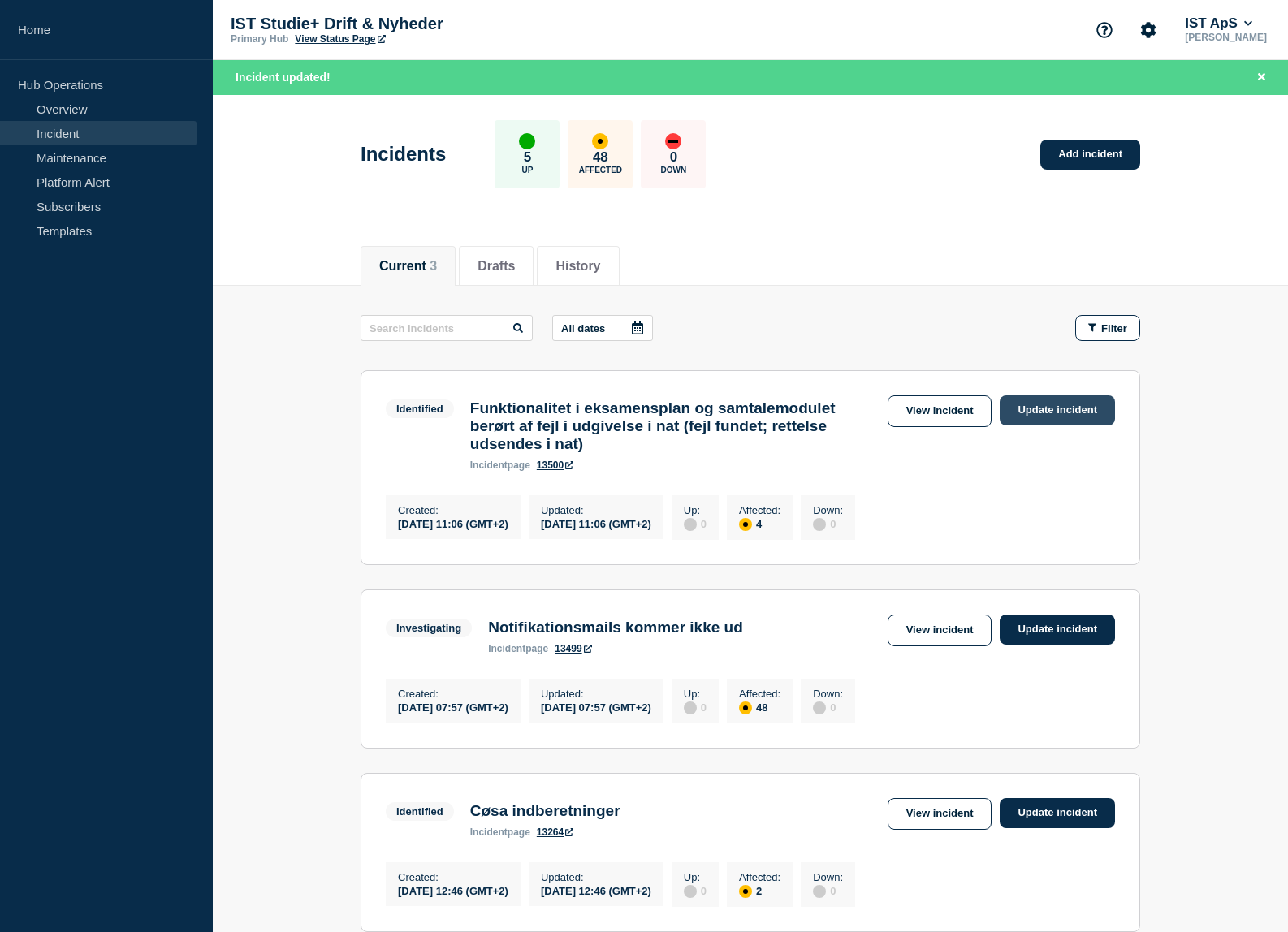
click at [1057, 414] on link "Update incident" at bounding box center [1057, 410] width 116 height 30
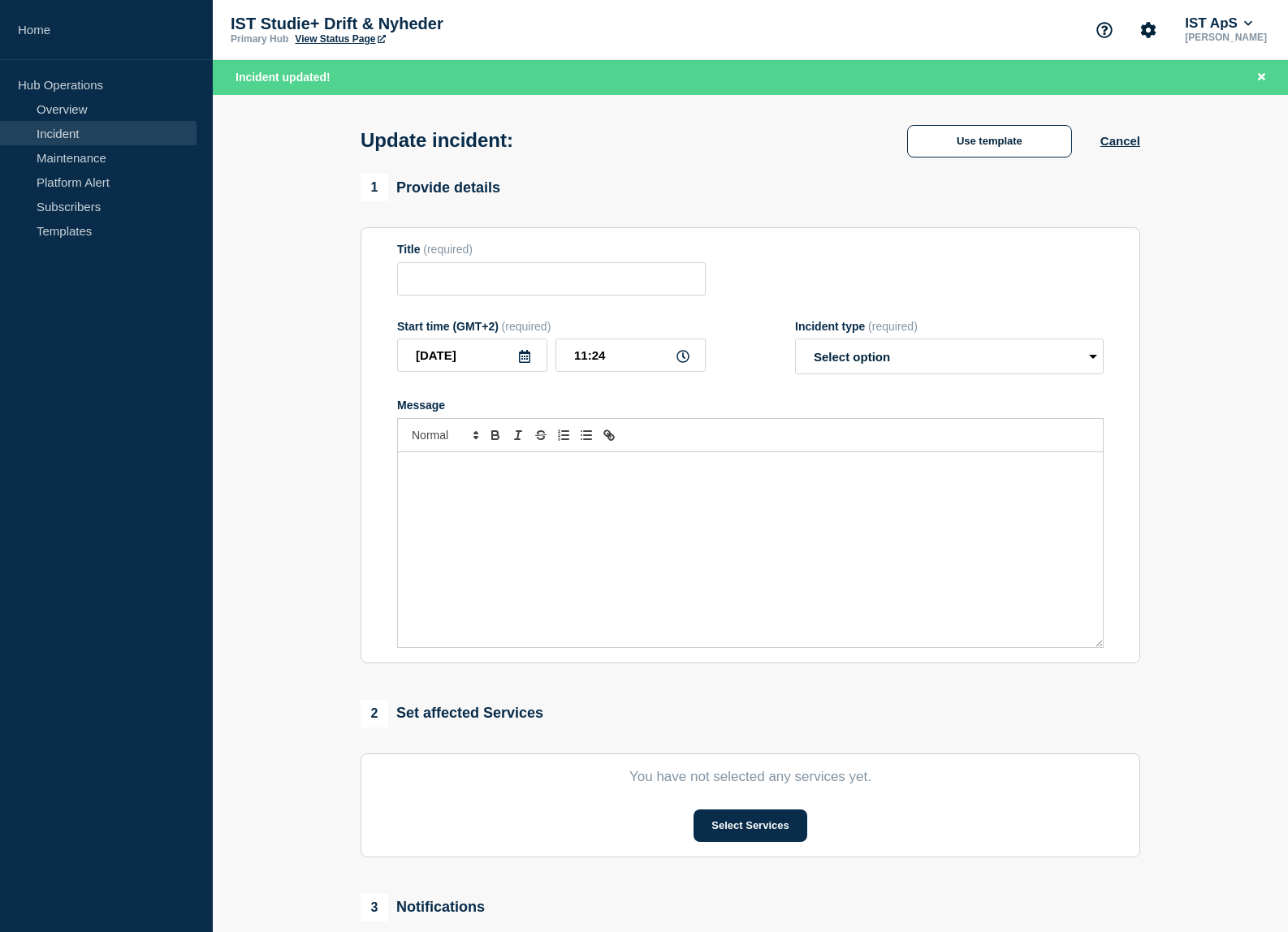
type input "Funktionalitet i eksamensplan og samtalemodulet berørt af fejl i udgivelse i na…"
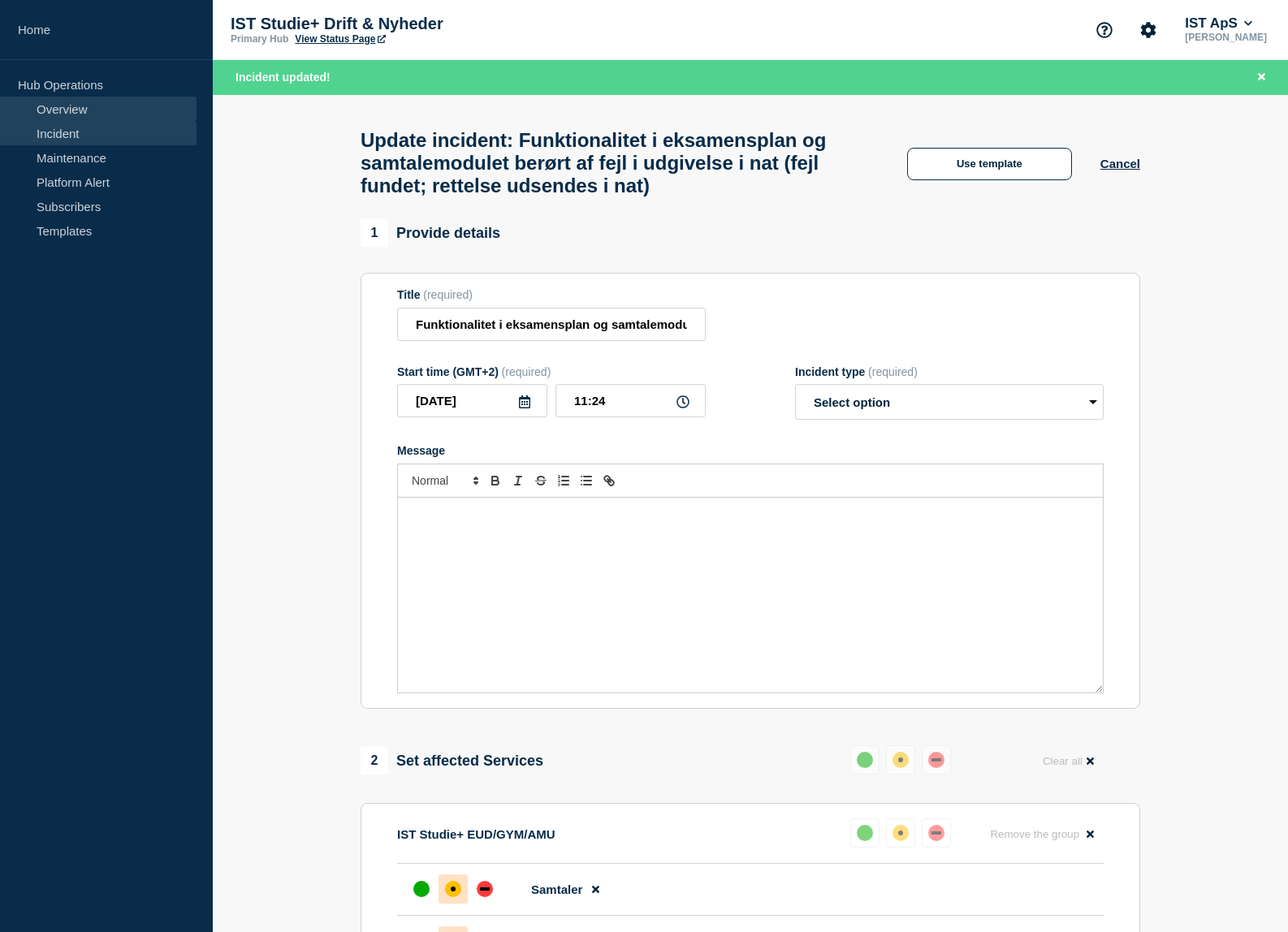
click at [83, 114] on link "Overview" at bounding box center [98, 108] width 196 height 24
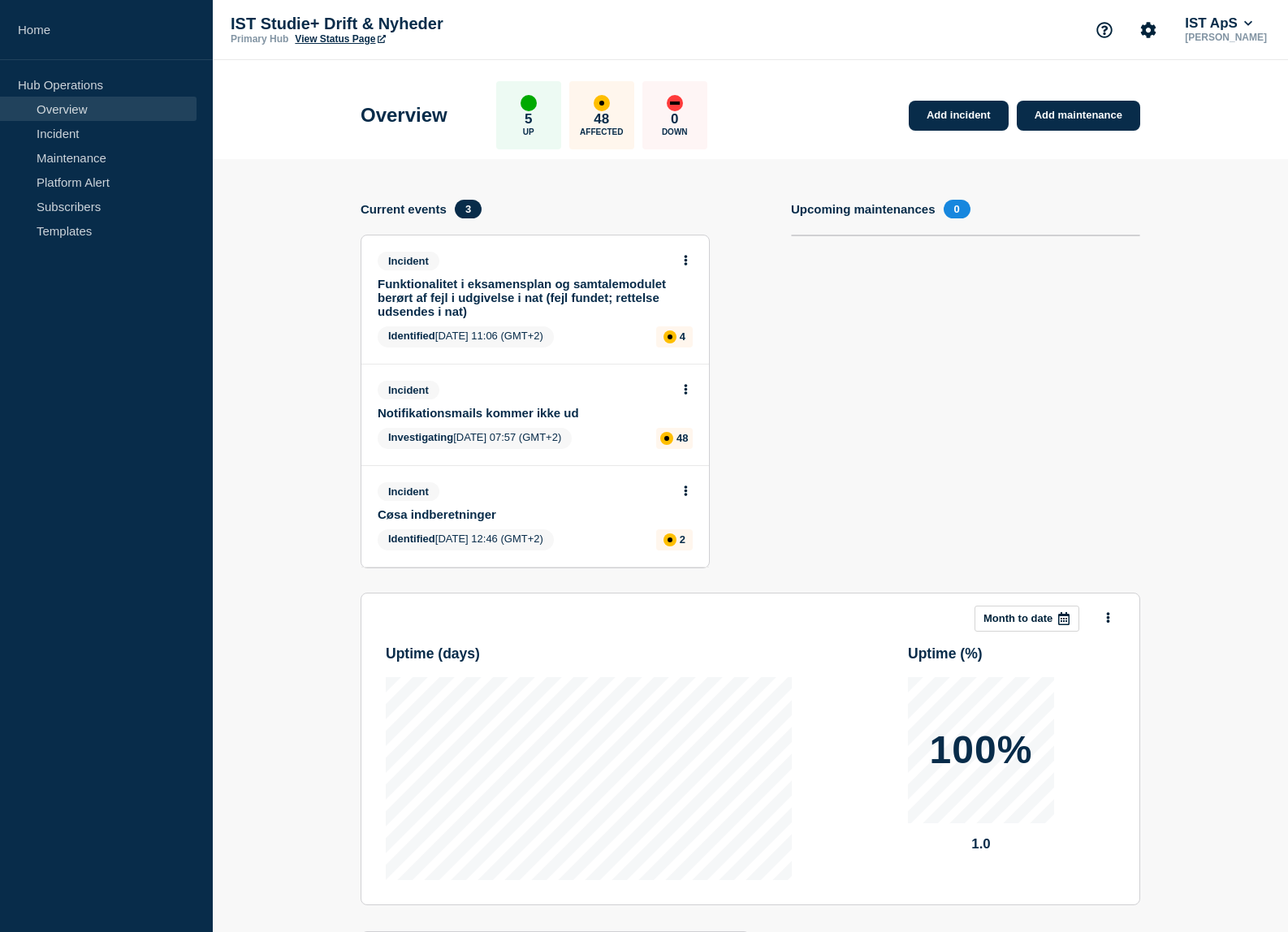
click at [456, 293] on link "Funktionalitet i eksamensplan og samtalemodulet berørt af fejl i udgivelse i na…" at bounding box center [525, 298] width 293 height 42
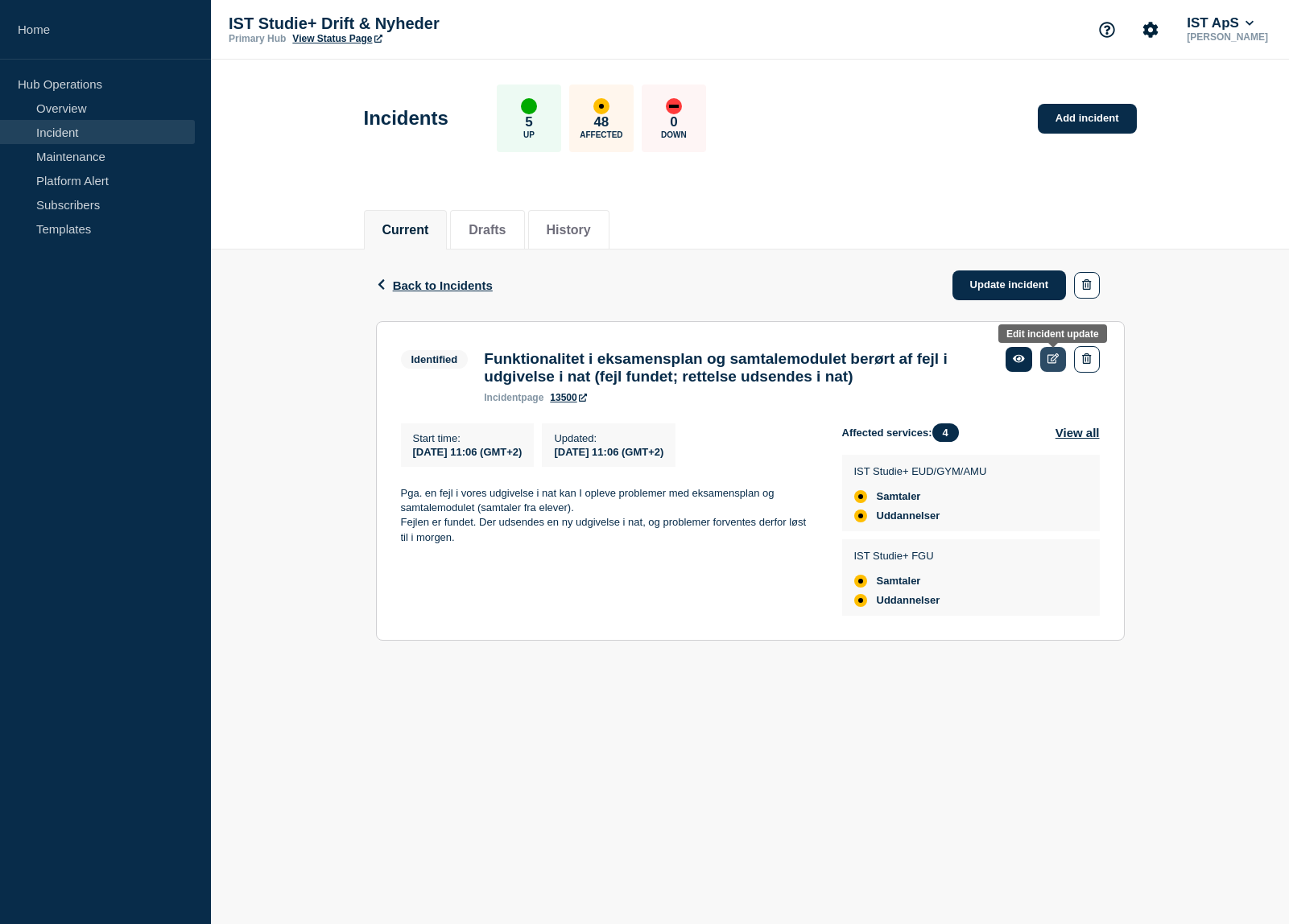
click at [1054, 362] on icon at bounding box center [1053, 358] width 12 height 11
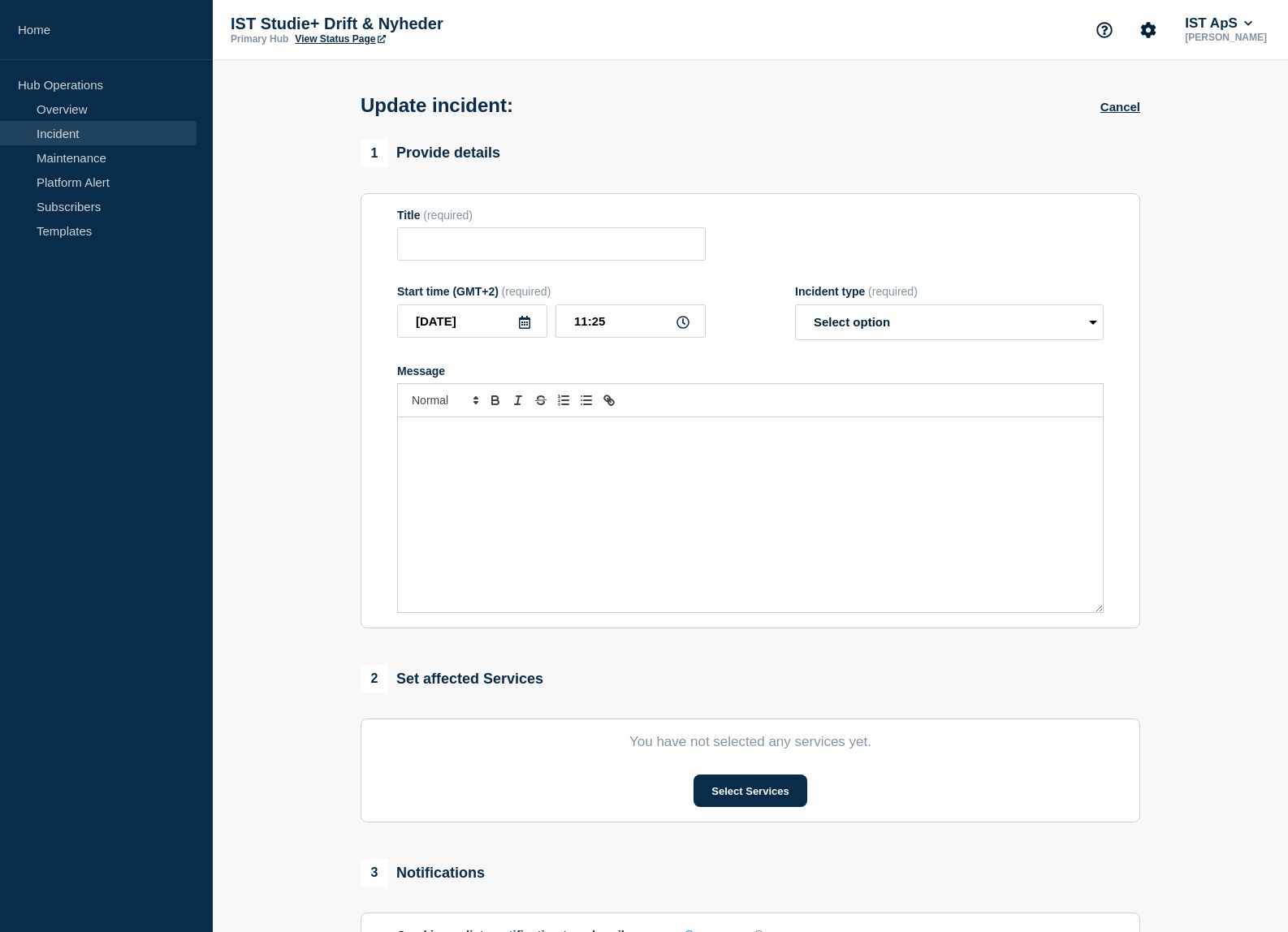
type input "Funktionalitet i eksamensplan og samtalemodulet berørt af fejl i udgivelse i na…"
type input "11:06"
select select "identified"
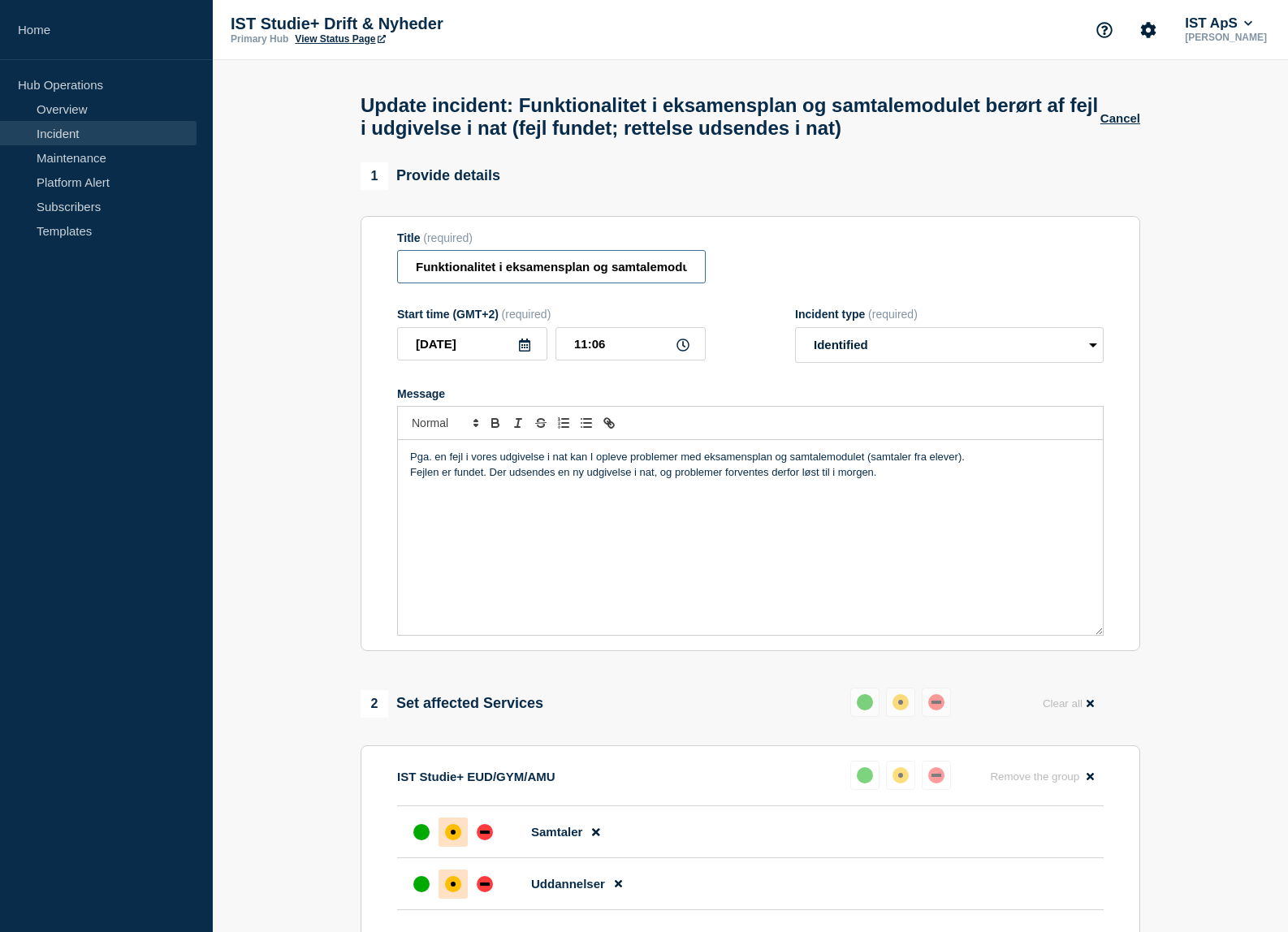
click at [649, 272] on input "Funktionalitet i eksamensplan og samtalemodulet berørt af fejl i udgivelse i na…" at bounding box center [551, 266] width 309 height 33
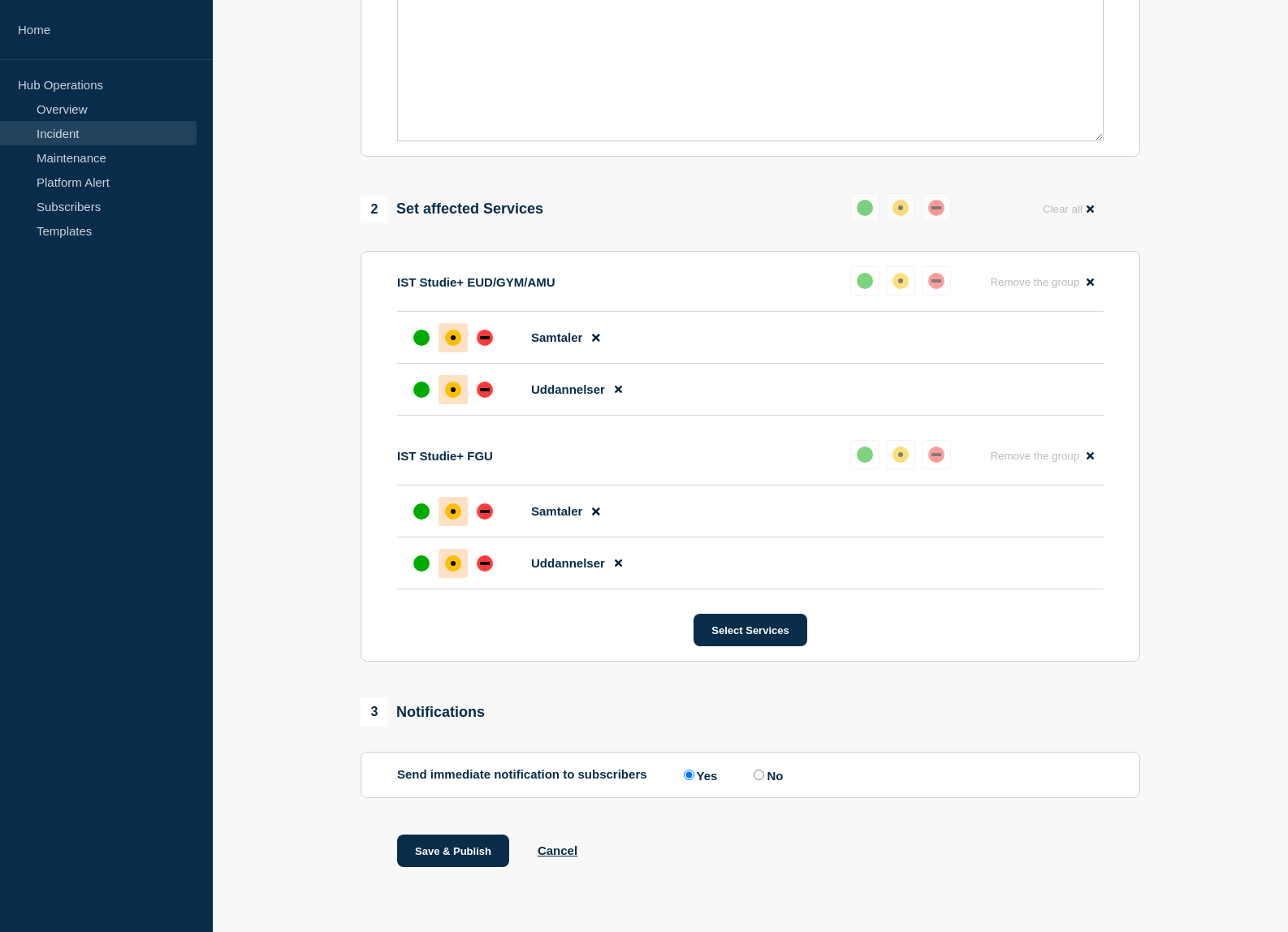
scroll to position [529, 0]
type input "Funktionalitet i eksamensplan og samtalemodulet berørt af fejl i udgivelse i na…"
click at [474, 862] on button "Save & Publish" at bounding box center [453, 850] width 112 height 32
